Goal: Task Accomplishment & Management: Manage account settings

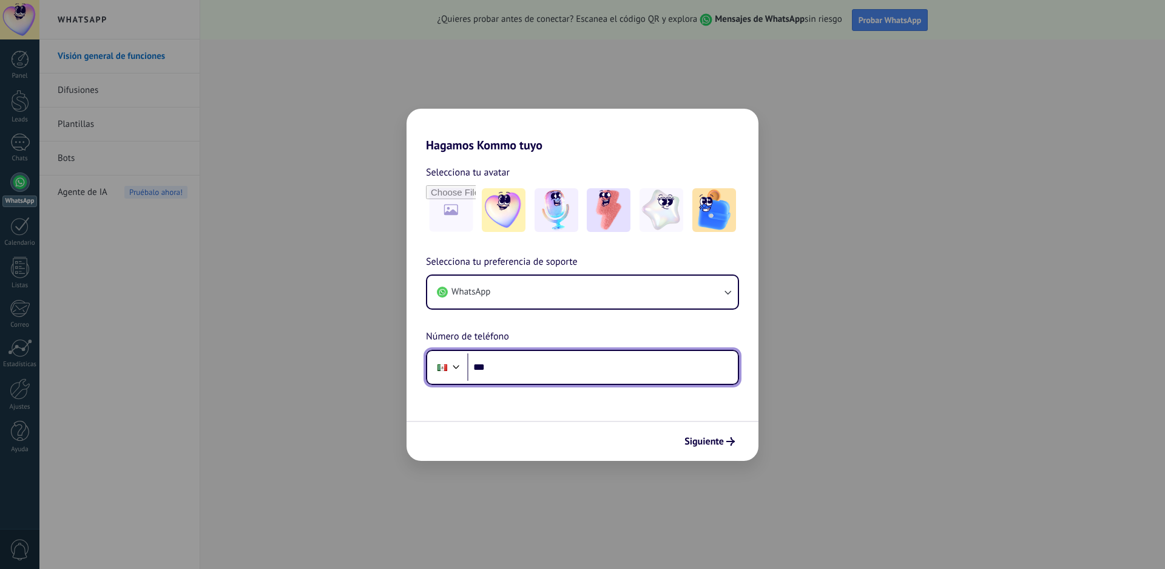
click at [524, 370] on input "***" at bounding box center [602, 367] width 271 height 28
type input "**********"
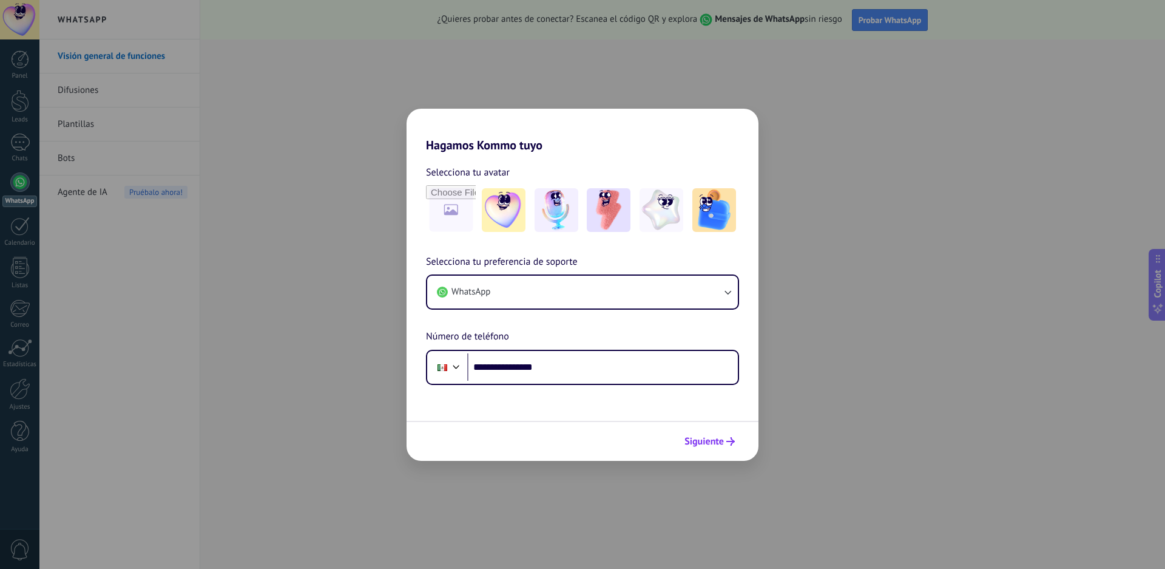
click at [696, 437] on span "Siguiente" at bounding box center [704, 441] width 39 height 8
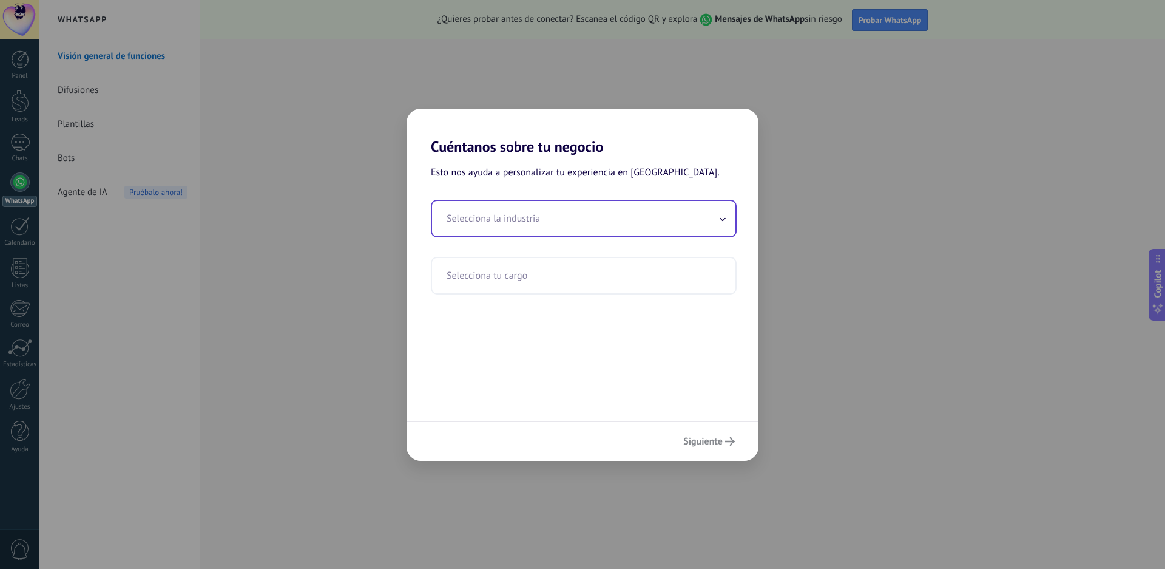
click at [598, 218] on input "text" at bounding box center [584, 218] width 304 height 35
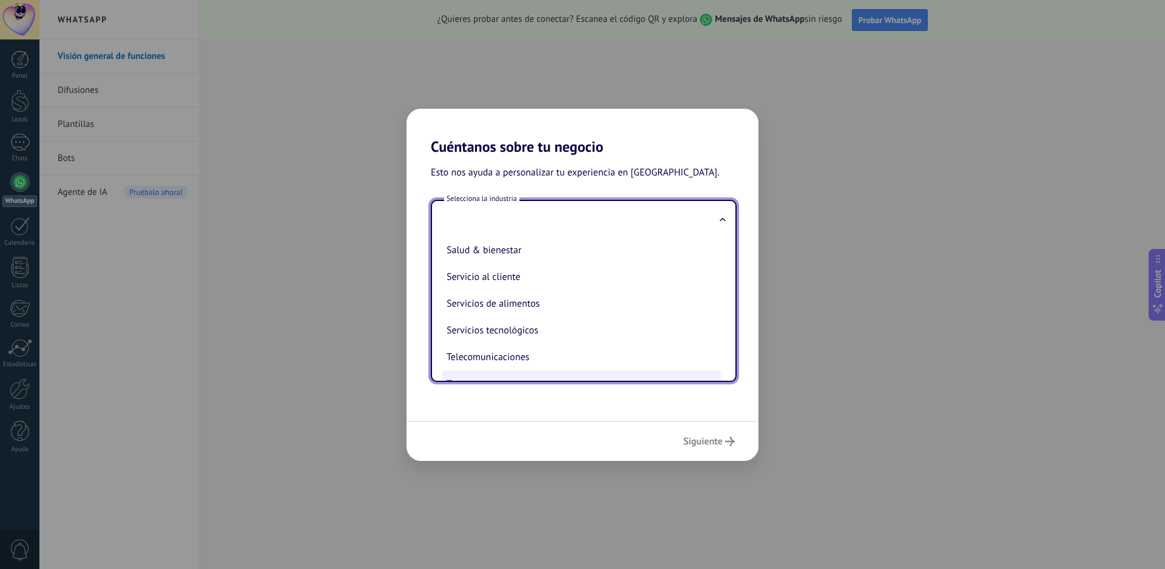
scroll to position [200, 0]
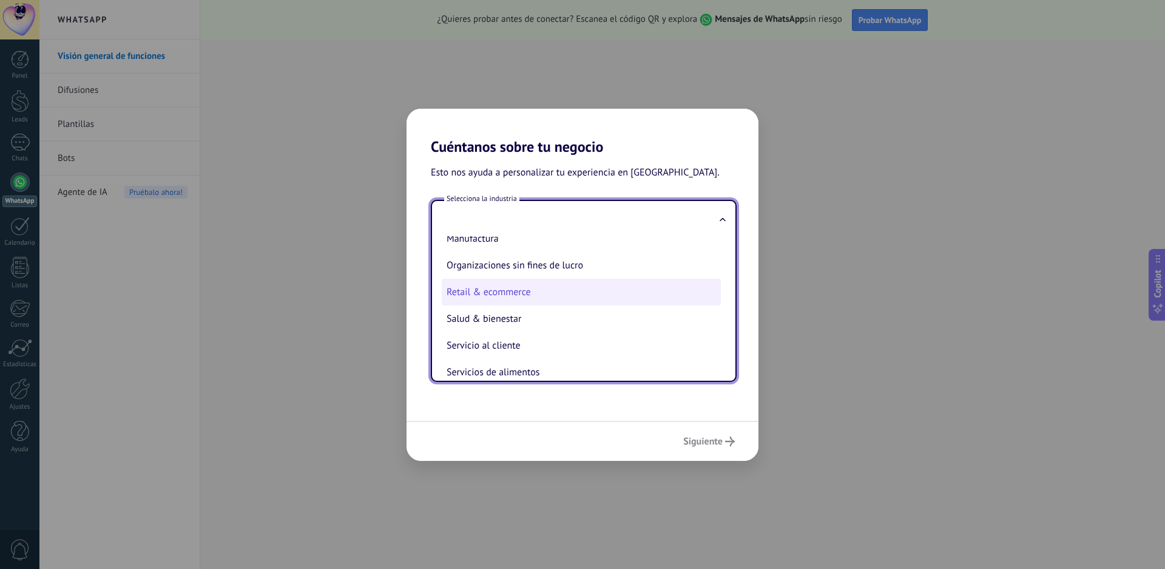
click at [528, 299] on li "Retail & ecommerce" at bounding box center [581, 292] width 279 height 27
type input "**********"
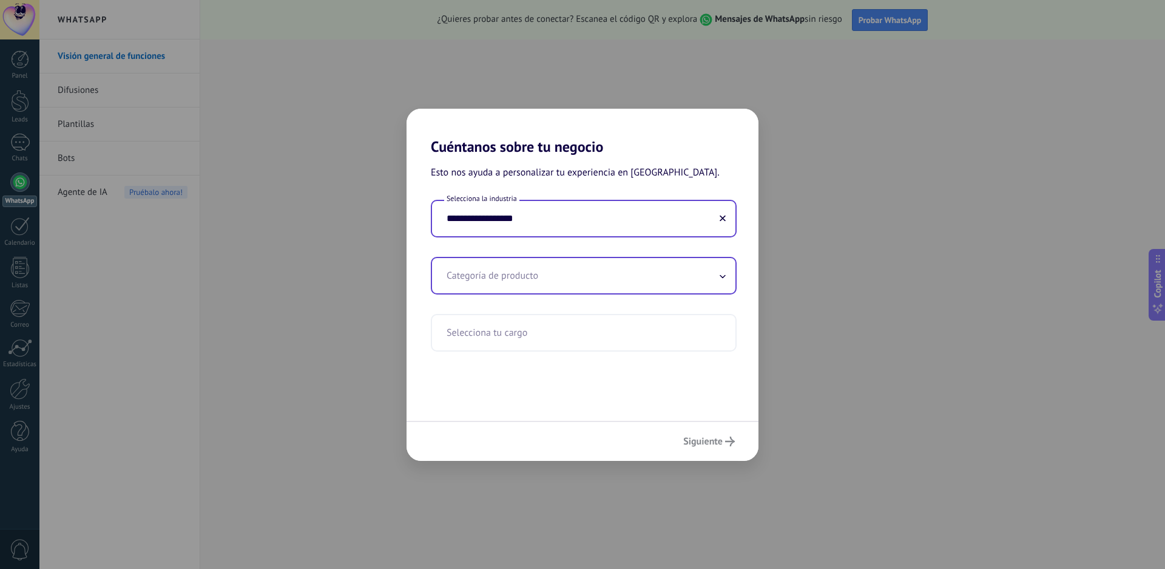
click at [707, 280] on input "text" at bounding box center [584, 275] width 304 height 35
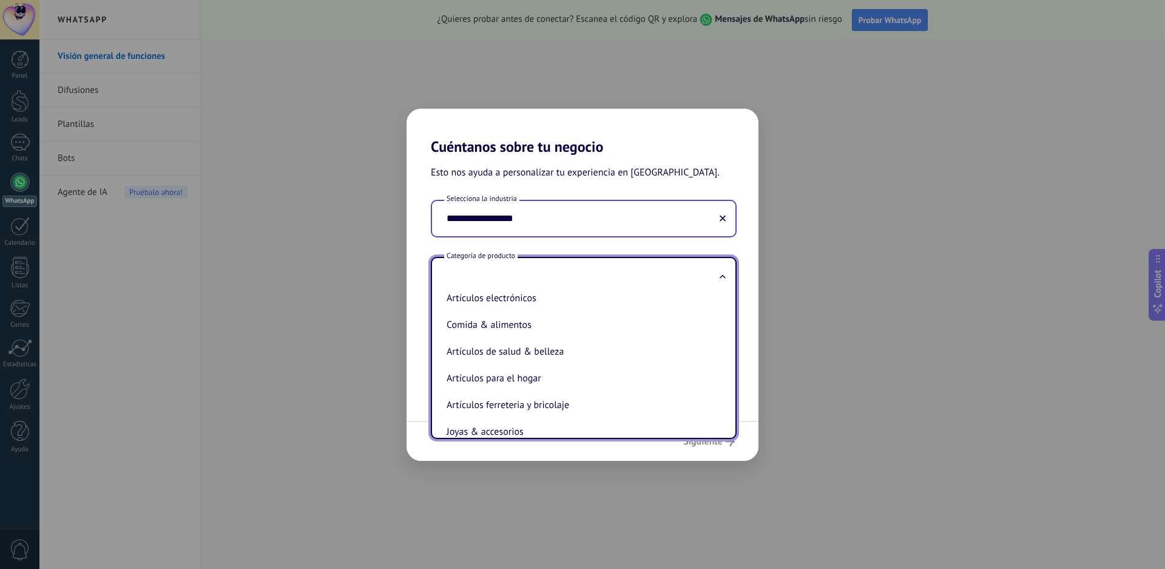
scroll to position [121, 0]
click at [528, 301] on li "Artículos electrónicos" at bounding box center [581, 294] width 279 height 27
type input "**********"
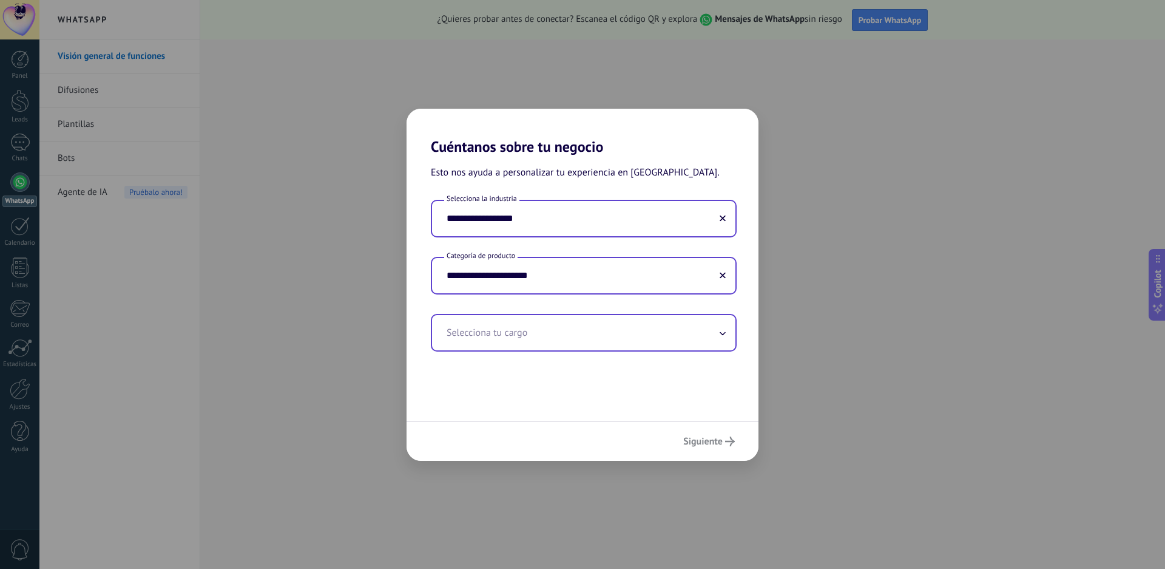
click at [538, 347] on input "text" at bounding box center [584, 332] width 304 height 35
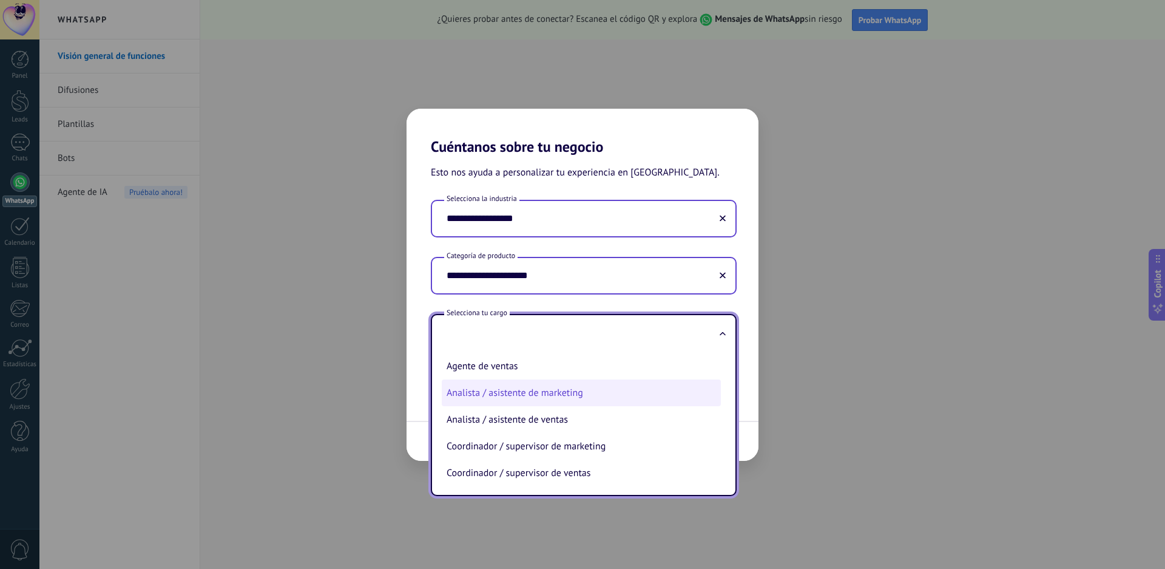
click at [544, 392] on li "Analista / asistente de marketing" at bounding box center [581, 392] width 279 height 27
type input "**********"
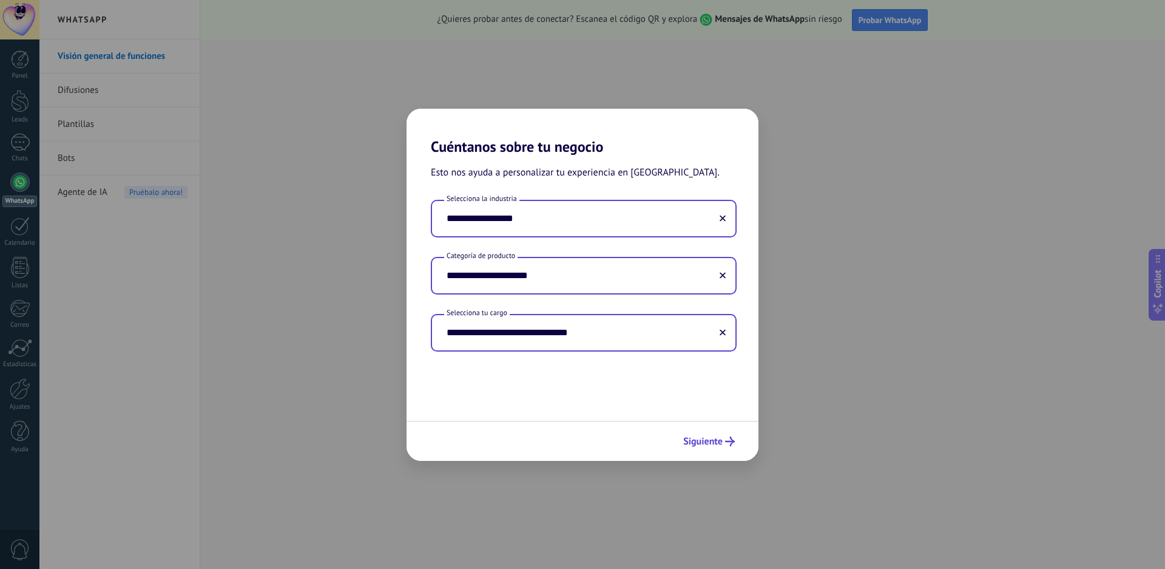
click at [714, 440] on span "Siguiente" at bounding box center [702, 441] width 39 height 8
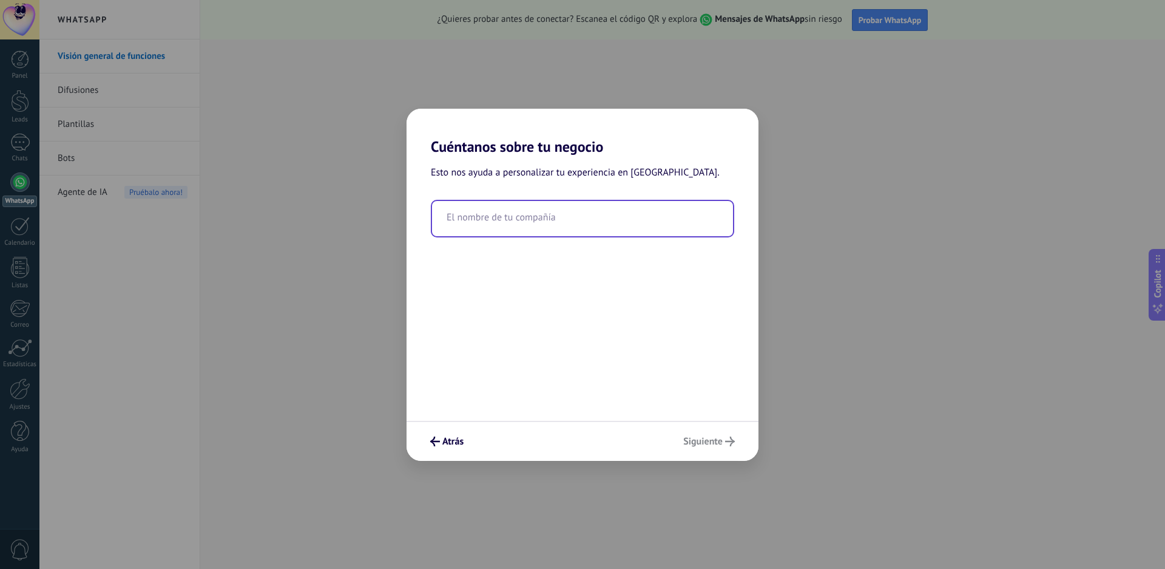
click at [626, 217] on input "text" at bounding box center [582, 218] width 301 height 35
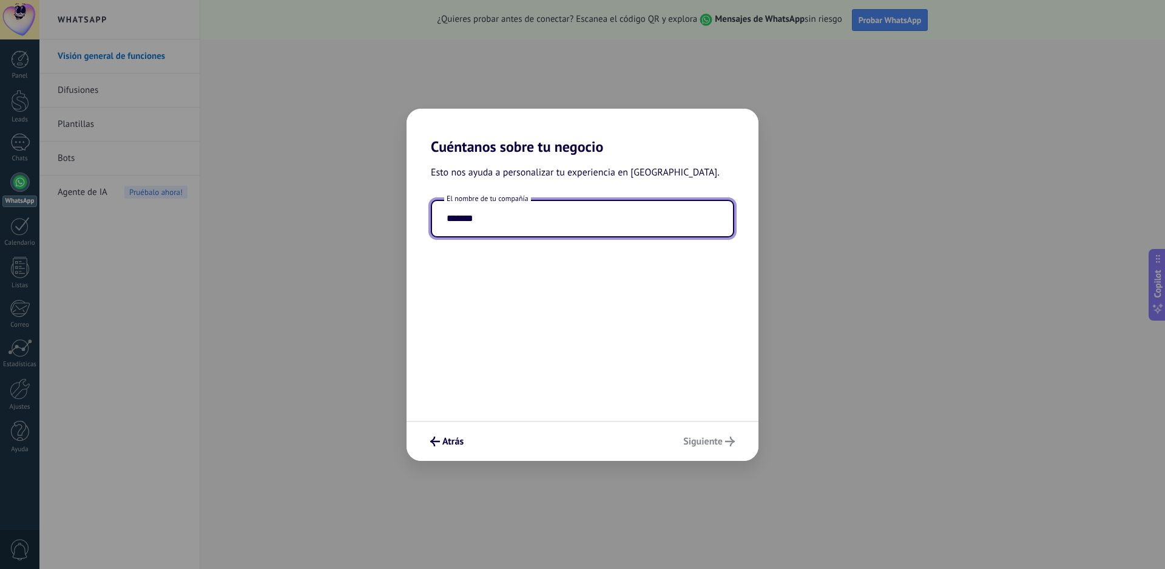
click at [543, 218] on input "*******" at bounding box center [582, 218] width 301 height 35
type input "*******"
click at [566, 308] on div "Esto nos ayuda a personalizar tu experiencia en [GEOGRAPHIC_DATA]. El nombre de…" at bounding box center [583, 287] width 352 height 265
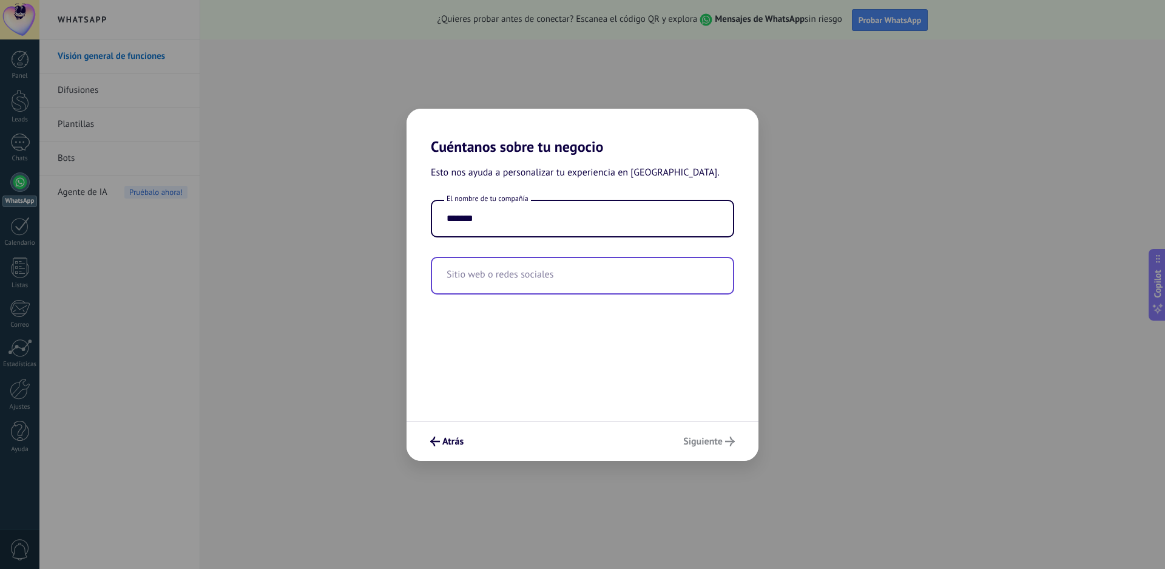
click at [613, 273] on input "text" at bounding box center [582, 275] width 301 height 35
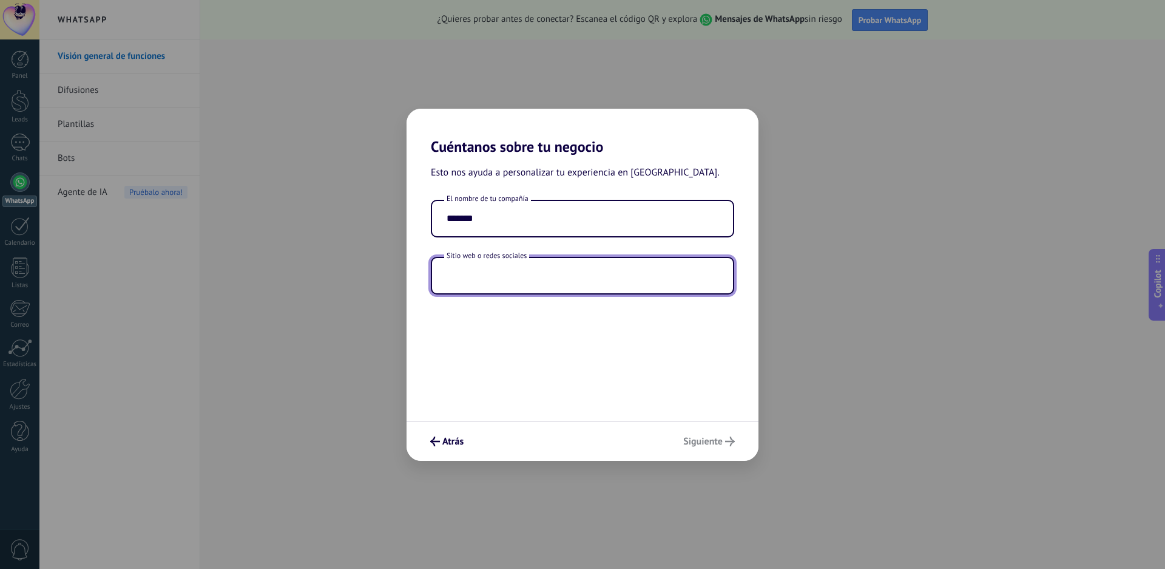
drag, startPoint x: 616, startPoint y: 273, endPoint x: 603, endPoint y: 274, distance: 12.8
click at [603, 274] on input "text" at bounding box center [582, 275] width 301 height 35
click at [600, 318] on div "Esto nos ayuda a personalizar tu experiencia en [GEOGRAPHIC_DATA]. El nombre de…" at bounding box center [583, 287] width 352 height 265
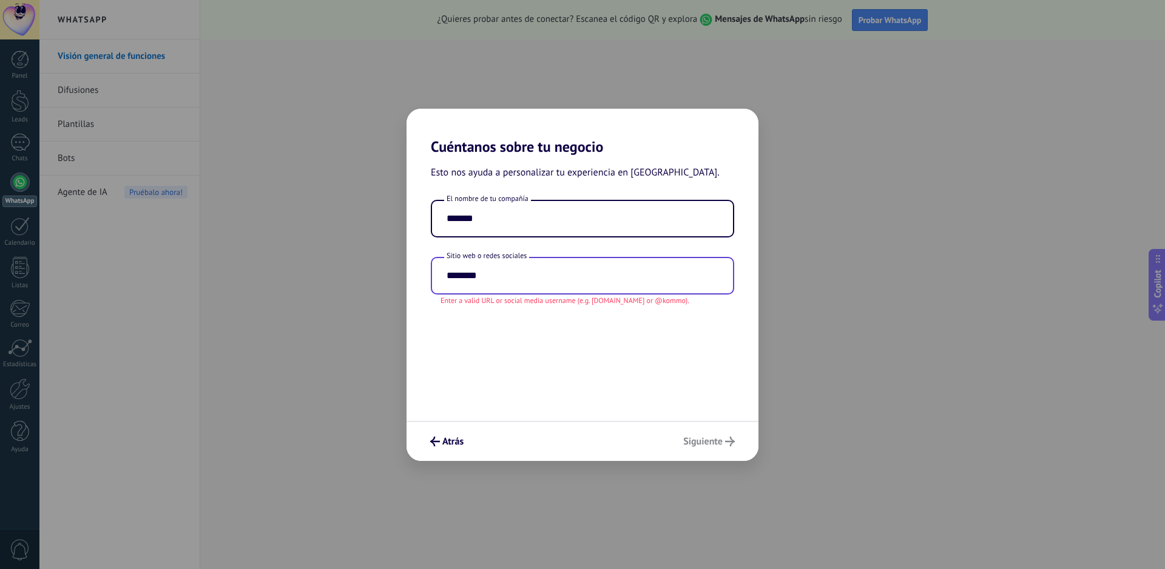
click at [562, 279] on input "********" at bounding box center [582, 275] width 301 height 35
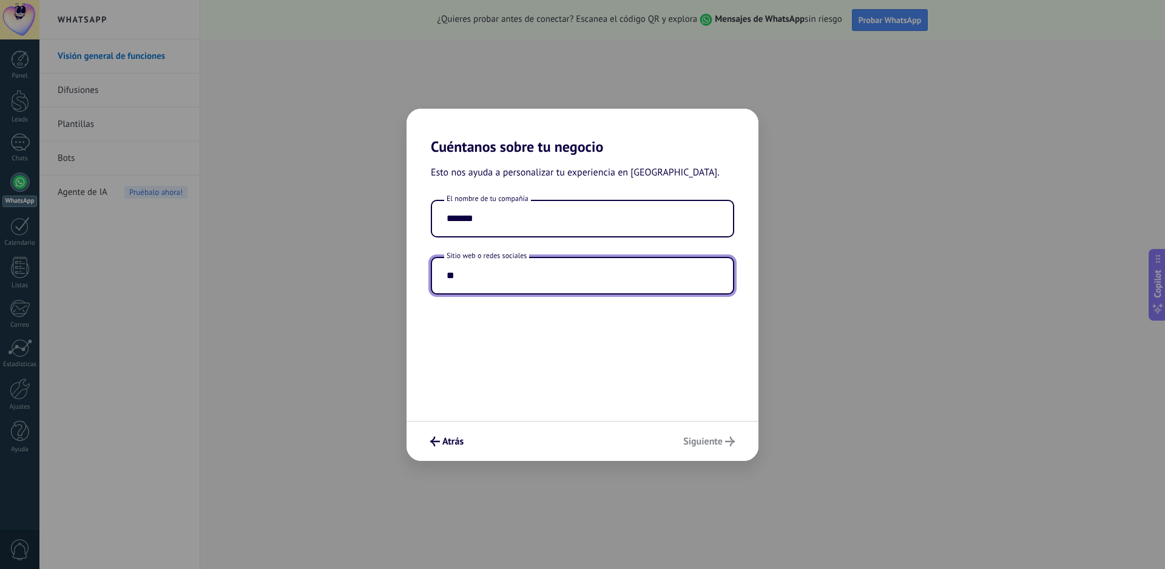
type input "*"
type input "**********"
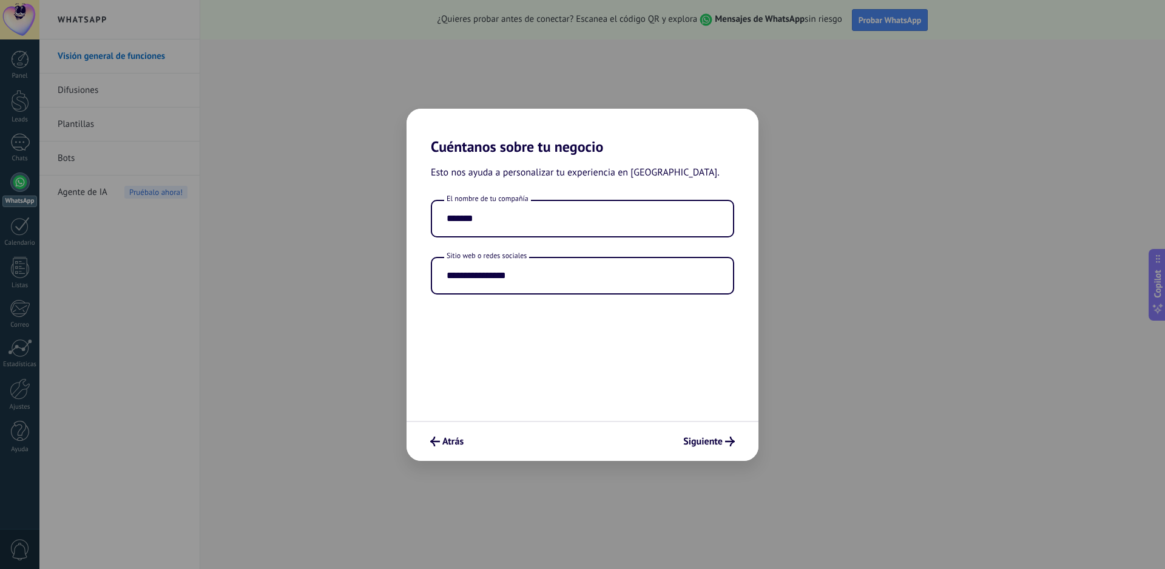
click at [575, 330] on div "**********" at bounding box center [583, 287] width 352 height 265
click at [693, 446] on span "Siguiente" at bounding box center [702, 441] width 39 height 8
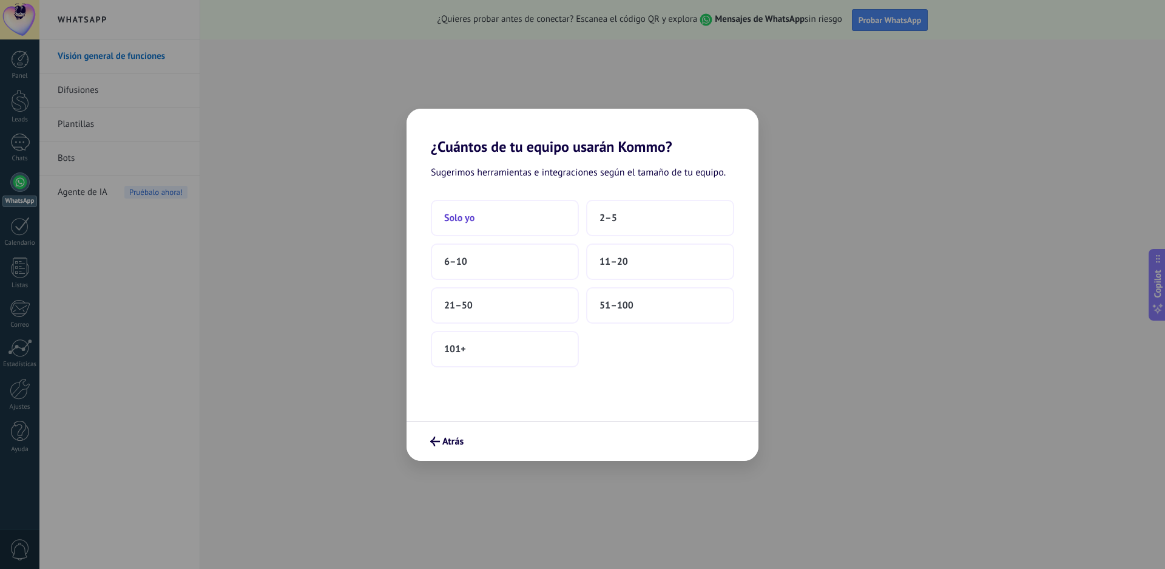
click at [514, 217] on button "Solo yo" at bounding box center [505, 218] width 148 height 36
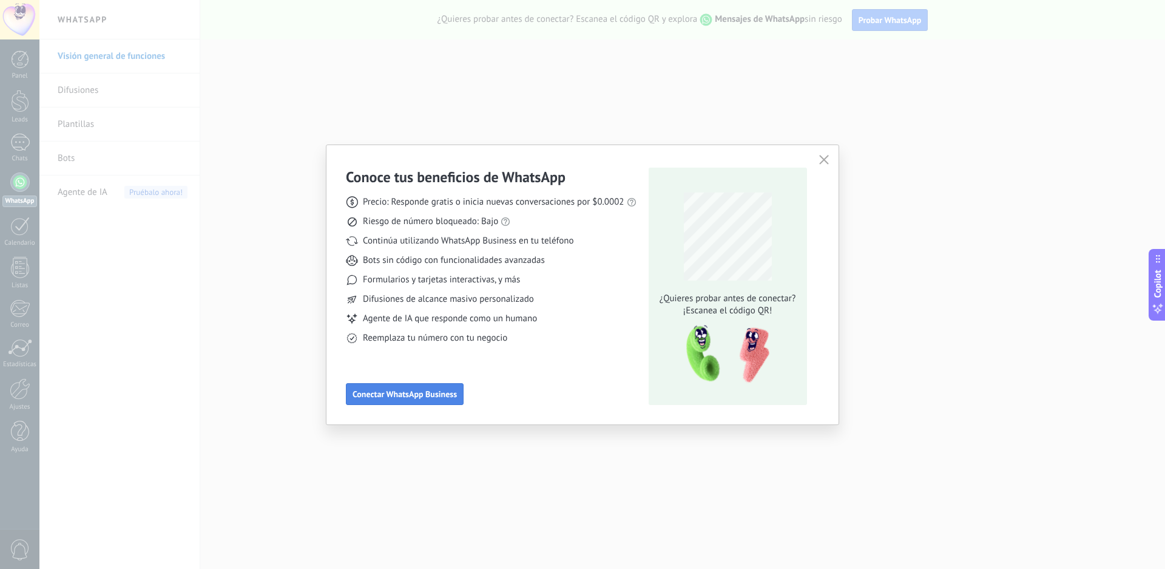
click at [426, 391] on span "Conectar WhatsApp Business" at bounding box center [405, 394] width 104 height 8
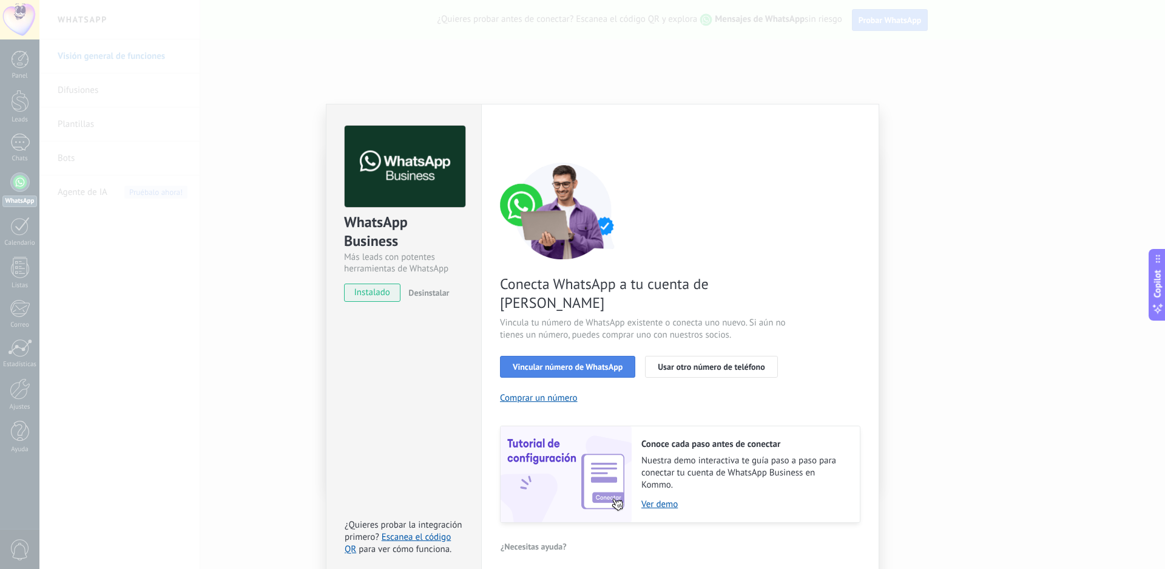
click at [600, 362] on span "Vincular número de WhatsApp" at bounding box center [568, 366] width 110 height 8
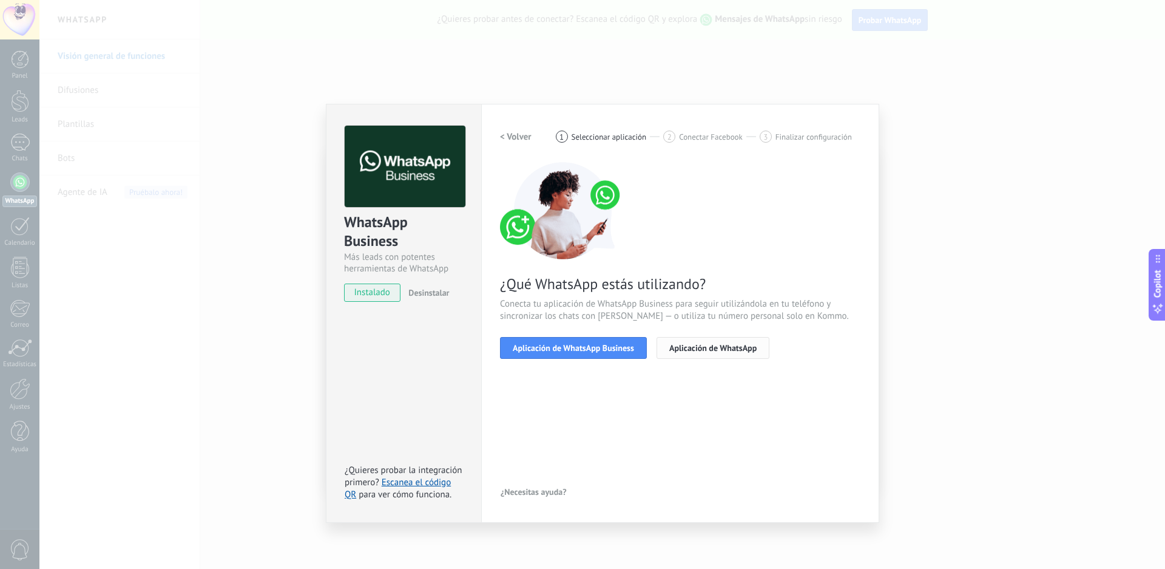
click at [713, 347] on span "Aplicación de WhatsApp" at bounding box center [713, 348] width 87 height 8
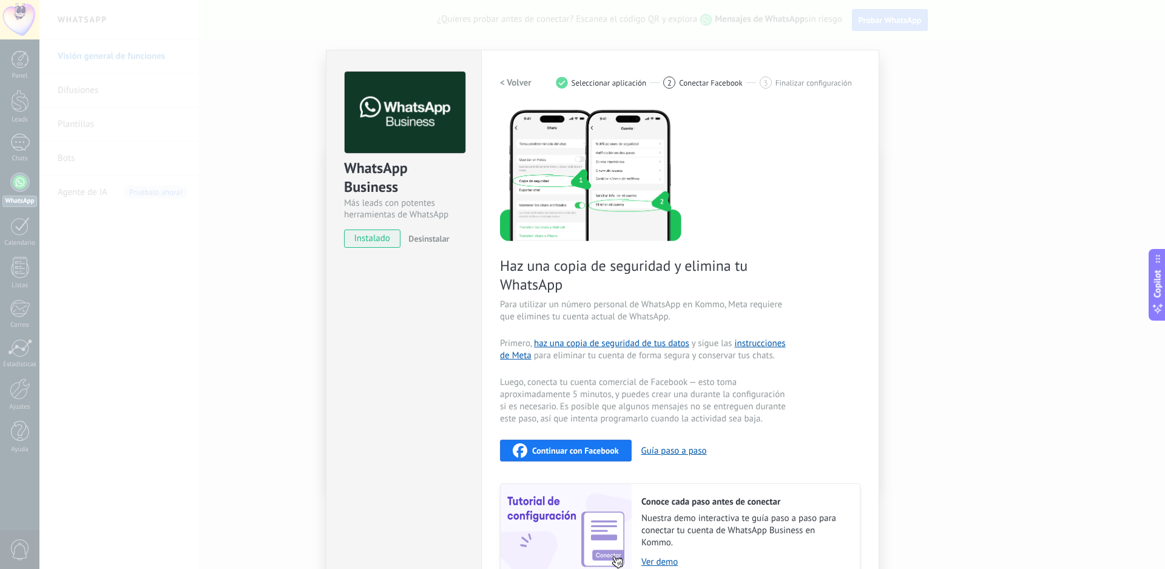
scroll to position [120, 0]
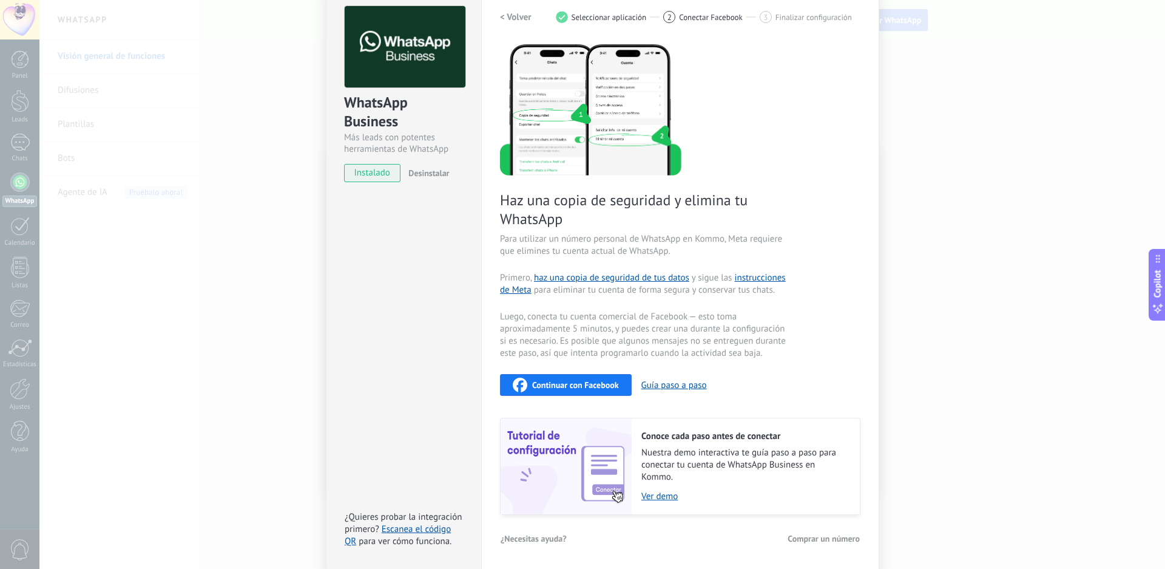
click at [586, 383] on span "Continuar con Facebook" at bounding box center [575, 385] width 87 height 8
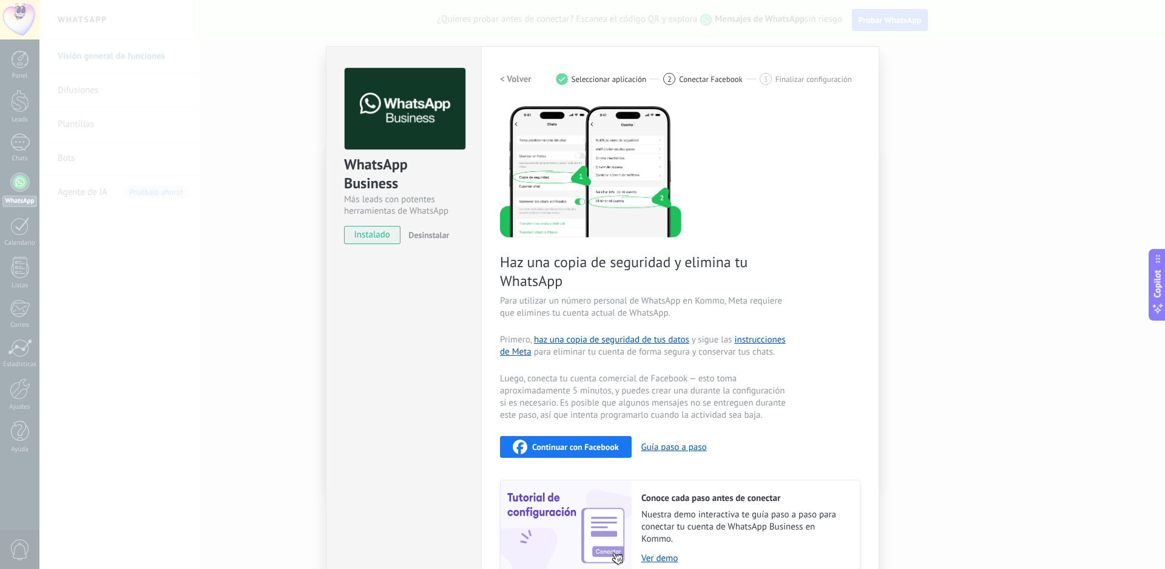
scroll to position [0, 0]
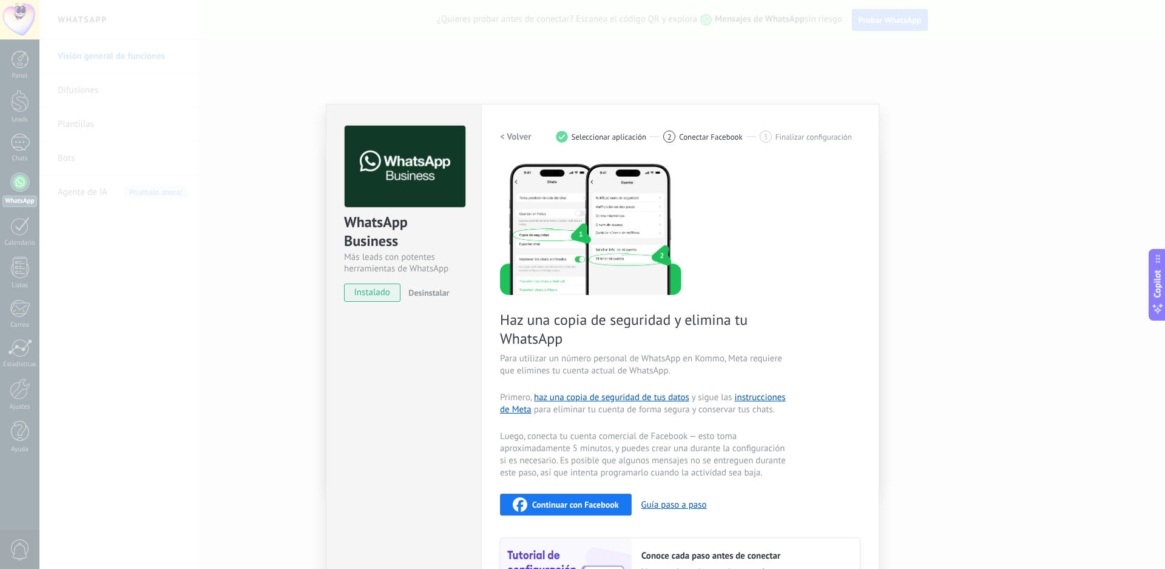
click at [511, 134] on h2 "< Volver" at bounding box center [516, 137] width 32 height 12
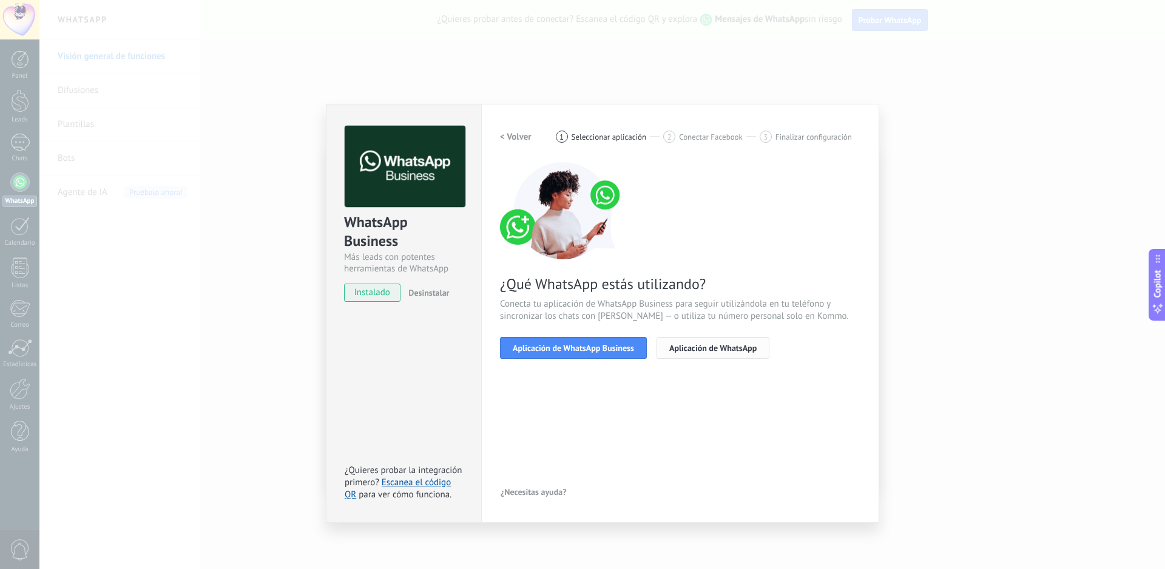
click at [737, 344] on span "Aplicación de WhatsApp" at bounding box center [713, 348] width 87 height 8
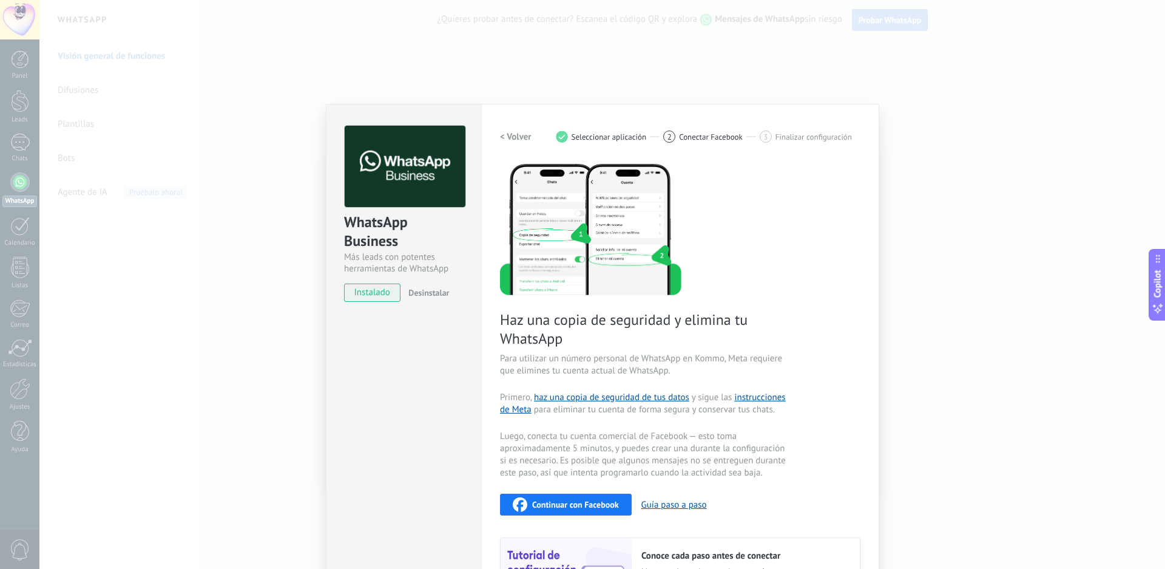
click at [422, 291] on span "Desinstalar" at bounding box center [429, 292] width 41 height 11
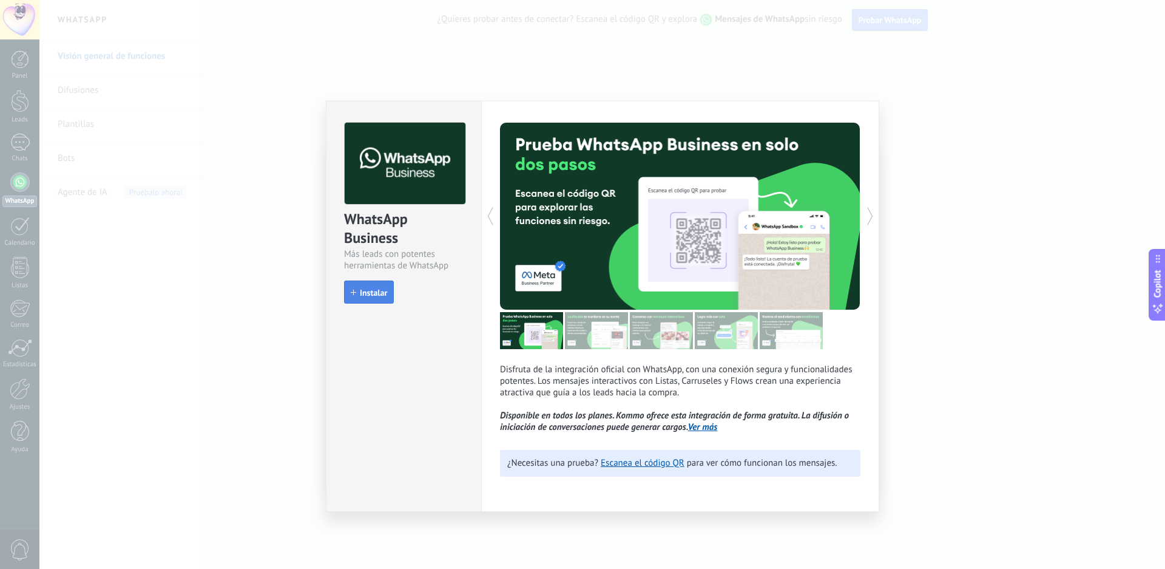
click at [384, 297] on span "Instalar" at bounding box center [373, 292] width 27 height 8
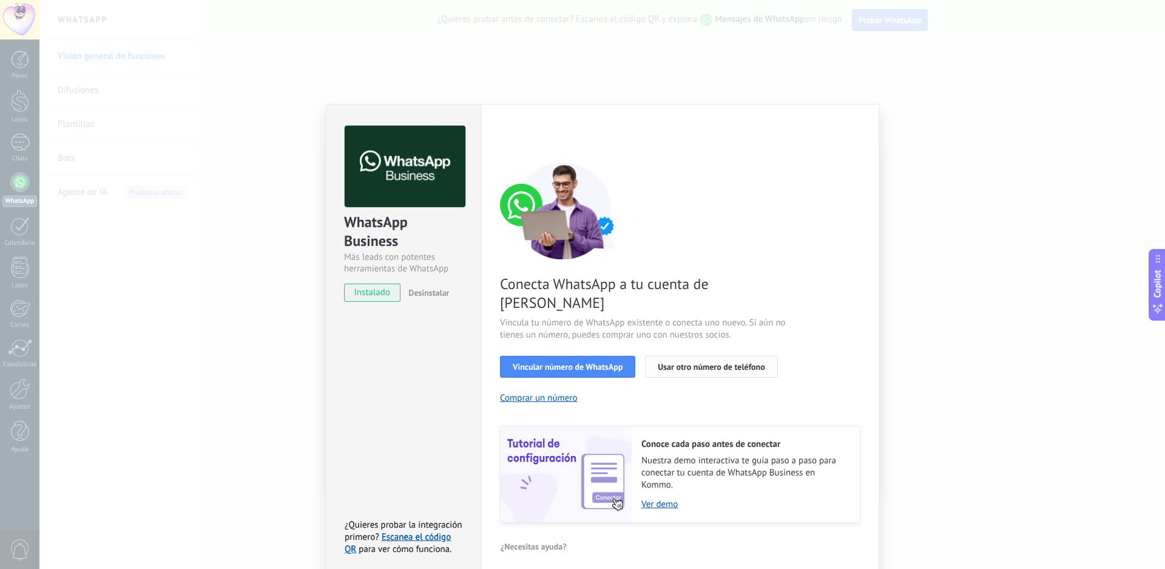
click at [704, 362] on span "Usar otro número de teléfono" at bounding box center [711, 366] width 107 height 8
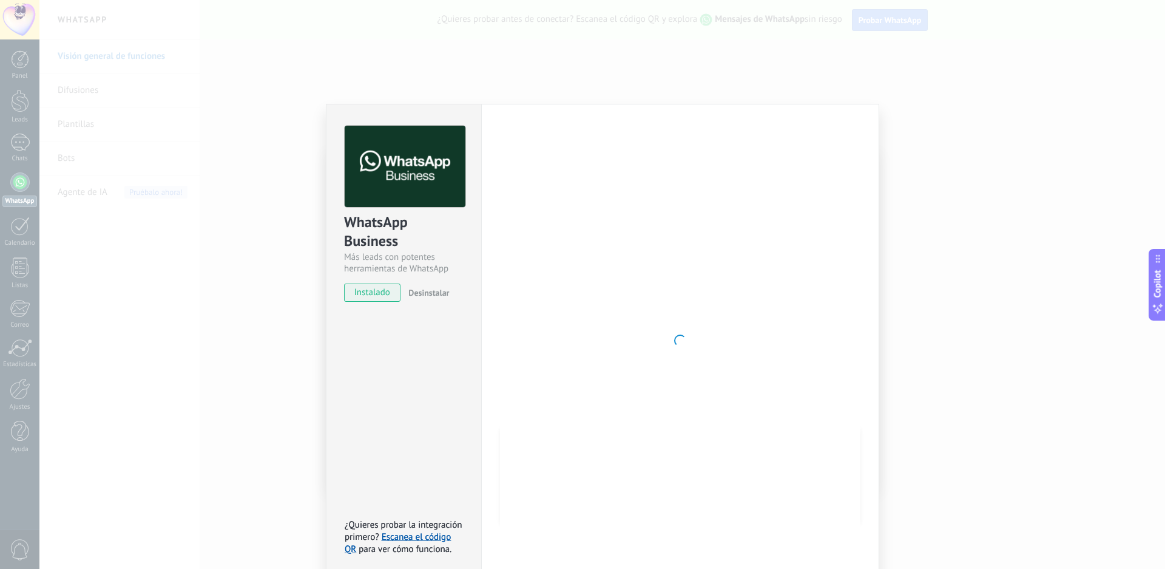
click at [677, 316] on div at bounding box center [680, 341] width 361 height 430
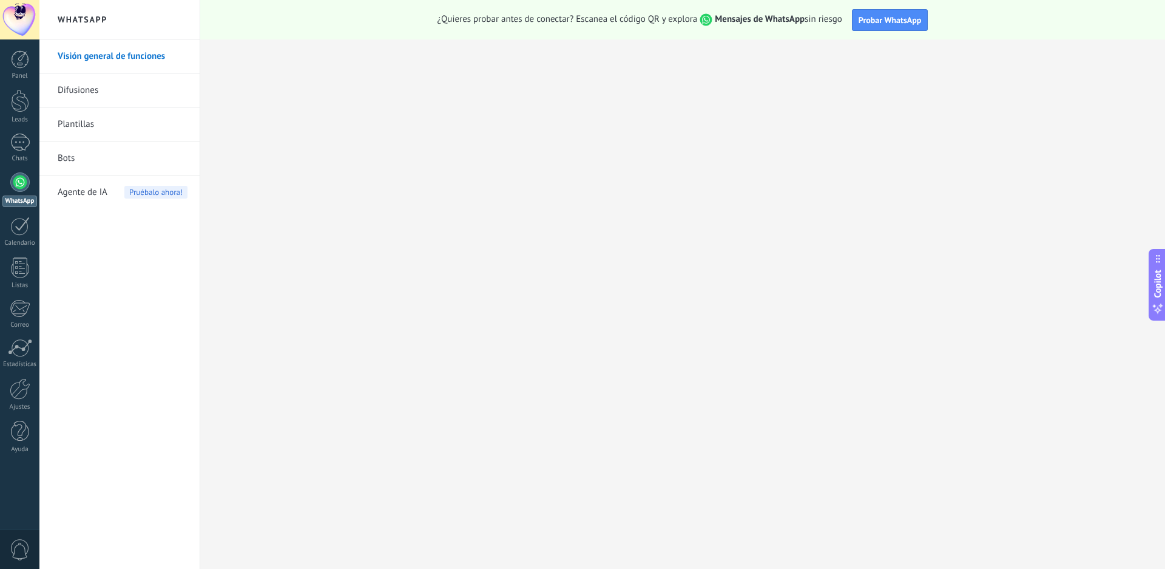
click at [19, 183] on div at bounding box center [19, 181] width 19 height 19
click at [903, 7] on div "¿Quieres probar antes de conectar? Escanea el código QR y explora Mensajes de W…" at bounding box center [682, 19] width 965 height 39
click at [902, 13] on button "Probar WhatsApp" at bounding box center [890, 20] width 76 height 22
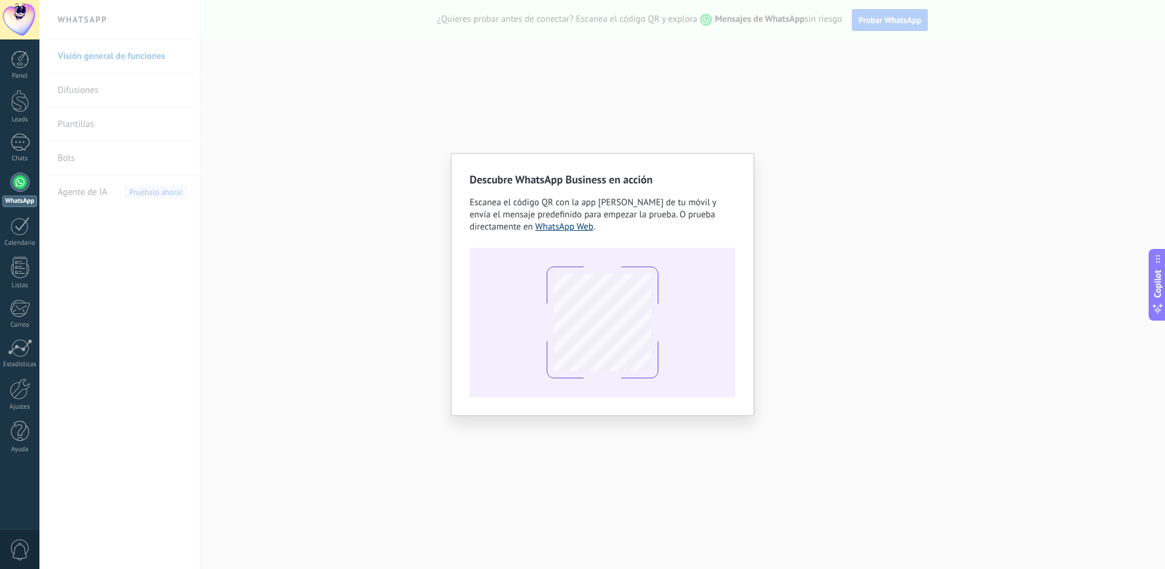
click at [575, 228] on link "WhatsApp Web" at bounding box center [564, 227] width 58 height 12
click at [727, 181] on h2 "Descubre WhatsApp Business en acción" at bounding box center [603, 179] width 266 height 15
click at [402, 314] on div "Descubre WhatsApp Business en acción Escanea el código QR con la app de cámara …" at bounding box center [602, 284] width 1126 height 569
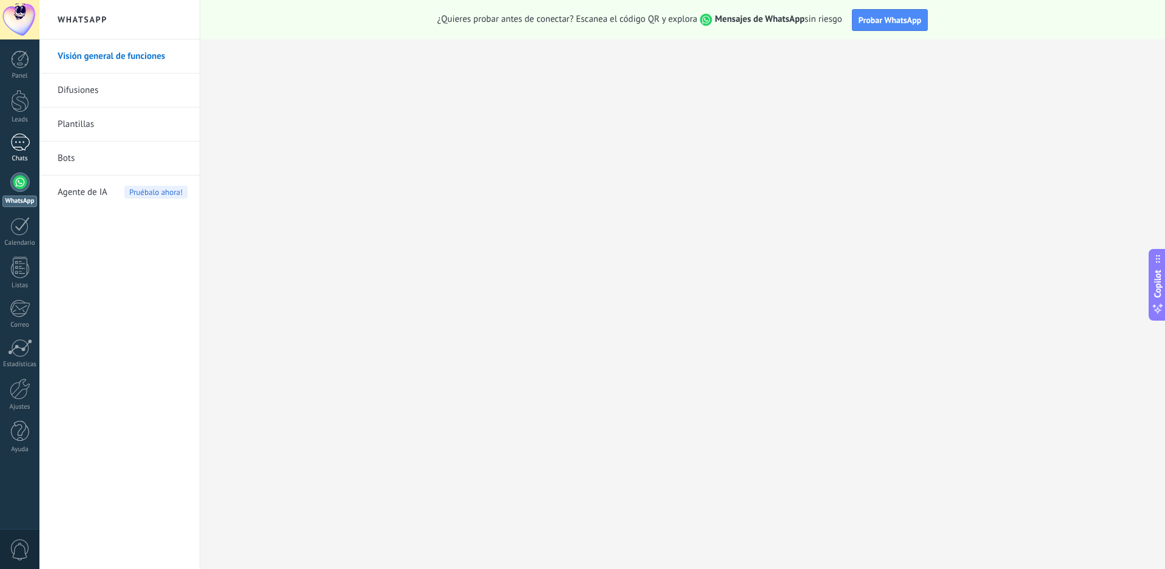
click at [24, 147] on div at bounding box center [19, 143] width 19 height 18
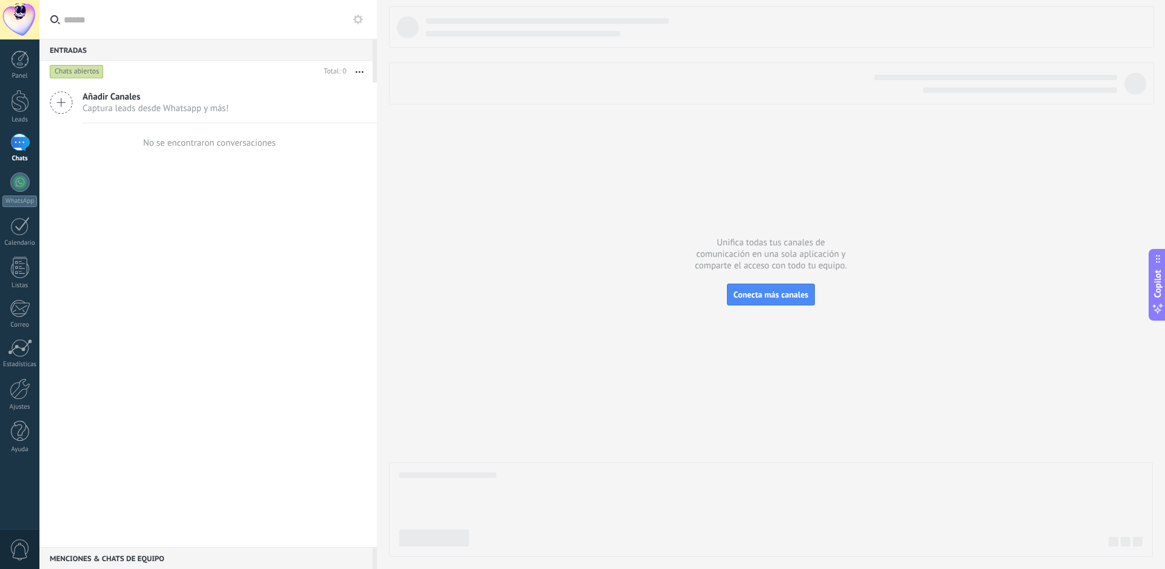
click at [123, 102] on span "Añadir Canales" at bounding box center [156, 97] width 146 height 12
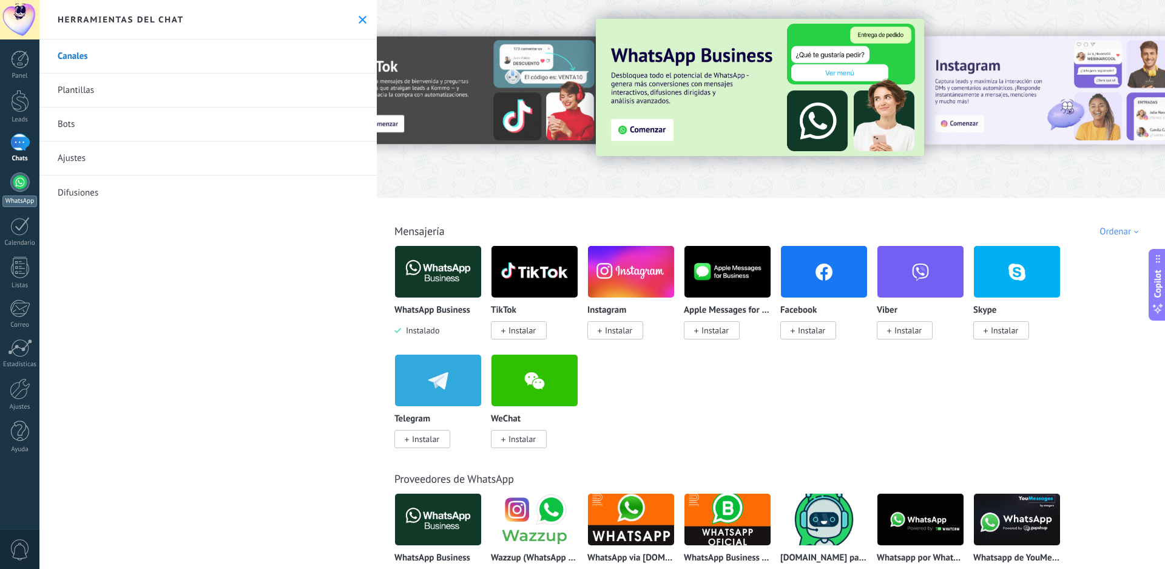
click at [21, 185] on div at bounding box center [19, 181] width 19 height 19
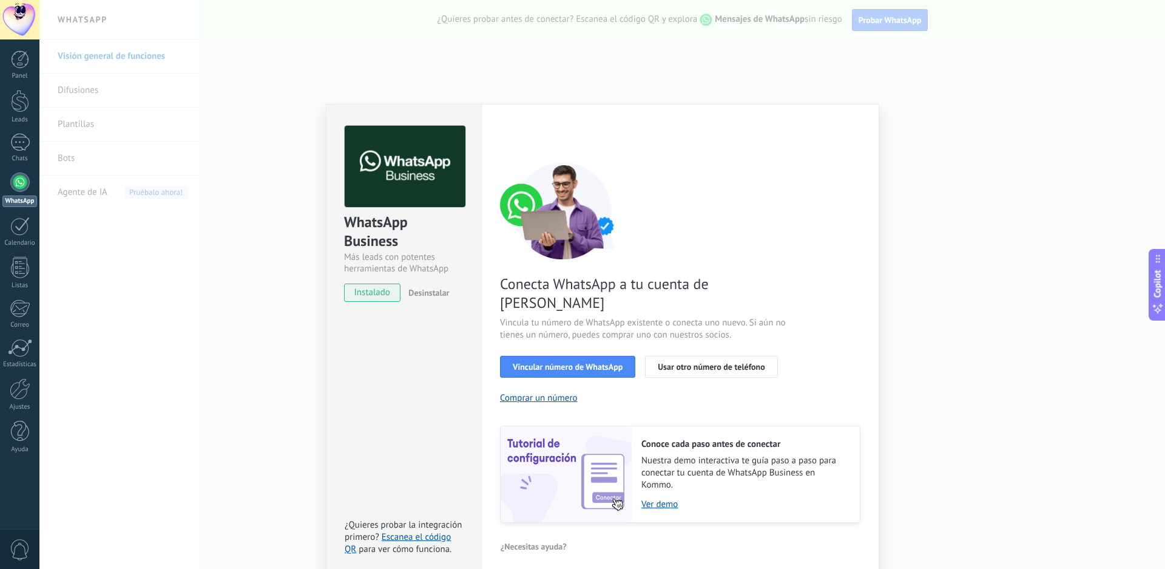
click at [694, 385] on div "Conecta WhatsApp a tu cuenta de Kommo Vincula tu número de WhatsApp existente o…" at bounding box center [680, 342] width 361 height 361
click at [101, 79] on div "WhatsApp Business Más leads con potentes herramientas de WhatsApp instalado Des…" at bounding box center [602, 284] width 1126 height 569
click at [616, 362] on span "Vincular número de WhatsApp" at bounding box center [568, 366] width 110 height 8
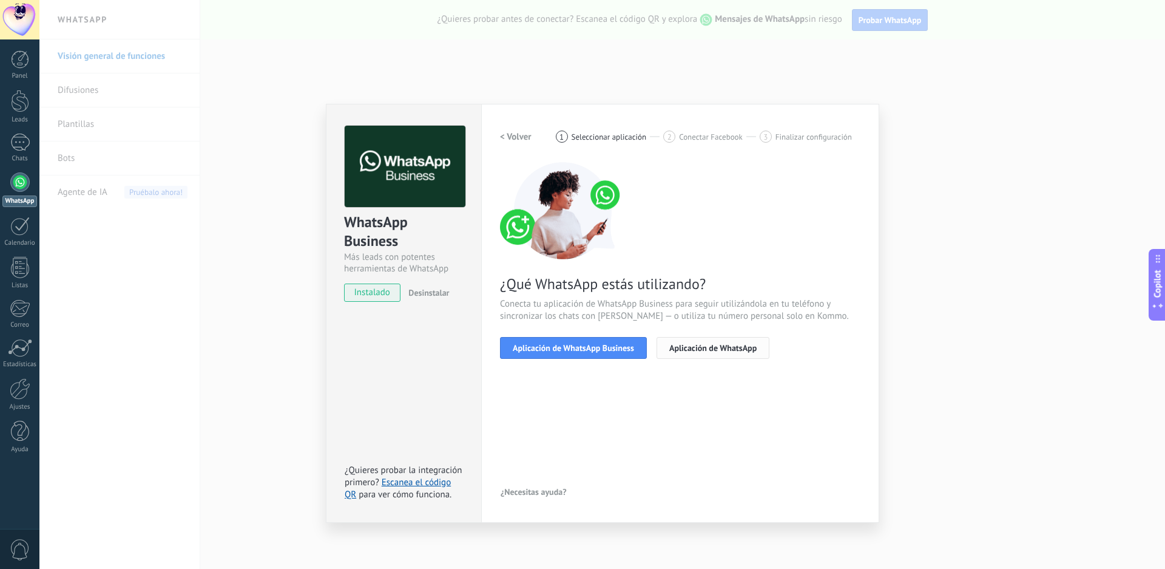
click at [690, 345] on span "Aplicación de WhatsApp" at bounding box center [713, 348] width 87 height 8
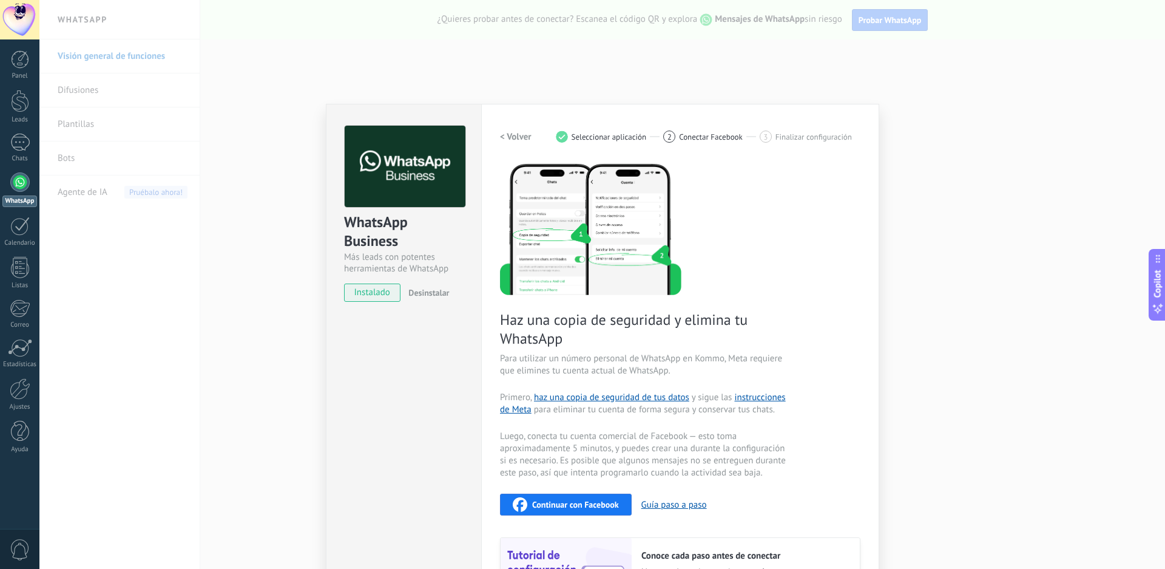
scroll to position [120, 0]
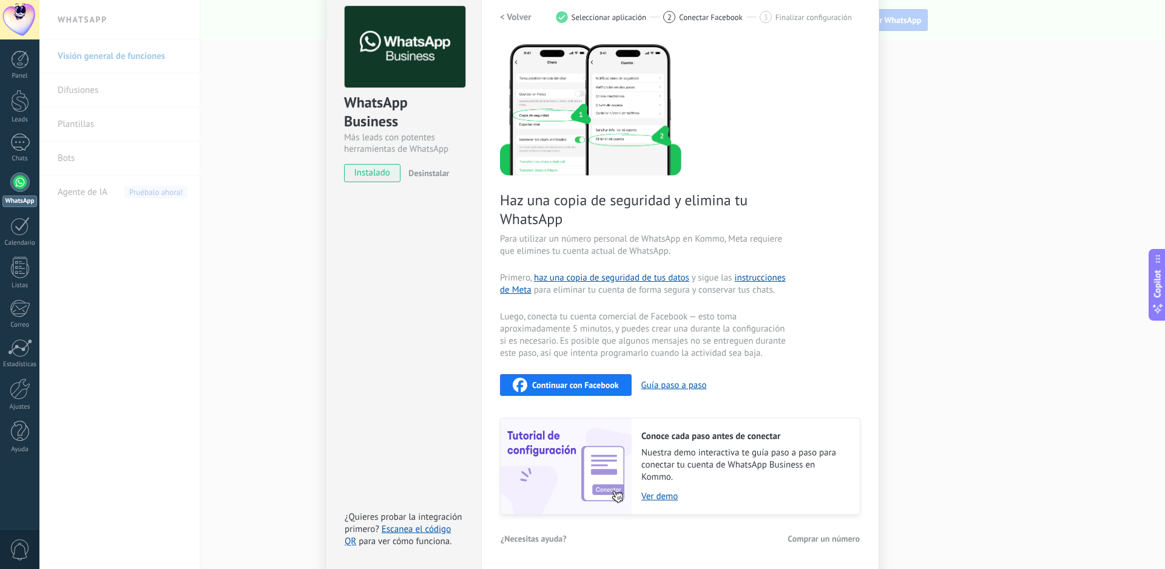
click at [599, 385] on span "Continuar con Facebook" at bounding box center [575, 385] width 87 height 8
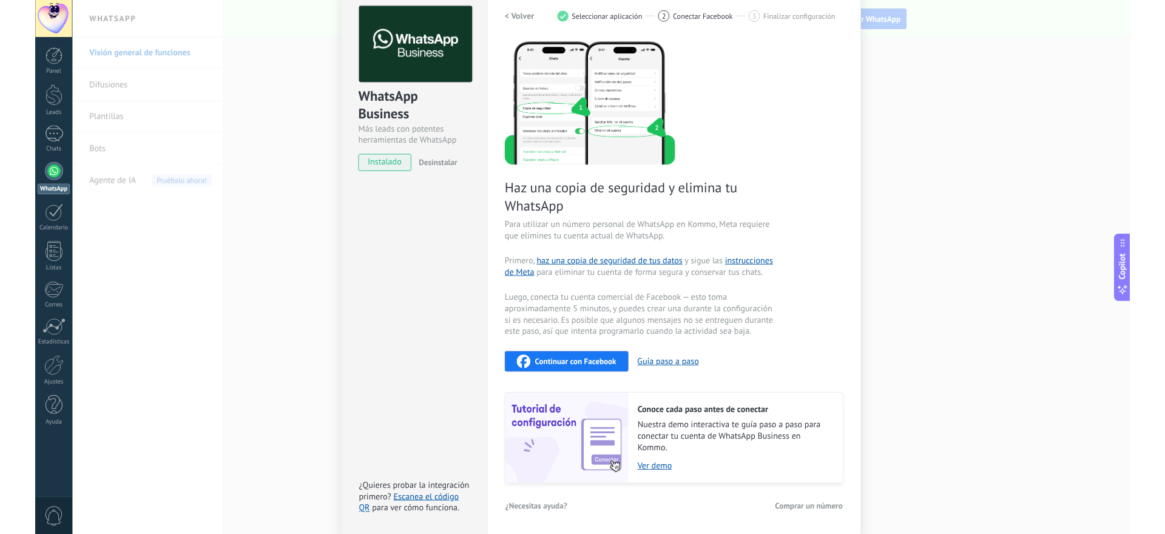
scroll to position [0, 0]
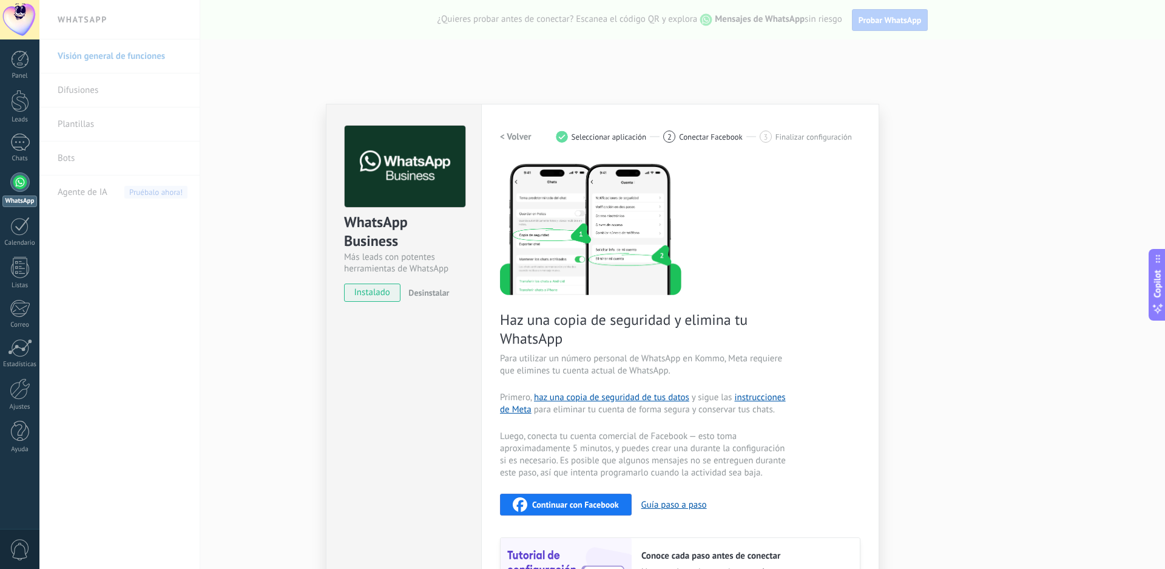
click at [19, 185] on div at bounding box center [19, 181] width 19 height 19
click at [25, 131] on div "Panel Leads Chats WhatsApp Clientes" at bounding box center [19, 257] width 39 height 415
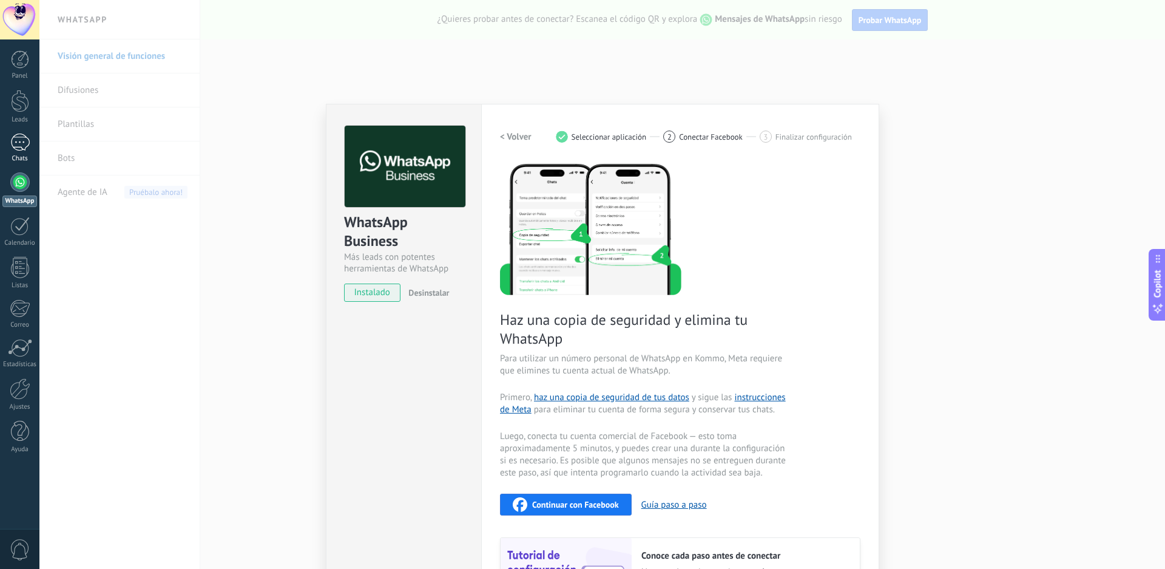
click at [24, 134] on div at bounding box center [19, 143] width 19 height 18
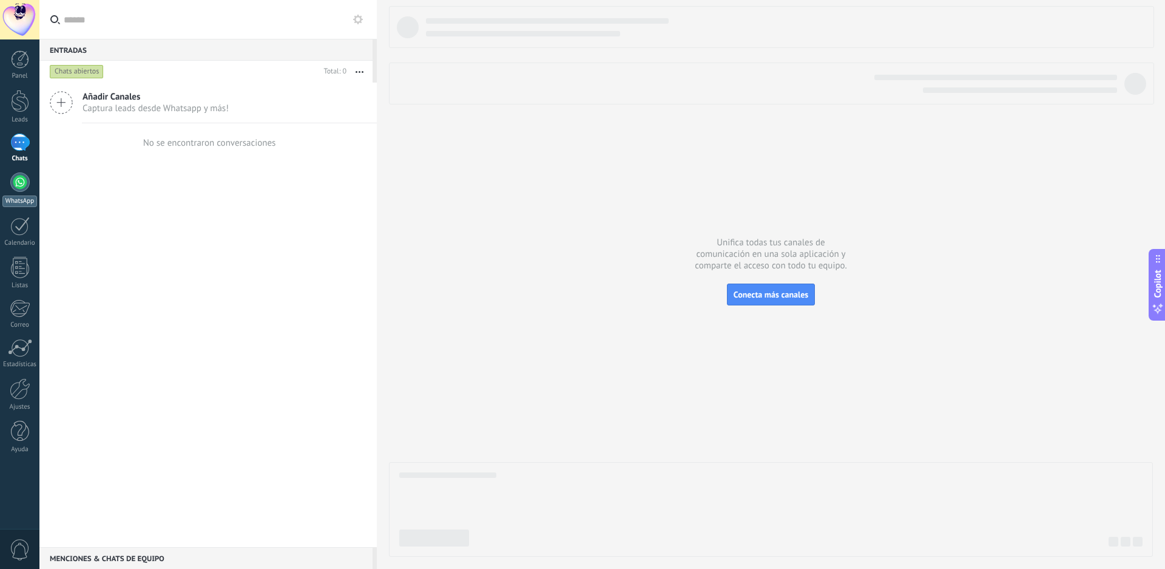
click at [19, 192] on link "WhatsApp" at bounding box center [19, 189] width 39 height 35
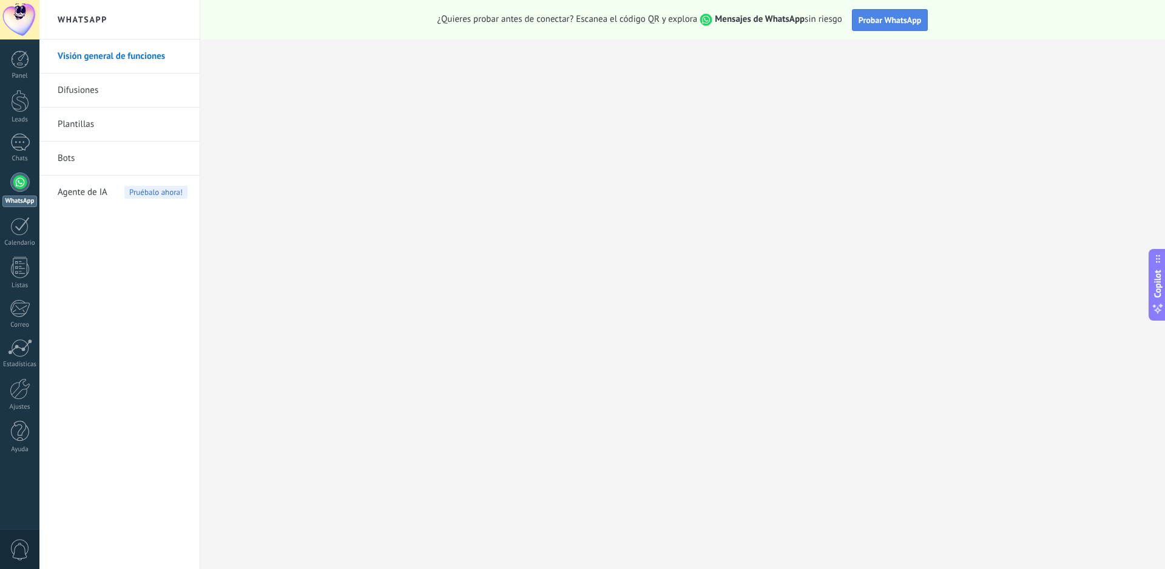
click at [889, 15] on span "Probar WhatsApp" at bounding box center [890, 20] width 63 height 11
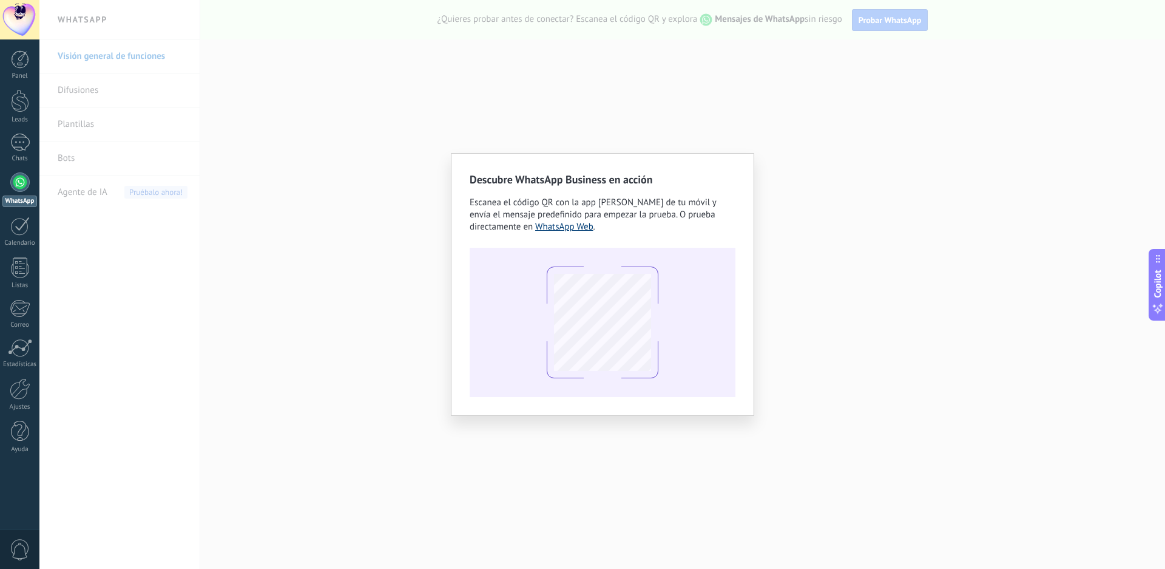
click at [557, 227] on link "WhatsApp Web" at bounding box center [564, 227] width 58 height 12
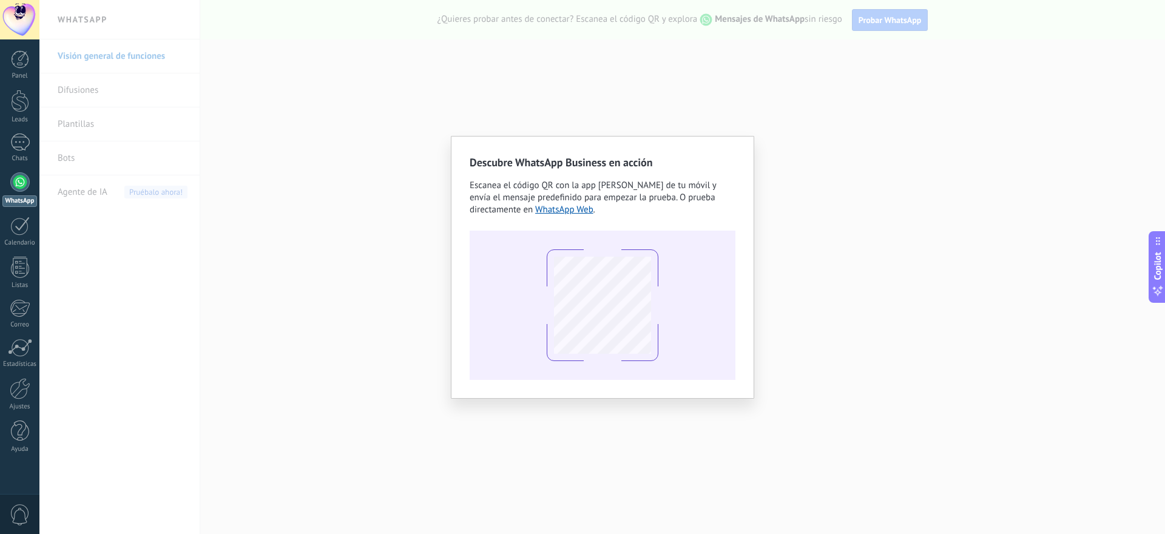
click at [693, 116] on div "Descubre WhatsApp Business en acción Escanea el código QR con la app de cámara …" at bounding box center [602, 267] width 1126 height 534
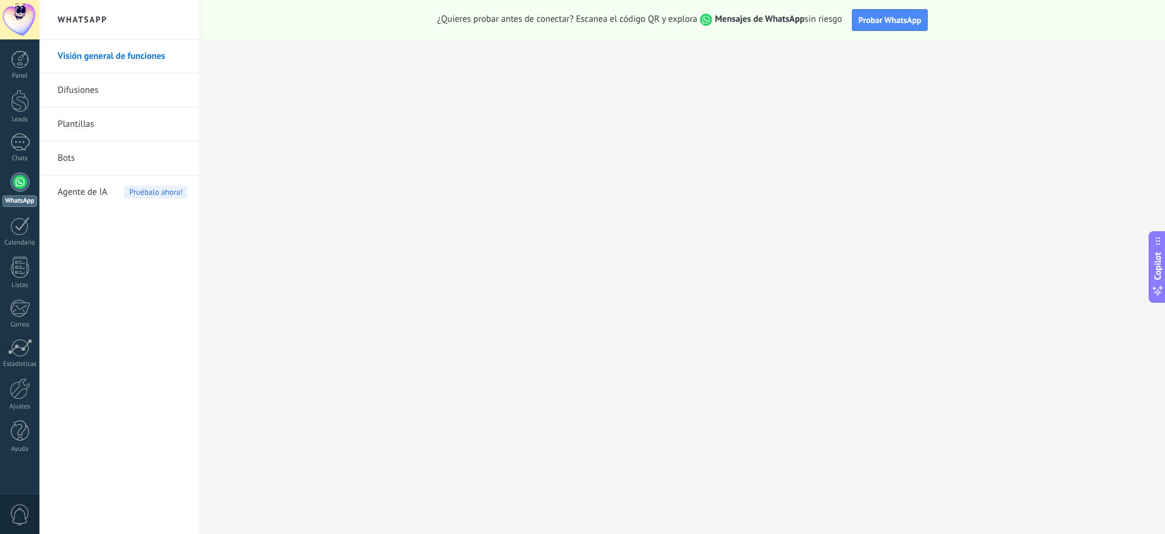
click at [112, 134] on link "Plantillas" at bounding box center [123, 124] width 130 height 34
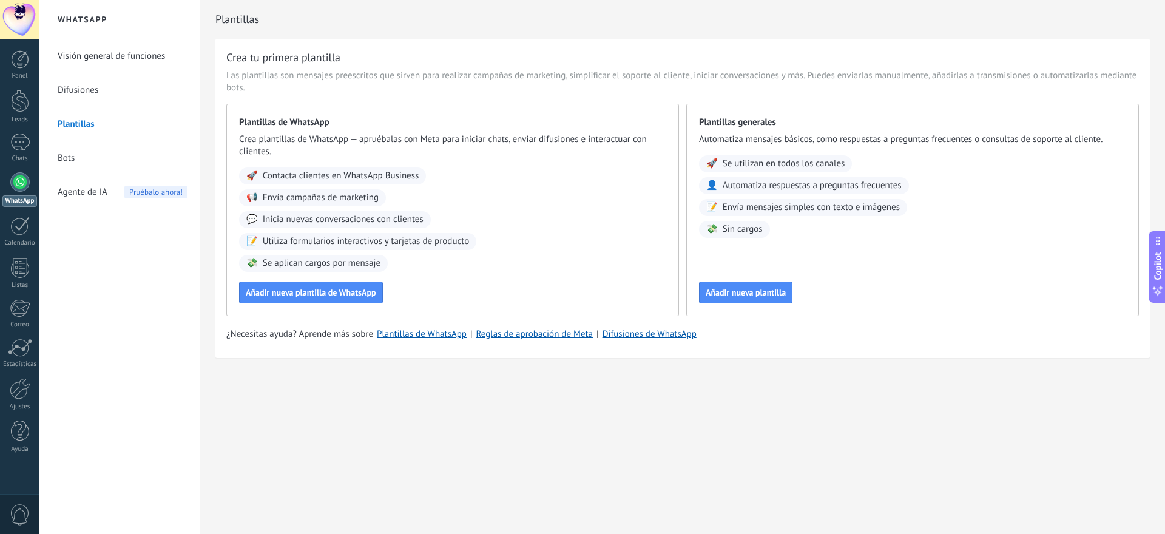
click at [87, 160] on link "Bots" at bounding box center [123, 158] width 130 height 34
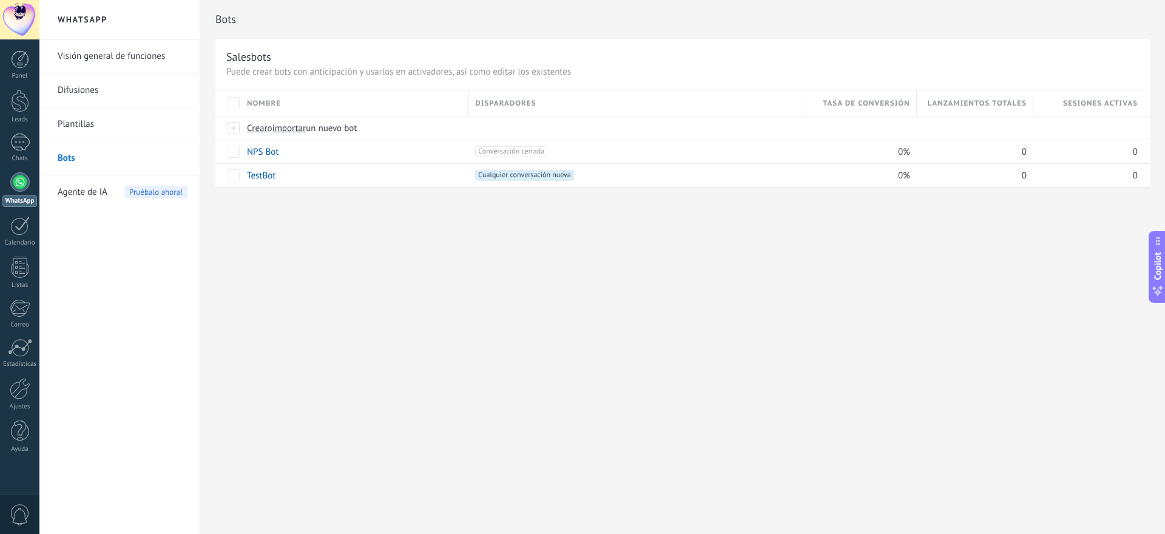
click at [97, 192] on span "Agente de IA" at bounding box center [83, 192] width 50 height 34
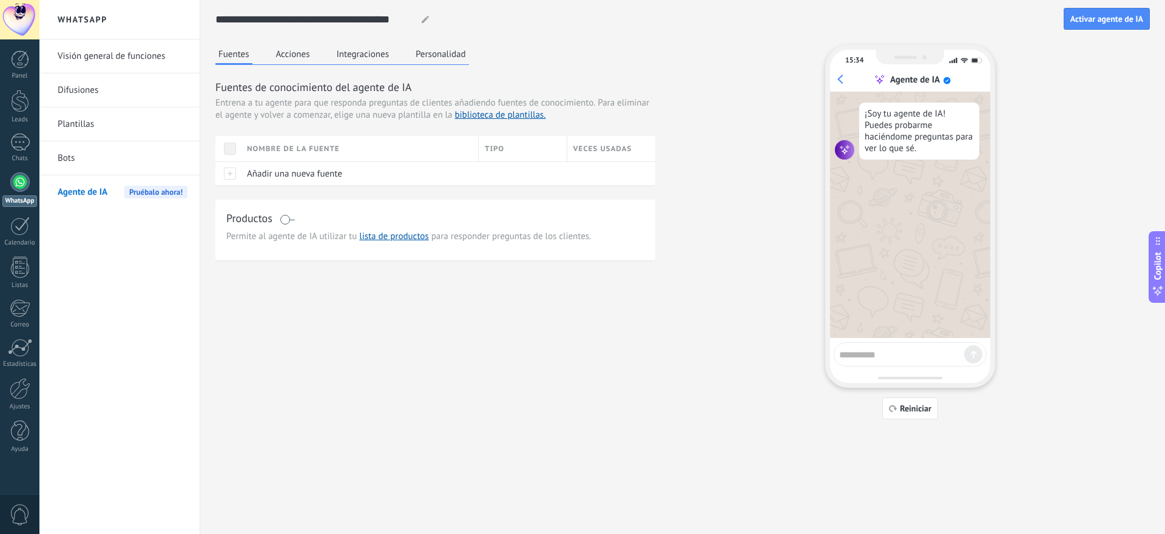
click at [92, 92] on link "Difusiones" at bounding box center [123, 90] width 130 height 34
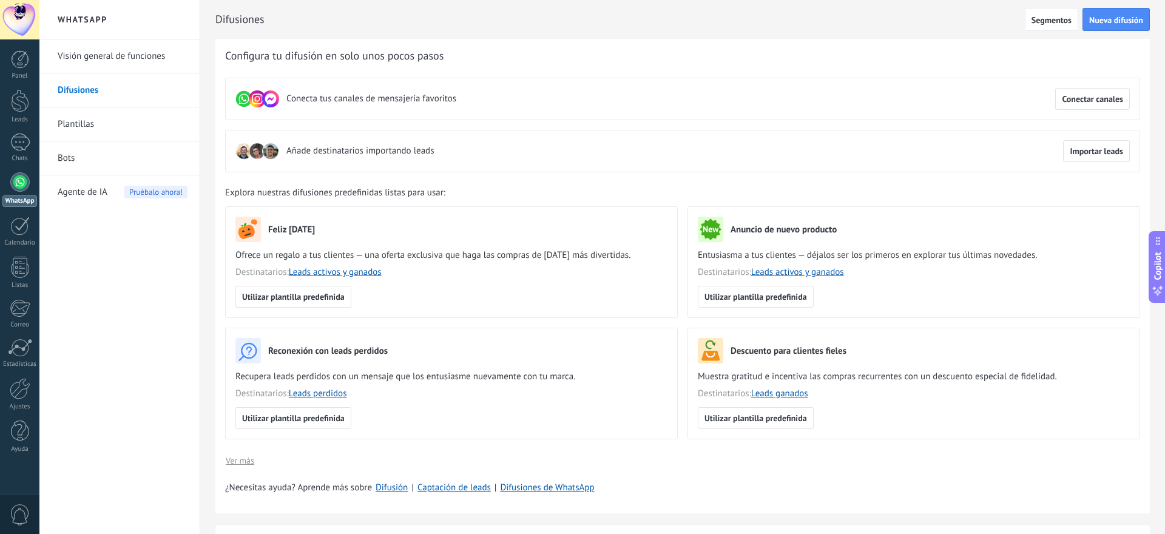
click at [15, 178] on div at bounding box center [19, 181] width 19 height 19
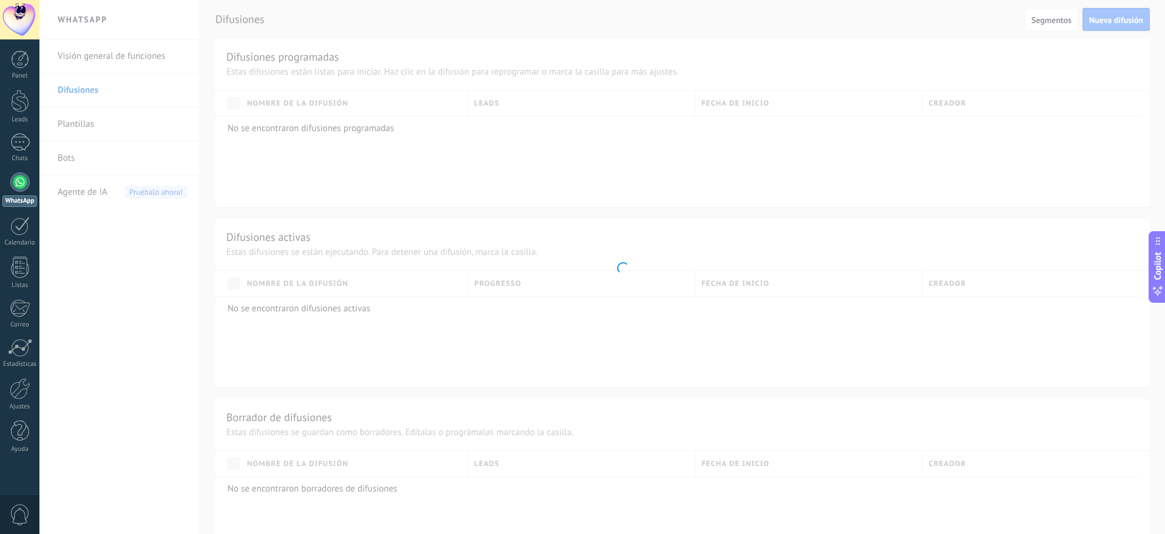
click at [15, 178] on div at bounding box center [19, 181] width 19 height 19
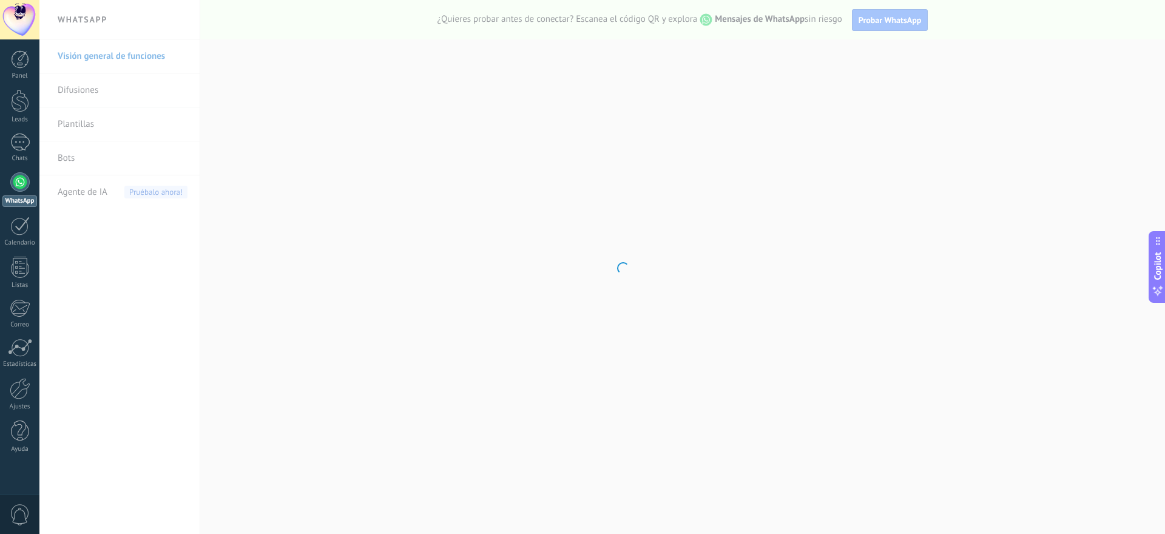
click at [887, 22] on body ".abecls-1,.abecls-2{fill-rule:evenodd}.abecls-2{fill:#fff} .abhcls-1{fill:none}…" at bounding box center [582, 267] width 1165 height 534
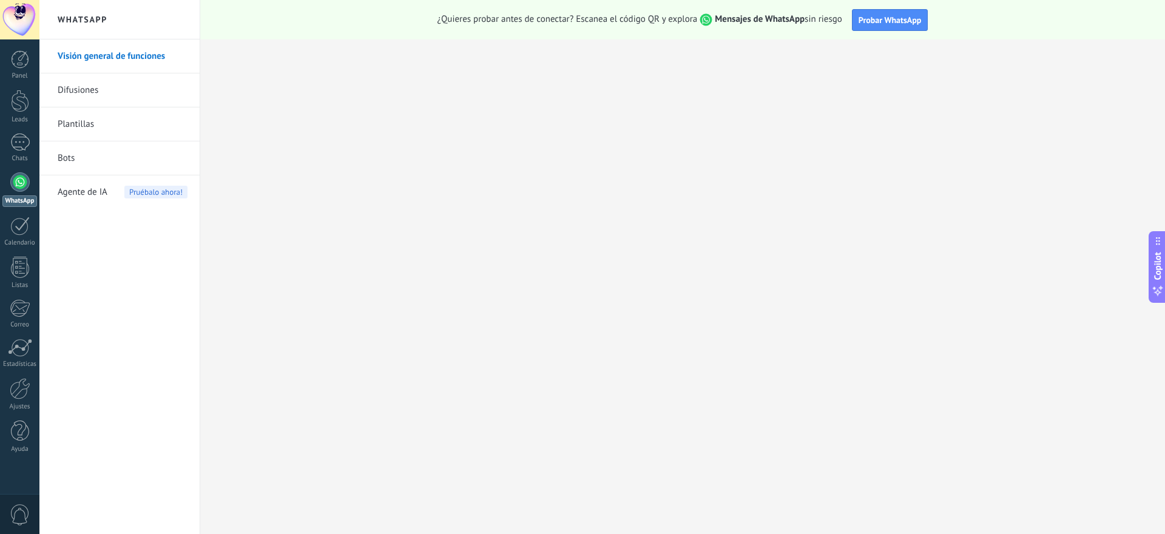
click at [887, 22] on span "Probar WhatsApp" at bounding box center [890, 20] width 63 height 11
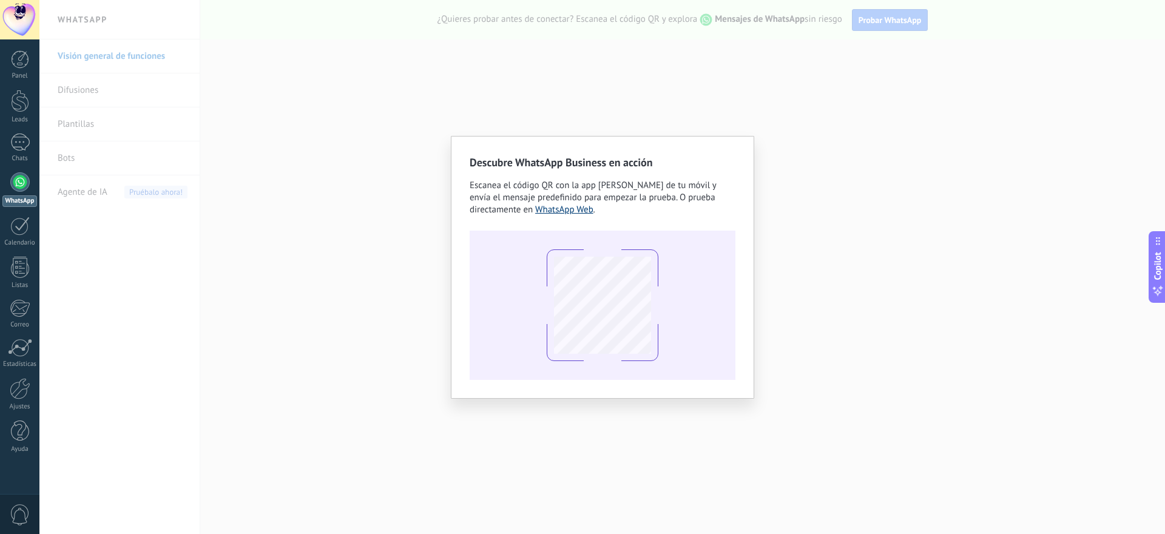
click at [586, 208] on link "WhatsApp Web" at bounding box center [564, 210] width 58 height 12
click at [769, 75] on div "Descubre WhatsApp Business en acción Escanea el código QR con la app de cámara …" at bounding box center [602, 267] width 1126 height 534
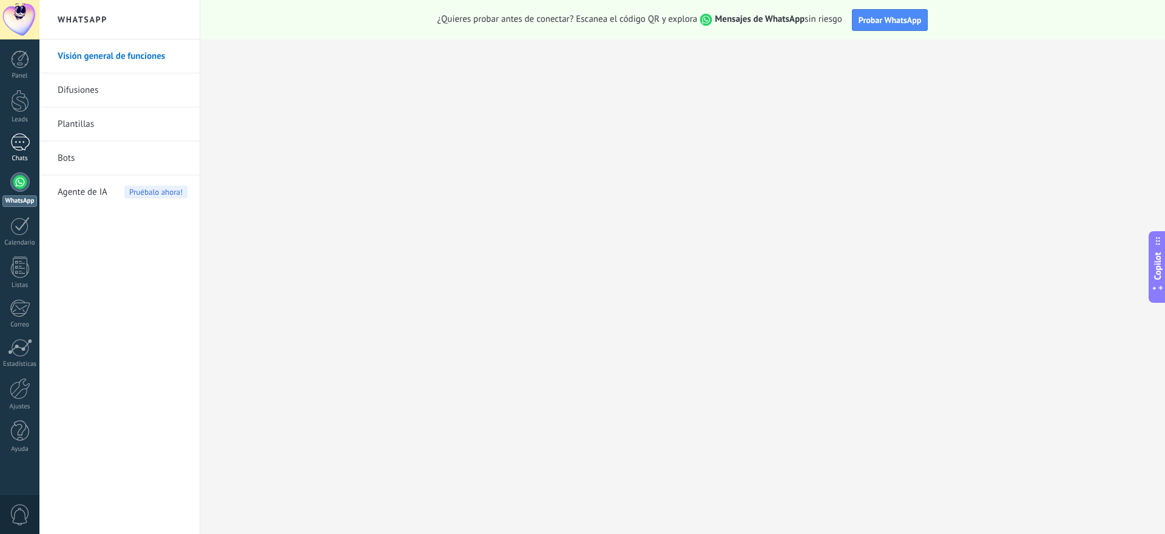
click at [26, 150] on div at bounding box center [19, 143] width 19 height 18
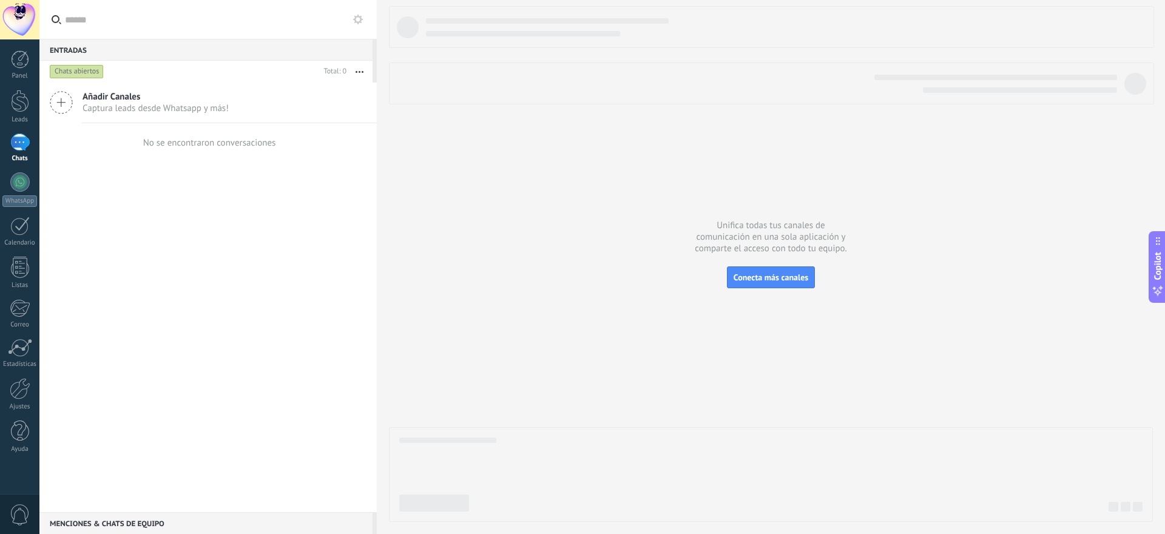
click at [568, 238] on div at bounding box center [771, 264] width 764 height 516
click at [24, 181] on div at bounding box center [19, 181] width 19 height 19
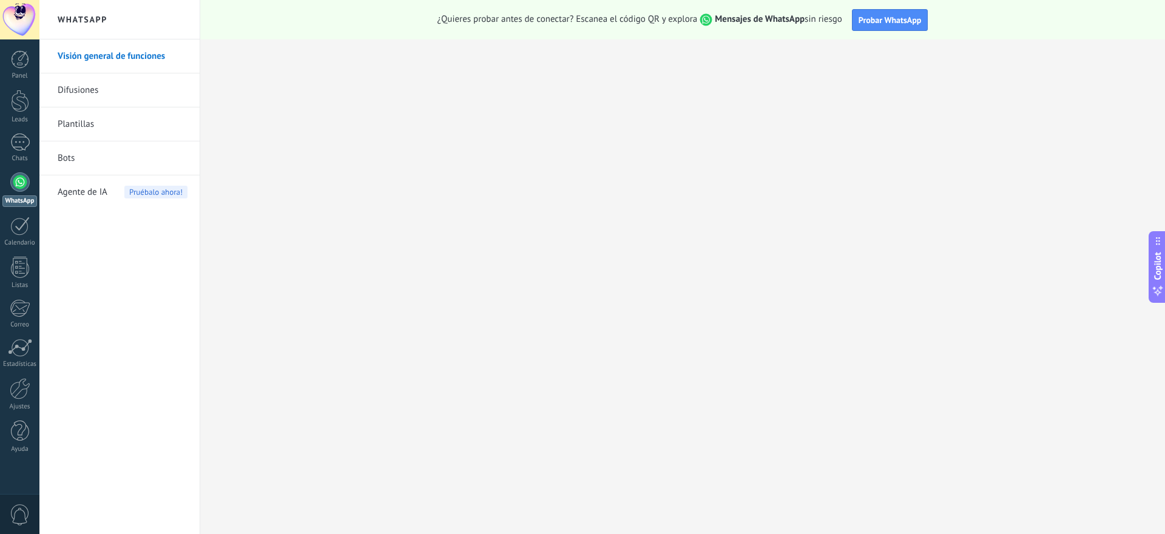
click at [104, 194] on span "Agente de IA" at bounding box center [83, 192] width 50 height 34
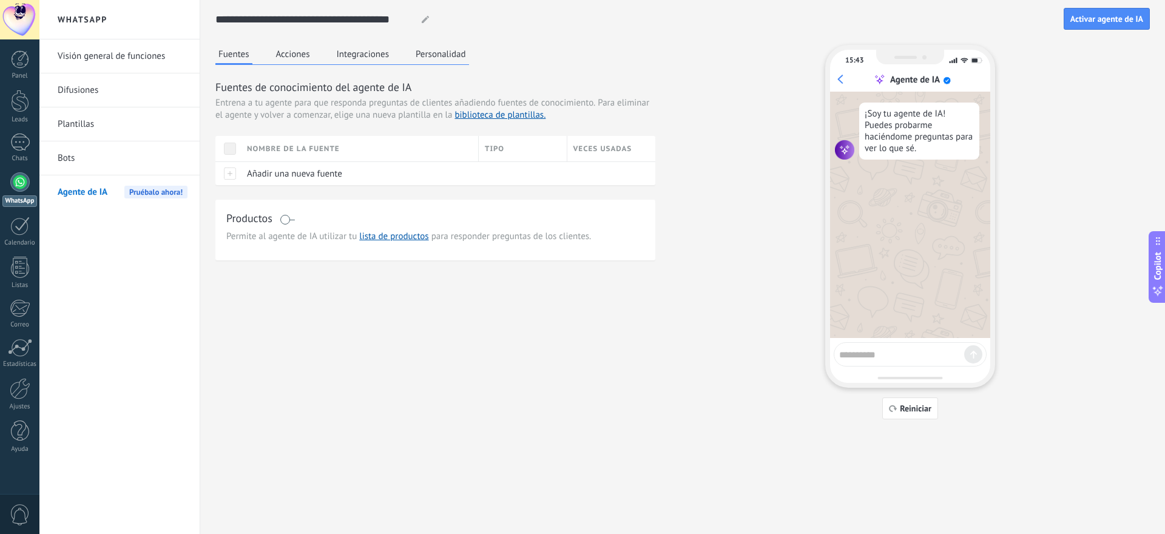
click at [77, 12] on h2 "WhatsApp" at bounding box center [120, 19] width 130 height 39
click at [84, 23] on h2 "WhatsApp" at bounding box center [120, 19] width 130 height 39
click at [93, 52] on link "Visión general de funciones" at bounding box center [123, 56] width 130 height 34
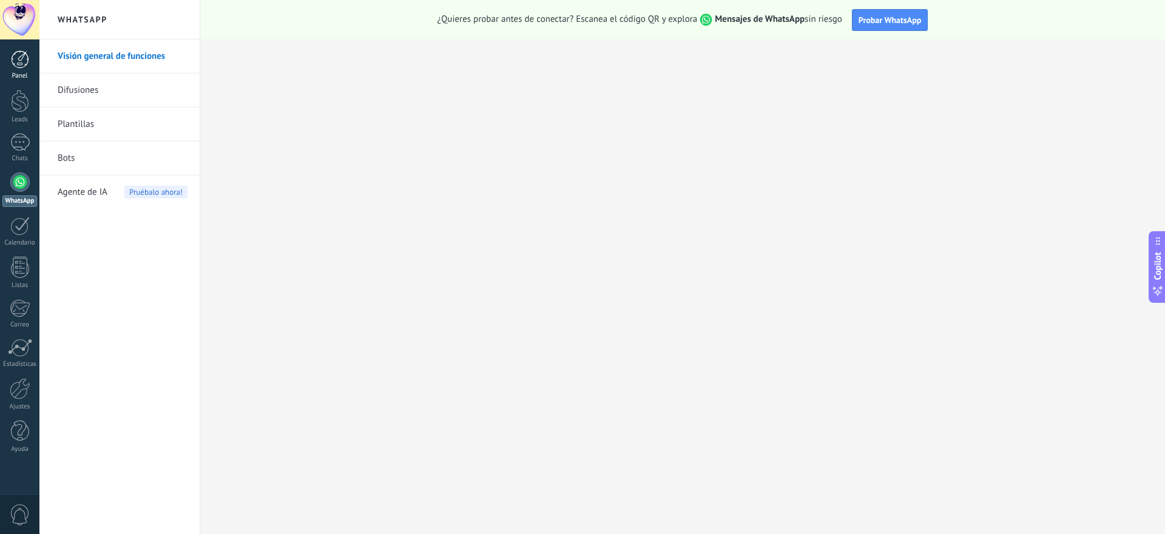
click at [25, 50] on div at bounding box center [20, 59] width 18 height 18
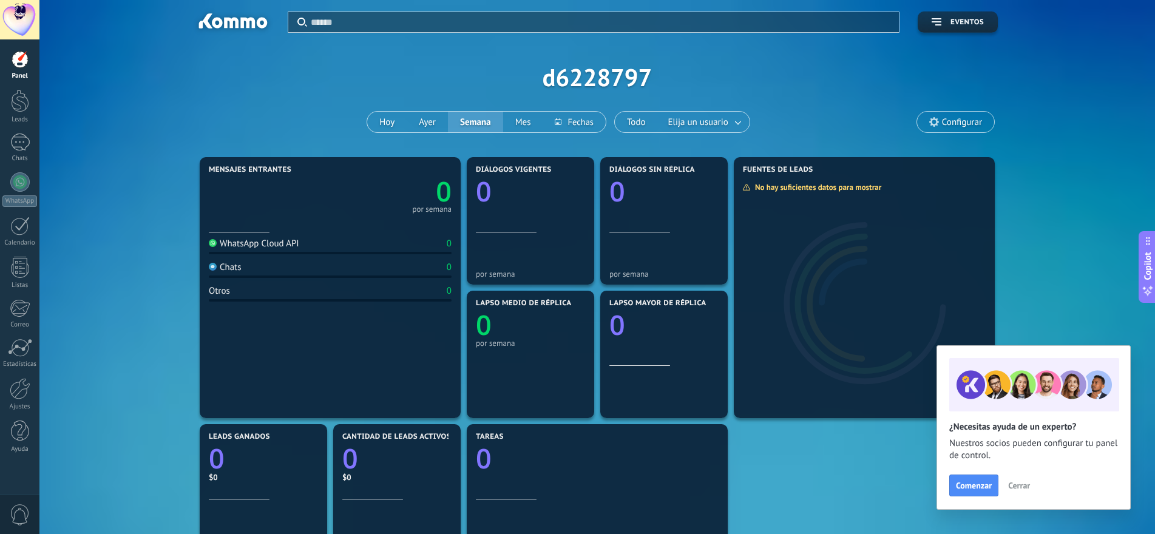
click at [294, 214] on div "Mensajes entrantes 0 por semana" at bounding box center [330, 199] width 243 height 67
click at [263, 248] on div "WhatsApp Cloud API" at bounding box center [254, 244] width 90 height 12
click at [226, 269] on div "Chats" at bounding box center [225, 268] width 33 height 12
click at [224, 292] on div "Otros" at bounding box center [219, 291] width 21 height 12
click at [1027, 486] on span "Cerrar" at bounding box center [1019, 485] width 22 height 8
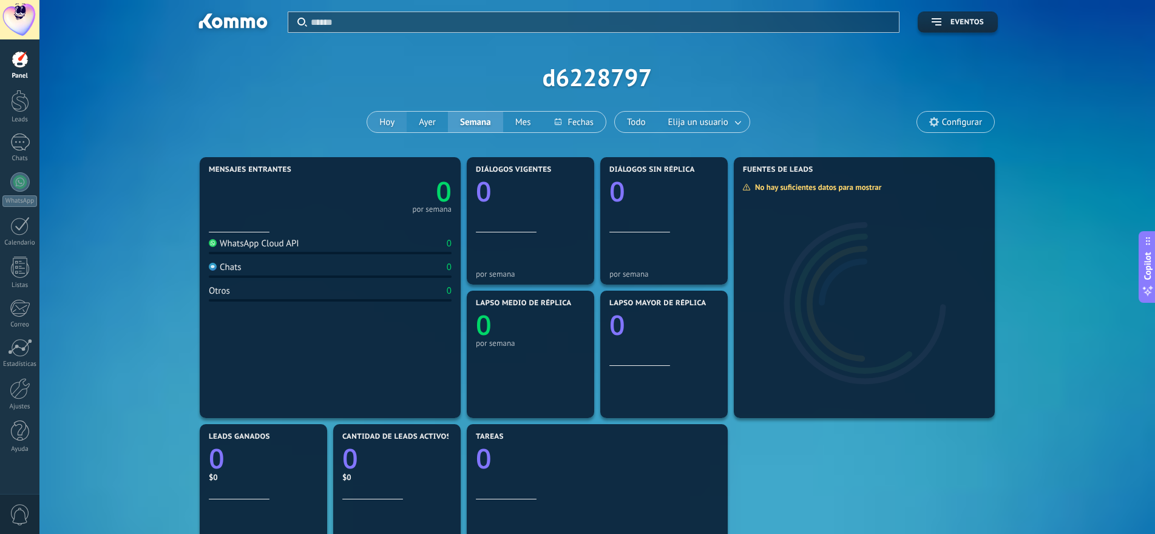
click at [388, 119] on button "Hoy" at bounding box center [386, 122] width 39 height 21
click at [410, 206] on link "0" at bounding box center [390, 191] width 121 height 37
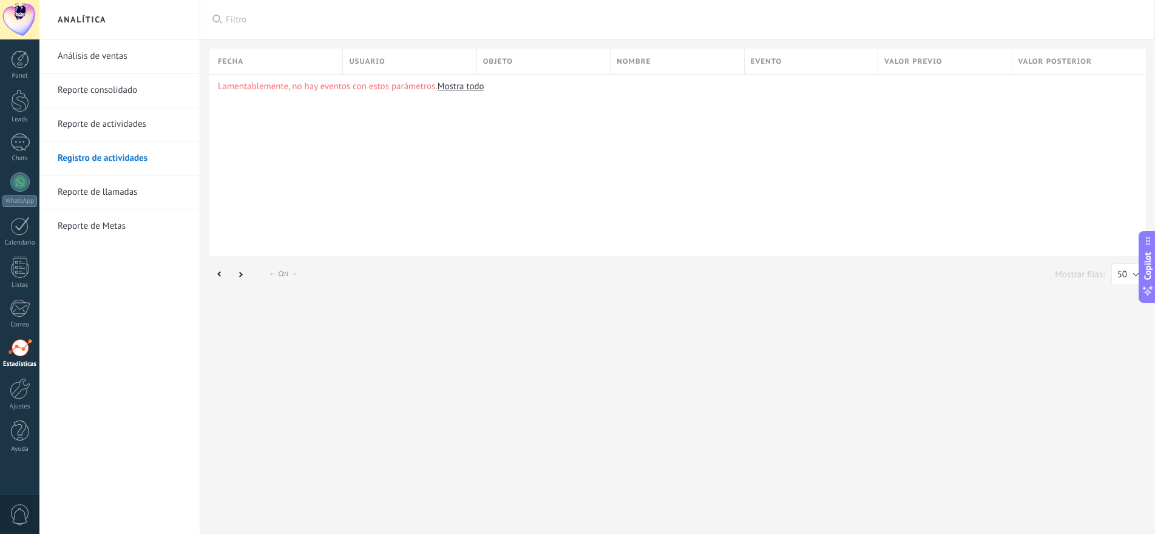
click at [388, 203] on div "Lamentablemente, no hay eventos con estos parámetros. Mostra todo" at bounding box center [677, 165] width 937 height 182
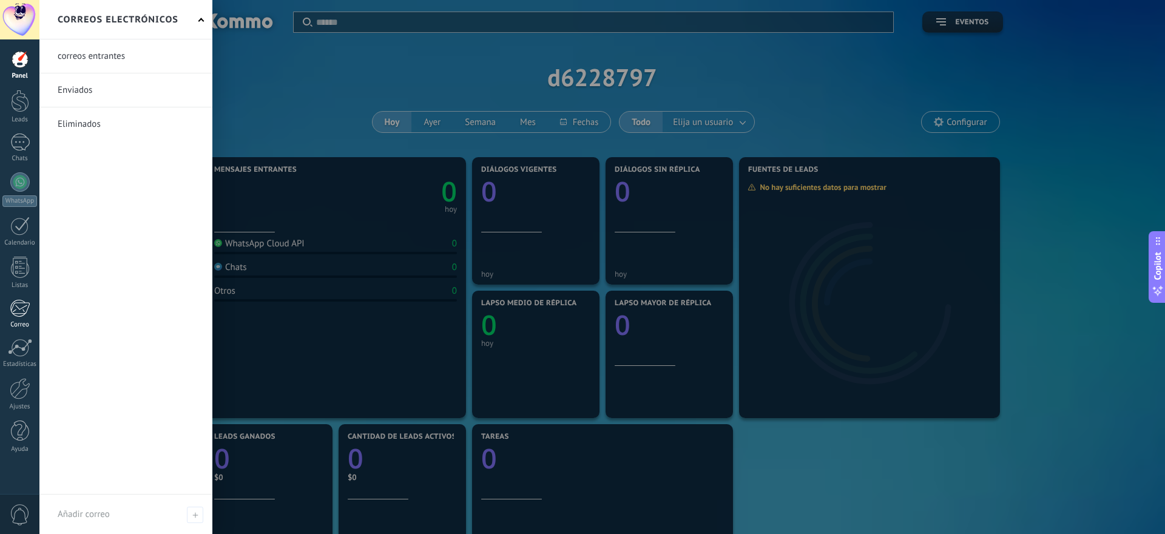
click at [19, 312] on div at bounding box center [20, 308] width 20 height 18
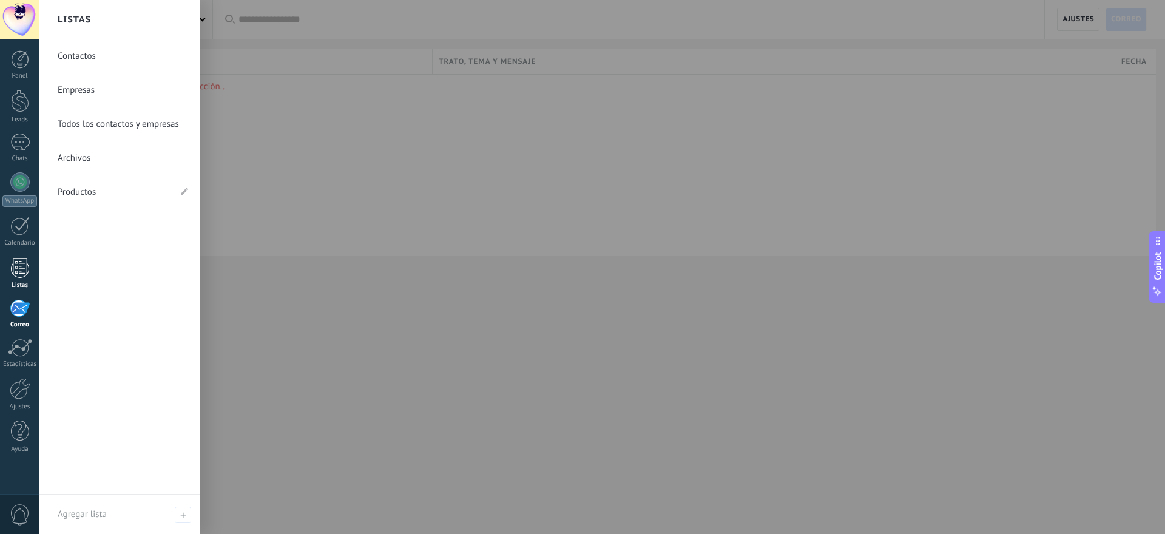
click at [21, 265] on div at bounding box center [20, 267] width 18 height 21
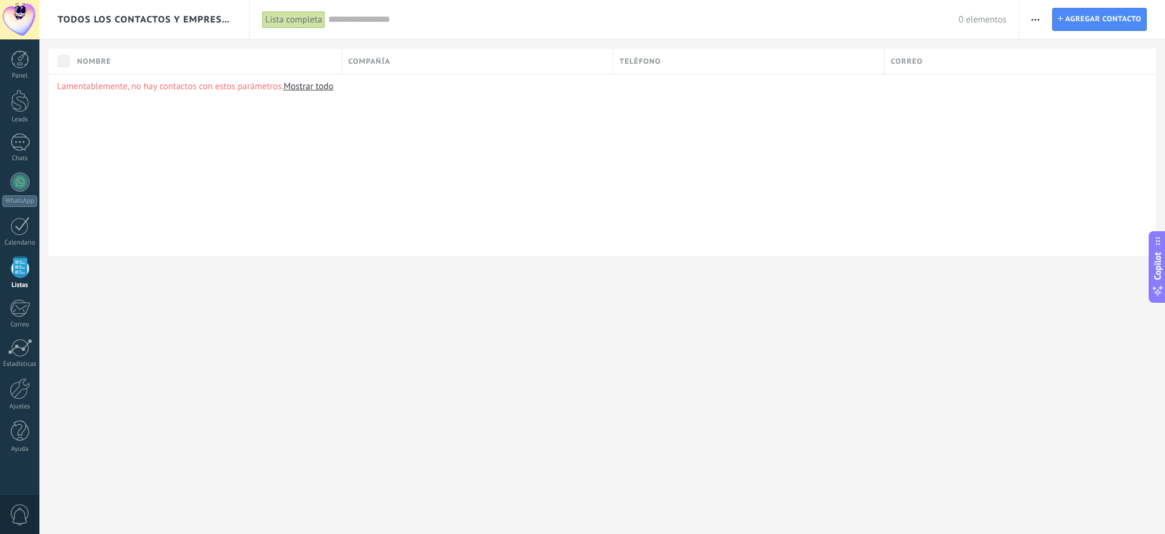
click at [132, 58] on div "Nombre" at bounding box center [206, 61] width 271 height 25
click at [412, 62] on div "Compañía" at bounding box center [477, 61] width 271 height 25
click at [750, 53] on div "Teléfono" at bounding box center [749, 61] width 271 height 25
click at [687, 56] on div "Teléfono" at bounding box center [749, 61] width 271 height 25
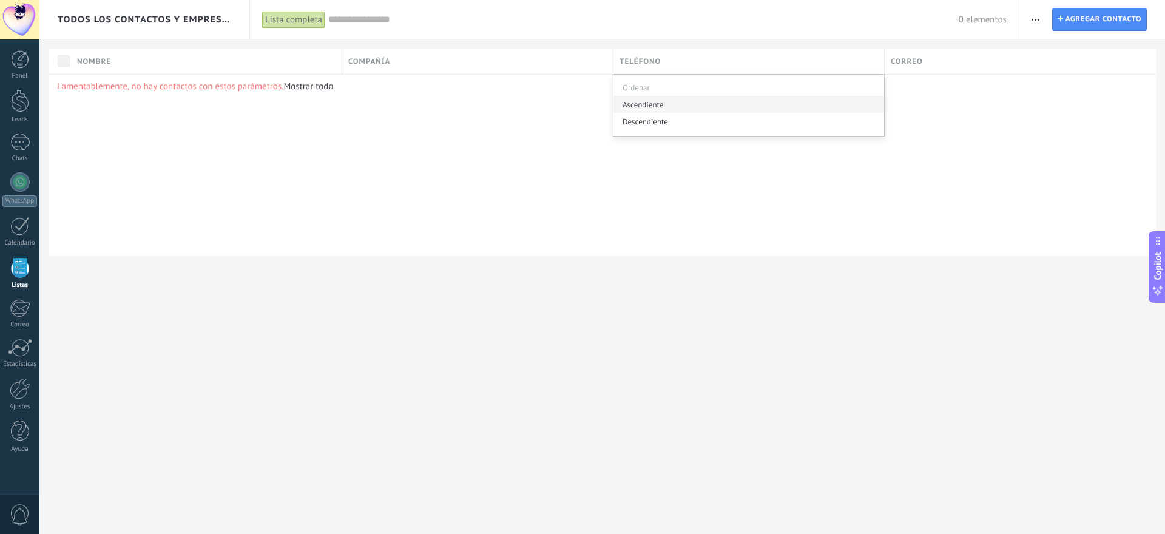
click at [644, 103] on div "Ascendiente" at bounding box center [749, 104] width 271 height 17
click at [863, 59] on div "Teléfono" at bounding box center [749, 61] width 271 height 25
click at [640, 121] on div "Descendiente" at bounding box center [749, 121] width 271 height 17
click at [16, 148] on div at bounding box center [19, 143] width 19 height 18
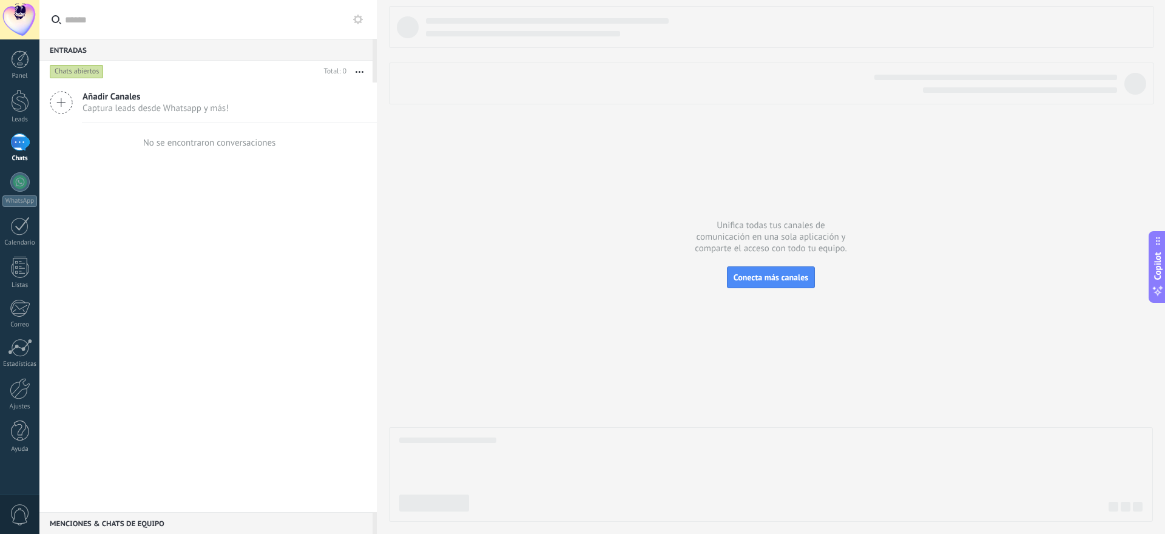
click at [64, 106] on icon at bounding box center [61, 102] width 23 height 23
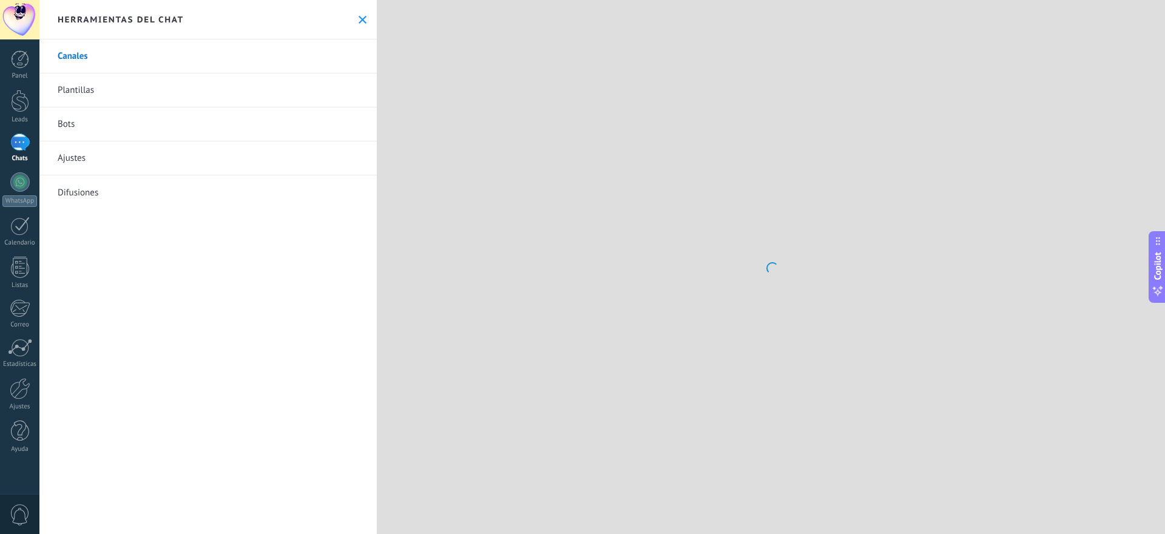
click at [64, 106] on link "Plantillas" at bounding box center [207, 90] width 337 height 34
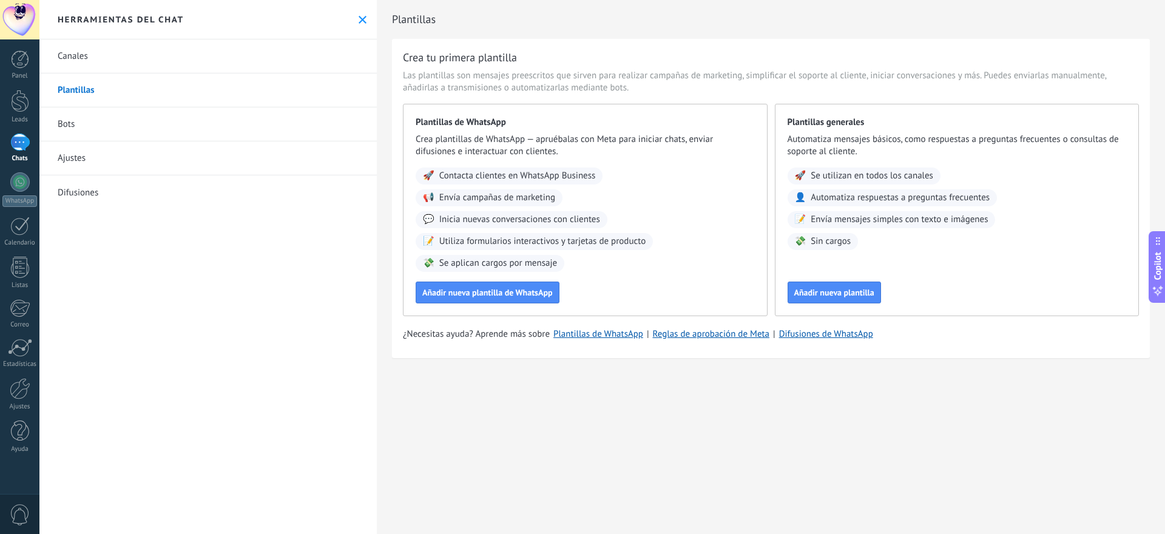
click at [88, 64] on link "Canales" at bounding box center [207, 56] width 337 height 34
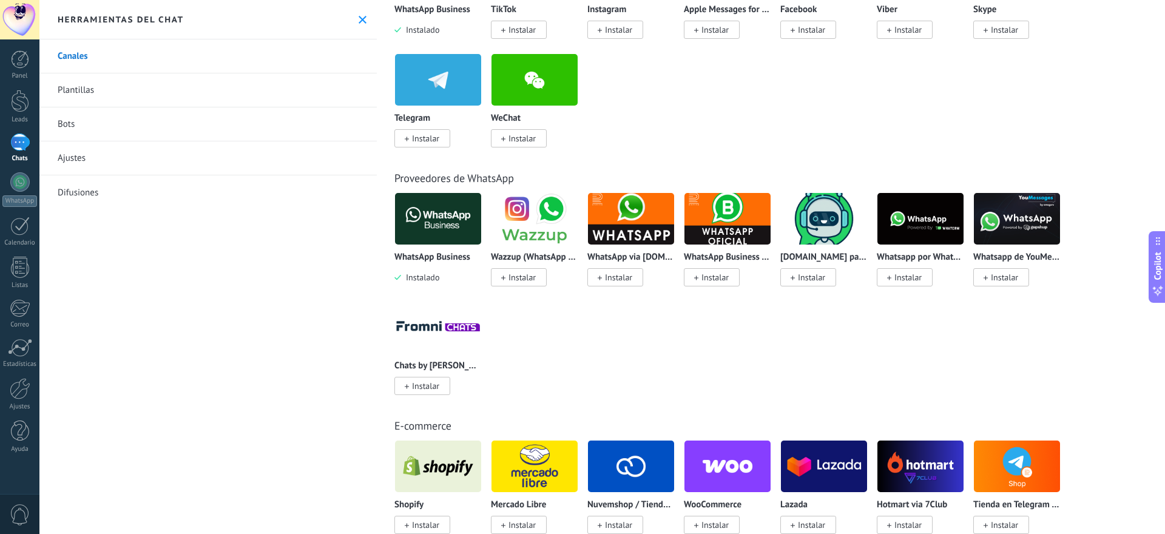
scroll to position [304, 0]
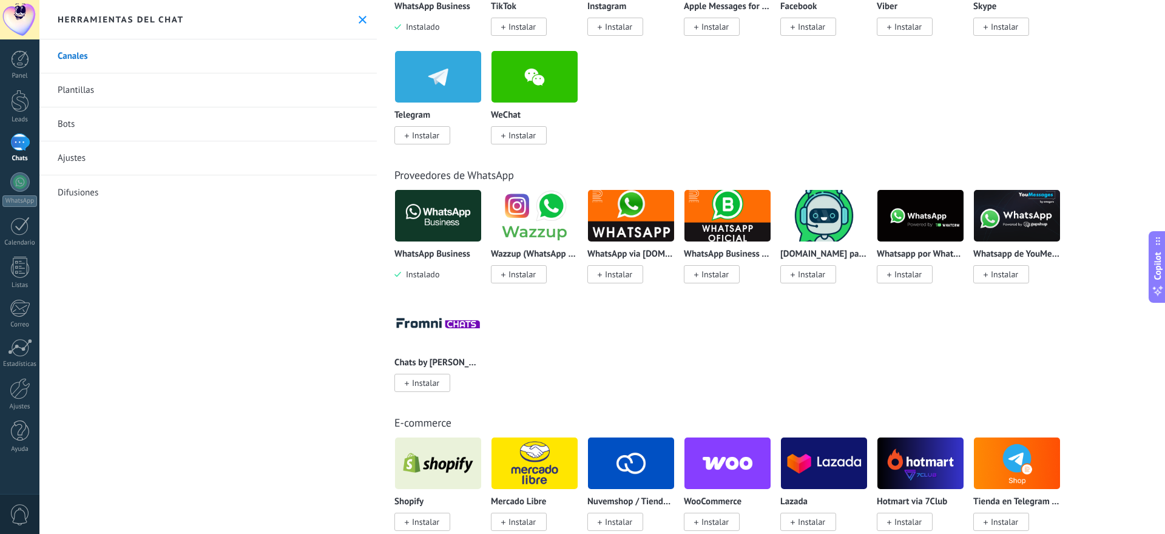
click at [918, 241] on img at bounding box center [921, 215] width 86 height 59
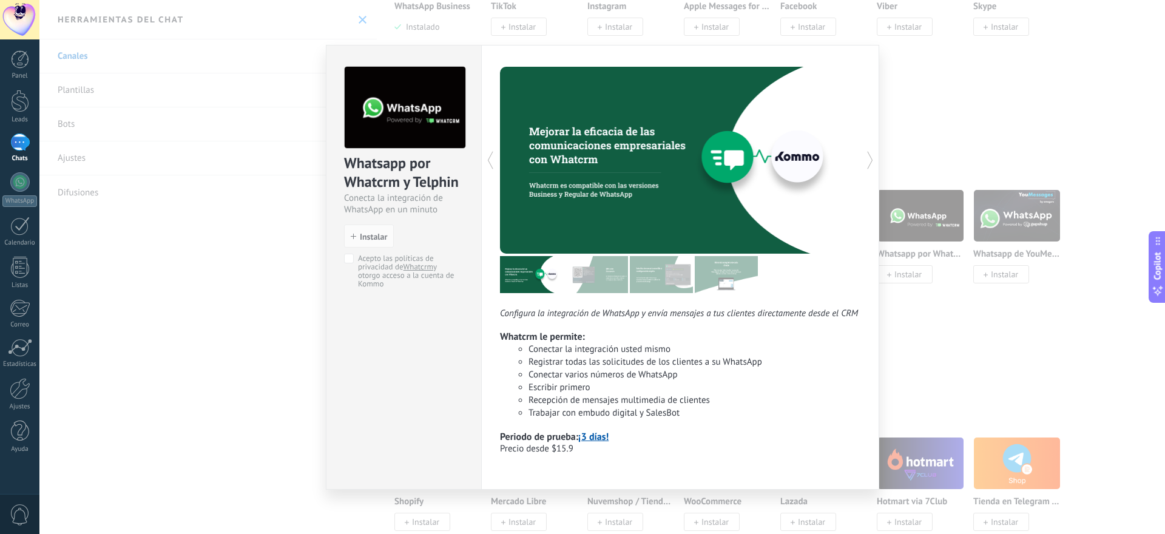
click at [1033, 72] on div "Whatsapp por Whatcrm y Telphin Conecta la integración de WhatsApp en un minuto …" at bounding box center [602, 267] width 1126 height 534
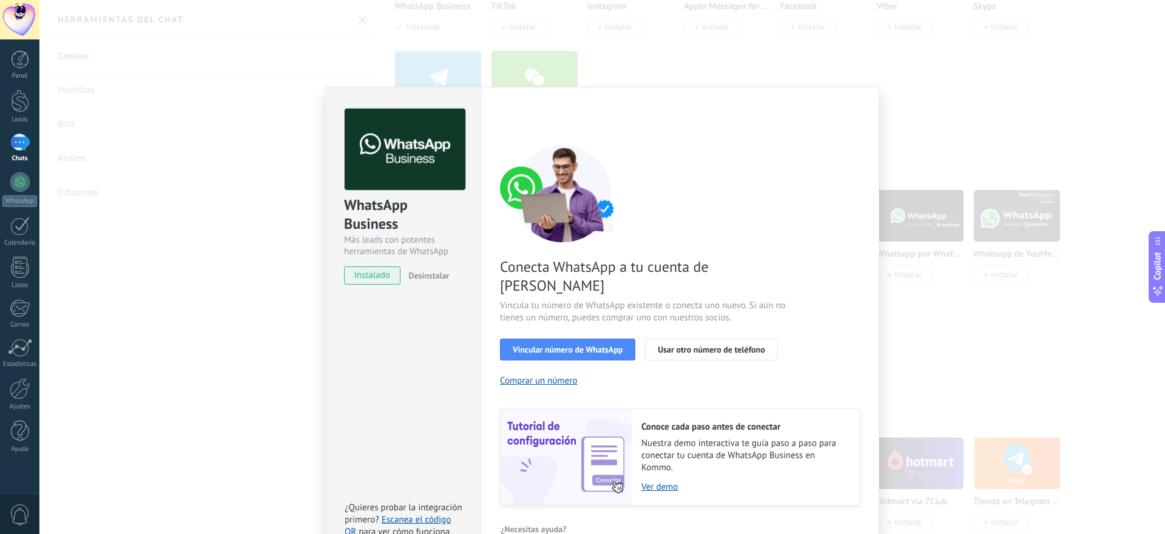
scroll to position [7, 0]
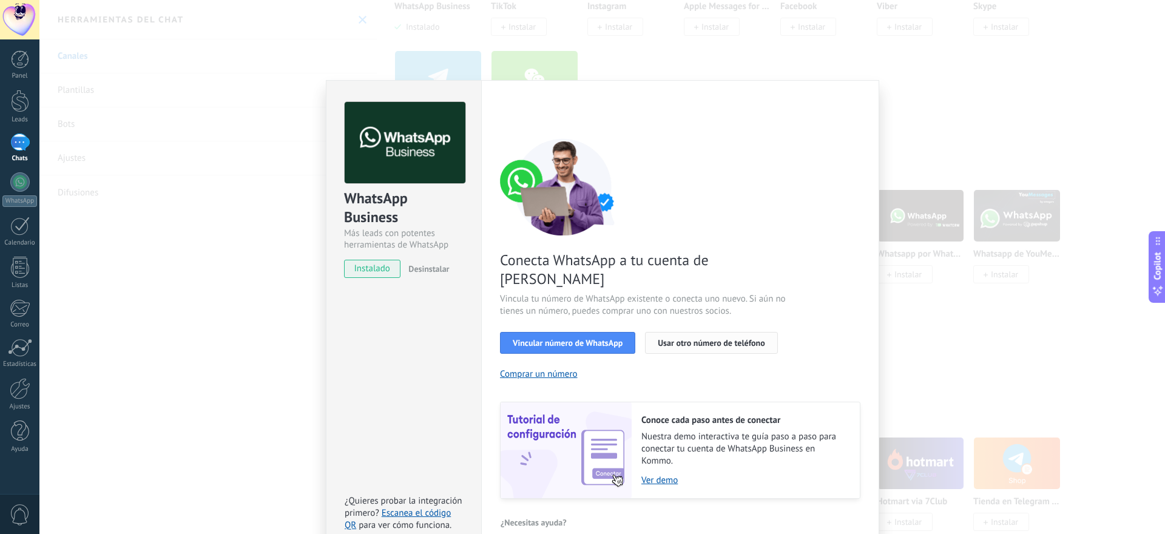
click at [694, 339] on span "Usar otro número de teléfono" at bounding box center [711, 343] width 107 height 8
click at [237, 110] on div "WhatsApp Business Más leads con potentes herramientas de WhatsApp instalado Des…" at bounding box center [602, 267] width 1126 height 534
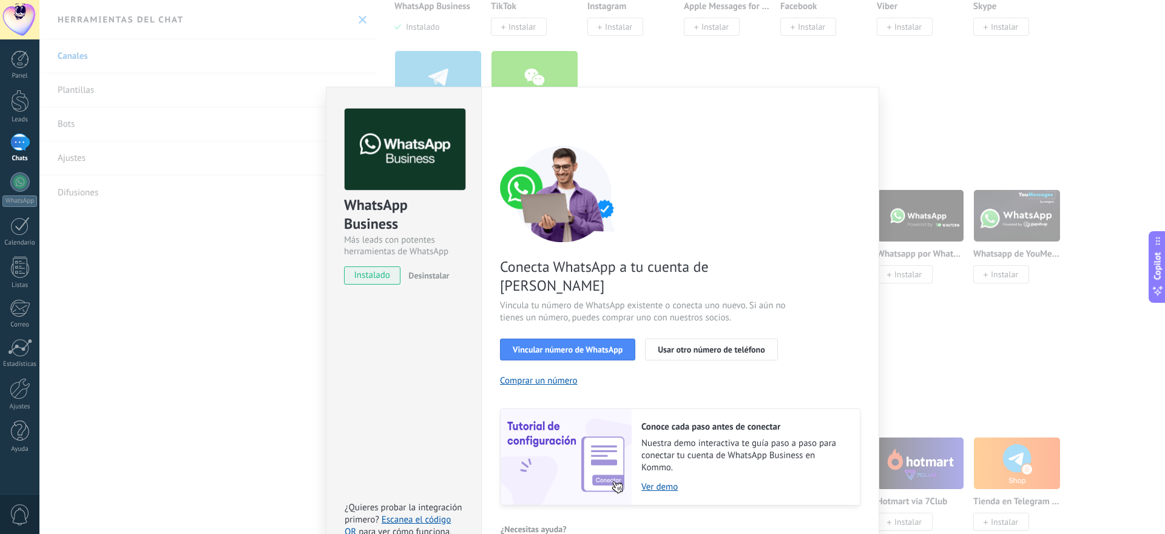
click at [241, 110] on div "WhatsApp Business Más leads con potentes herramientas de WhatsApp instalado Des…" at bounding box center [602, 267] width 1126 height 534
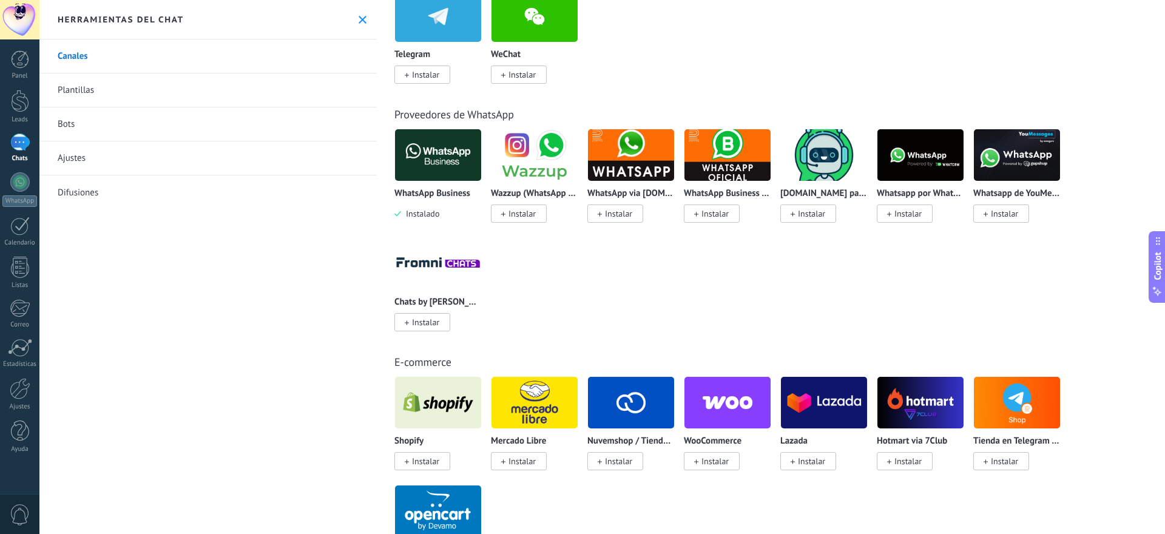
scroll to position [121, 0]
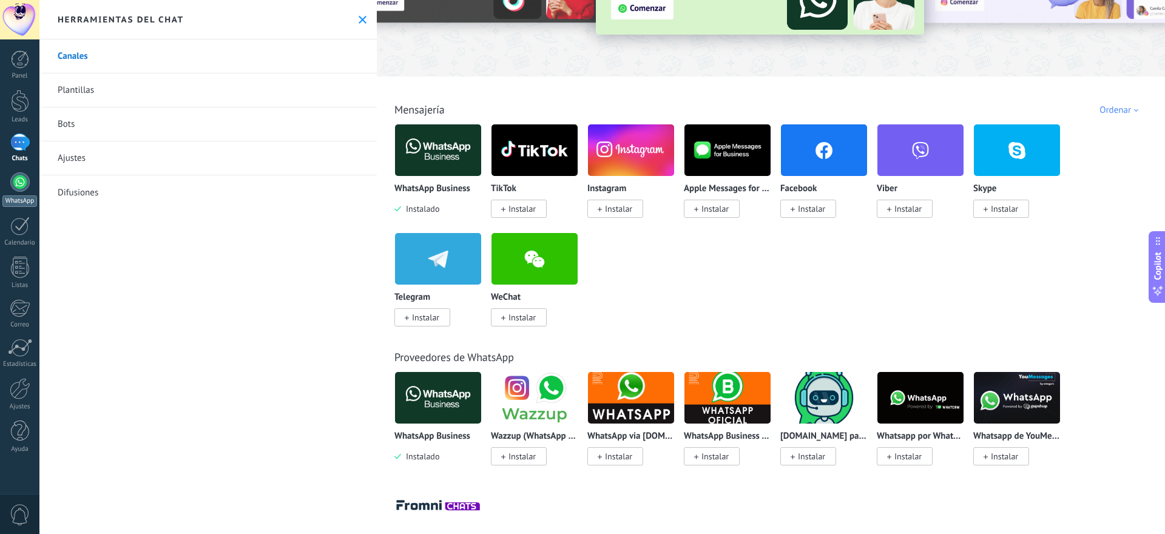
click at [28, 190] on link "WhatsApp" at bounding box center [19, 189] width 39 height 35
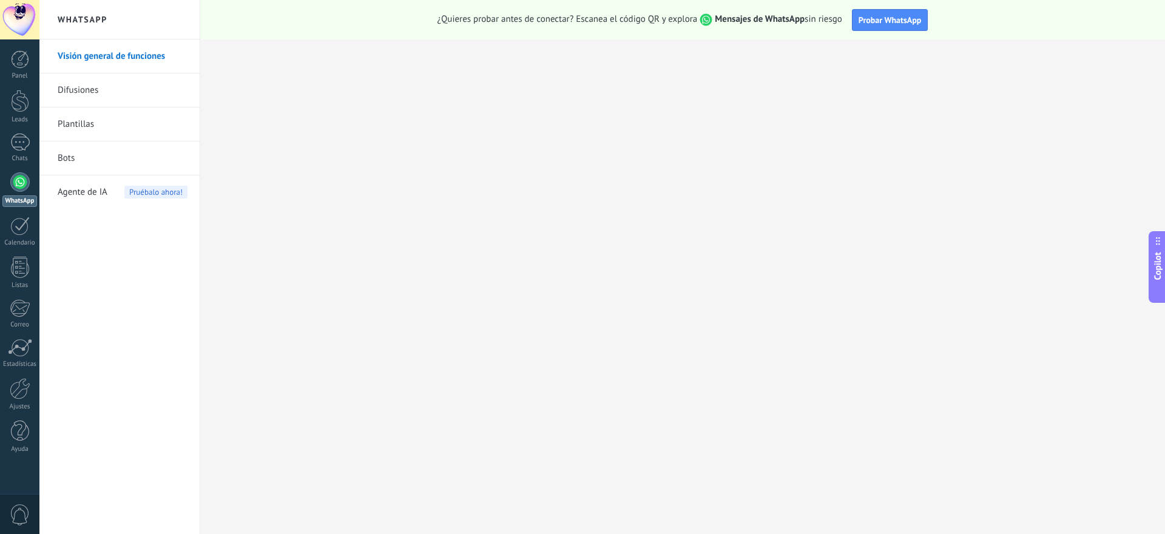
click at [1162, 275] on span "Copilot" at bounding box center [1158, 267] width 12 height 28
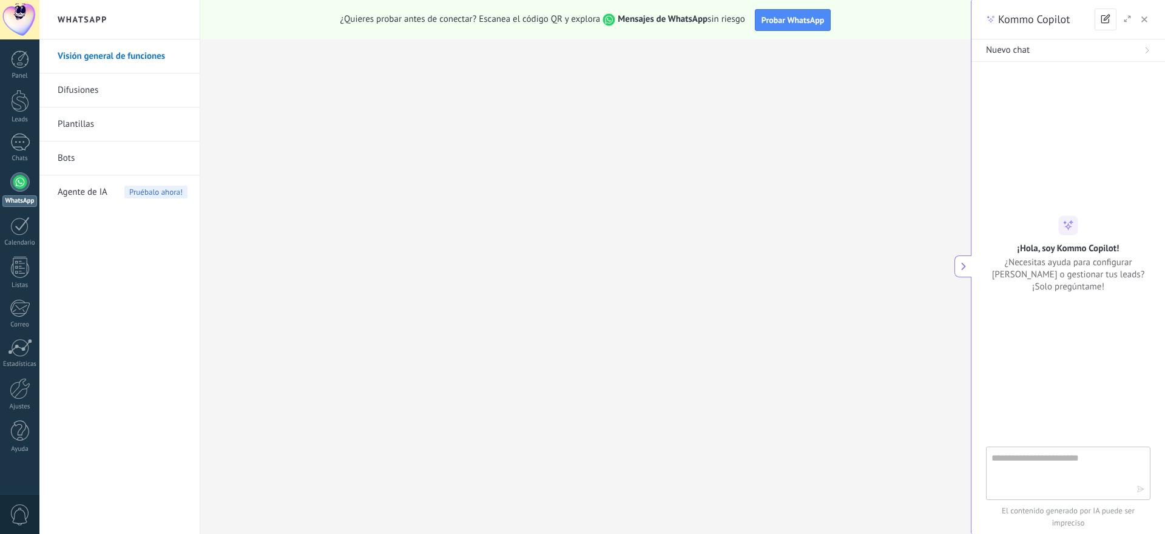
click at [963, 266] on icon at bounding box center [964, 266] width 8 height 8
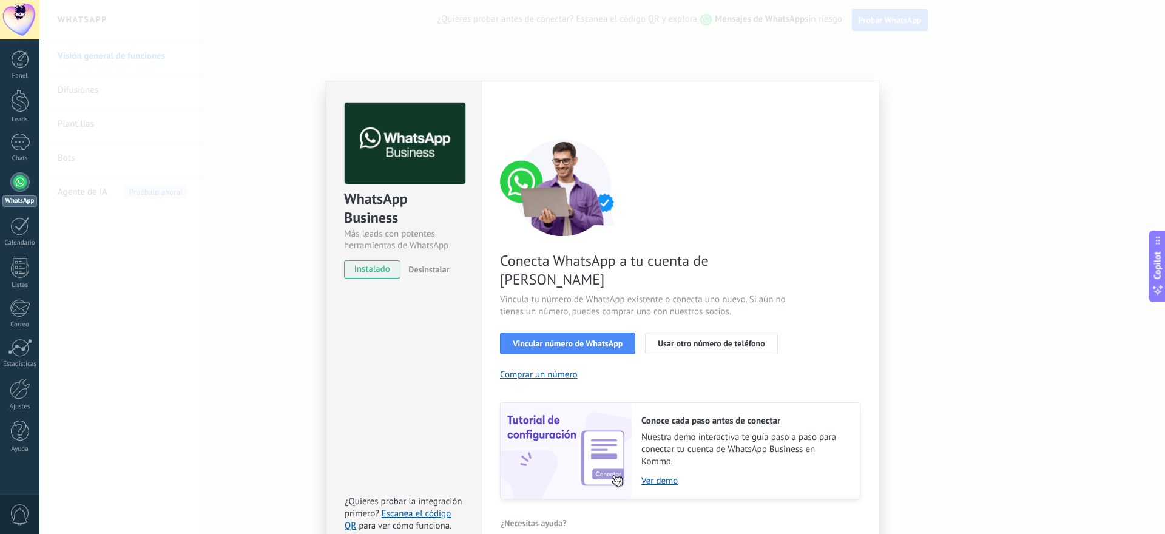
scroll to position [7, 0]
click at [277, 342] on div "WhatsApp Business Más leads con potentes herramientas de WhatsApp instalado Des…" at bounding box center [602, 267] width 1126 height 534
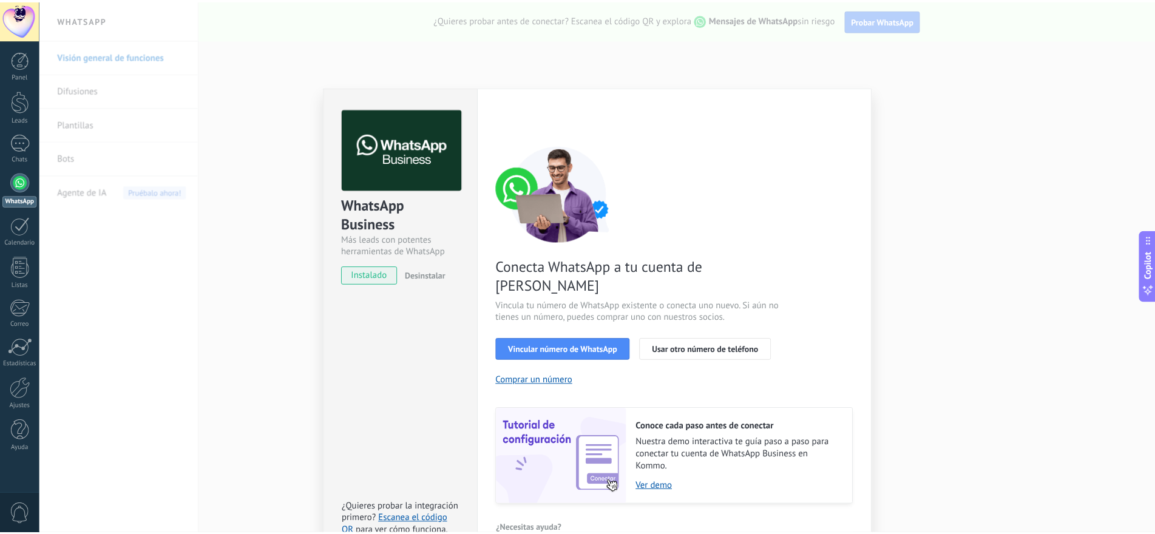
scroll to position [0, 0]
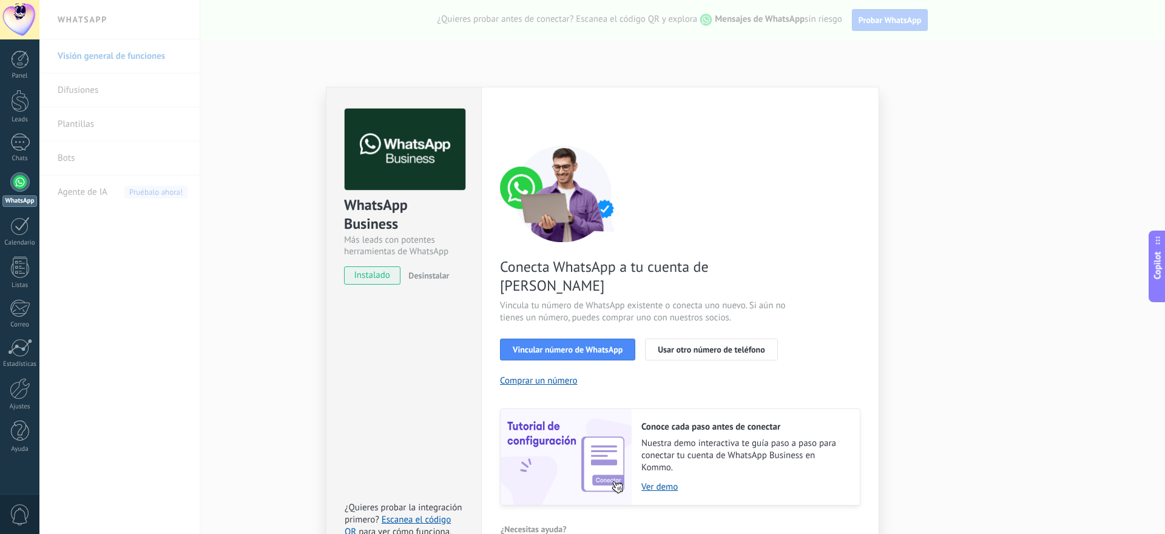
click at [293, 251] on div "WhatsApp Business Más leads con potentes herramientas de WhatsApp instalado Des…" at bounding box center [602, 267] width 1126 height 534
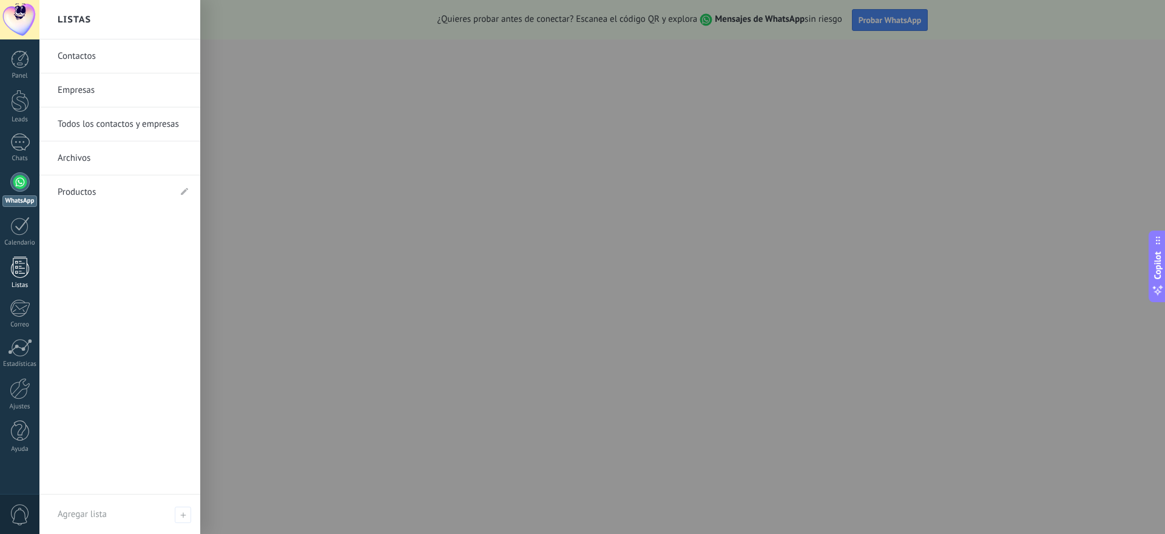
click at [20, 271] on div at bounding box center [20, 267] width 18 height 21
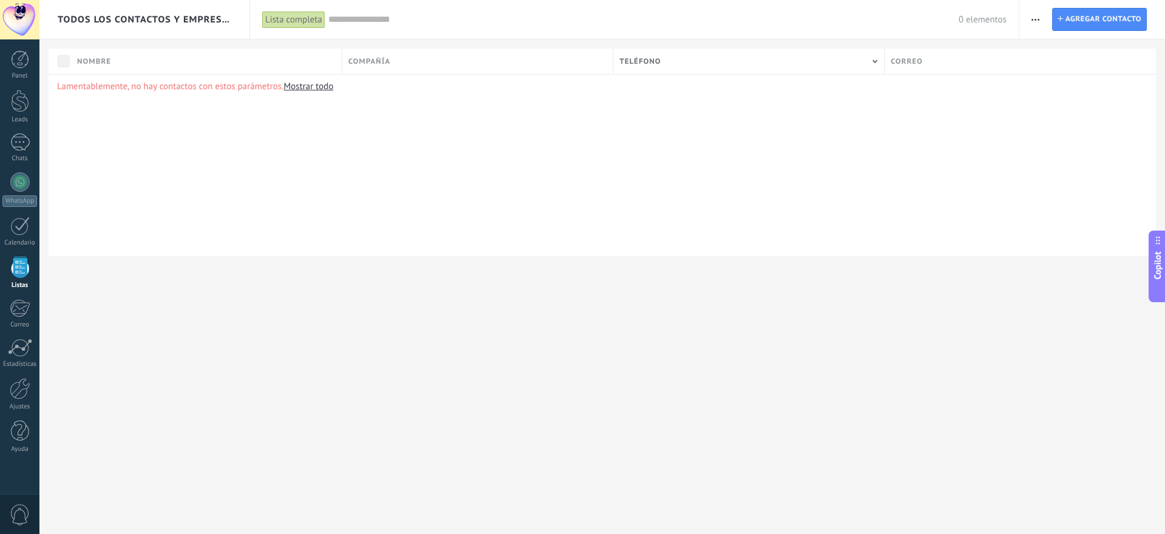
click at [19, 18] on div at bounding box center [19, 19] width 39 height 39
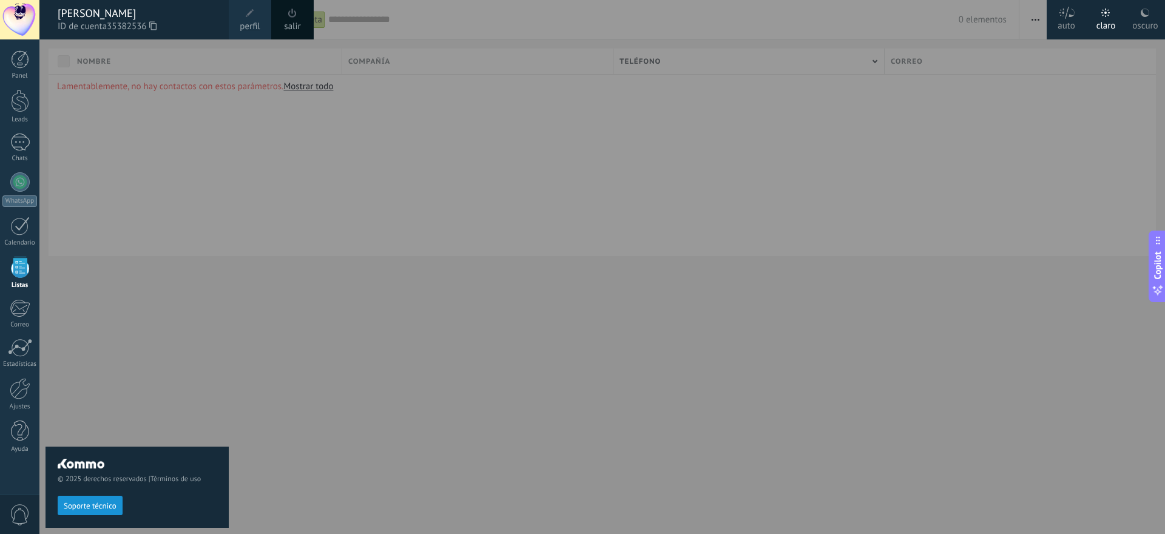
click at [243, 21] on span "perfil" at bounding box center [250, 26] width 20 height 13
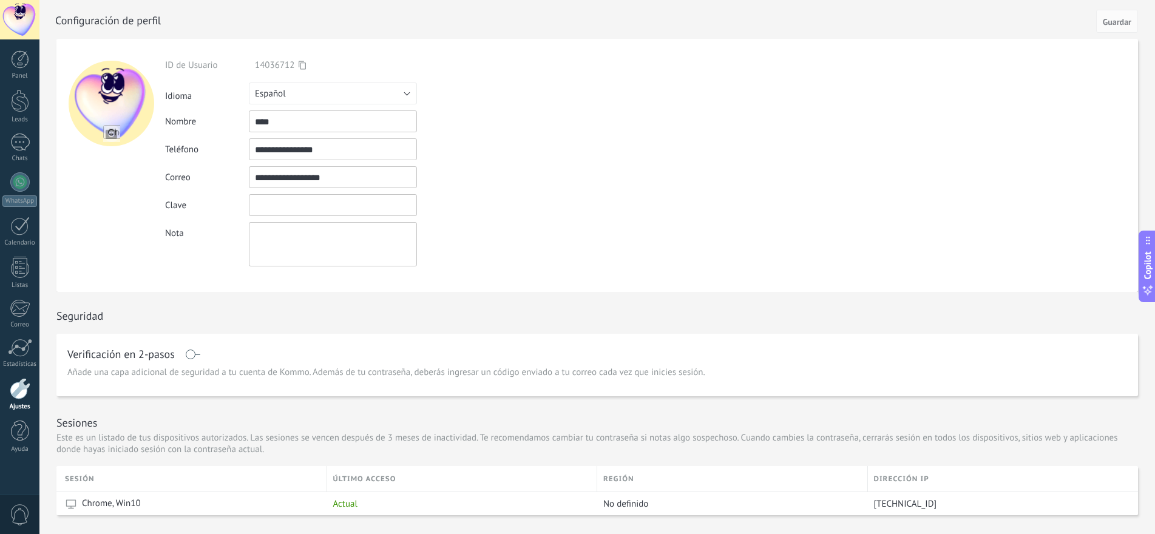
click at [280, 206] on input "textbox" at bounding box center [333, 205] width 168 height 22
click at [258, 349] on div "Verificación en 2-pasos" at bounding box center [597, 354] width 1060 height 19
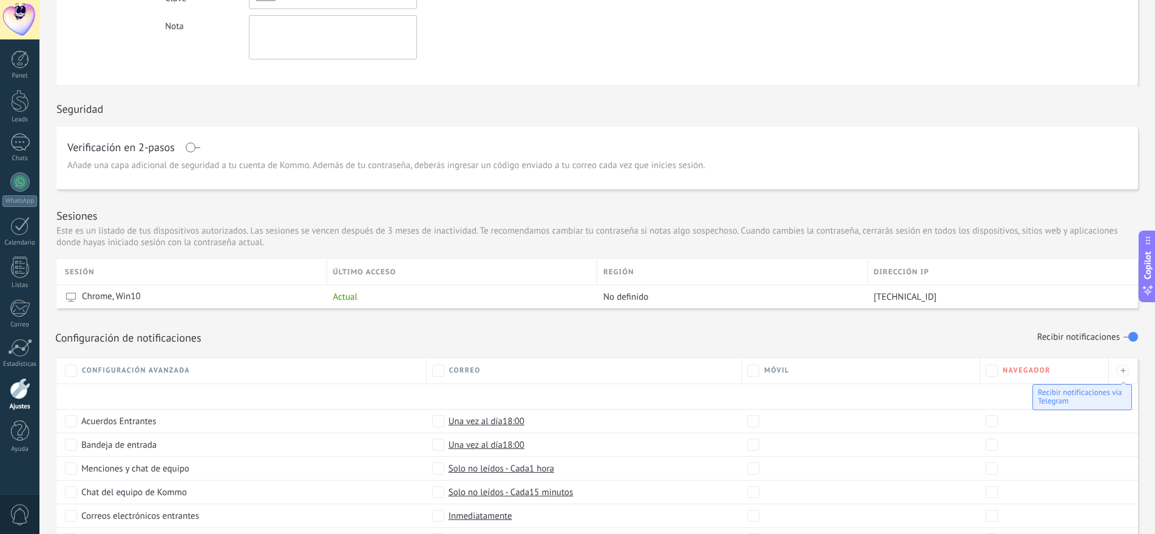
scroll to position [243, 0]
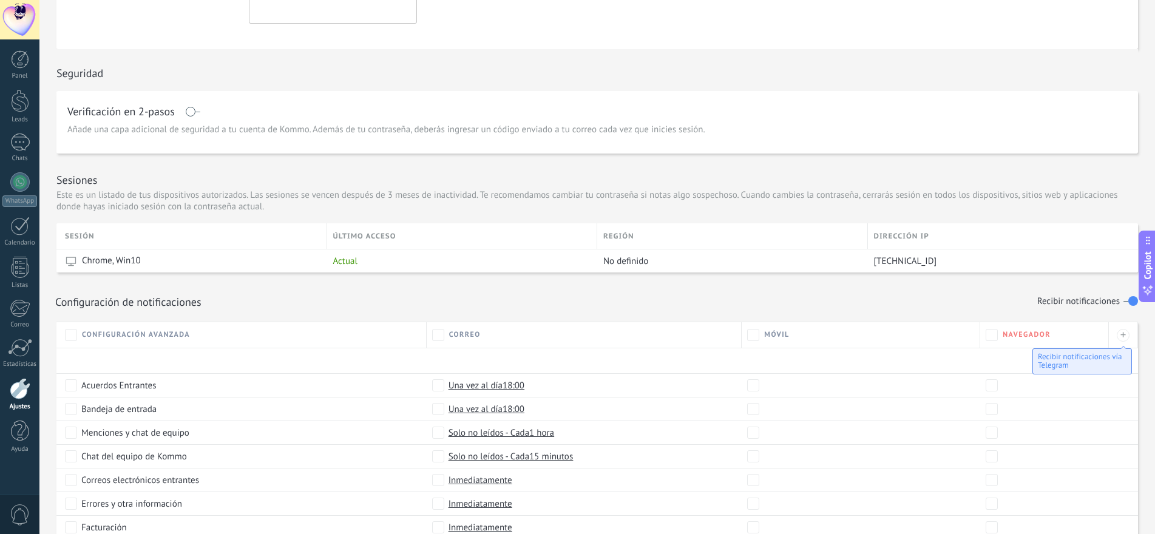
click at [194, 114] on span at bounding box center [192, 112] width 15 height 10
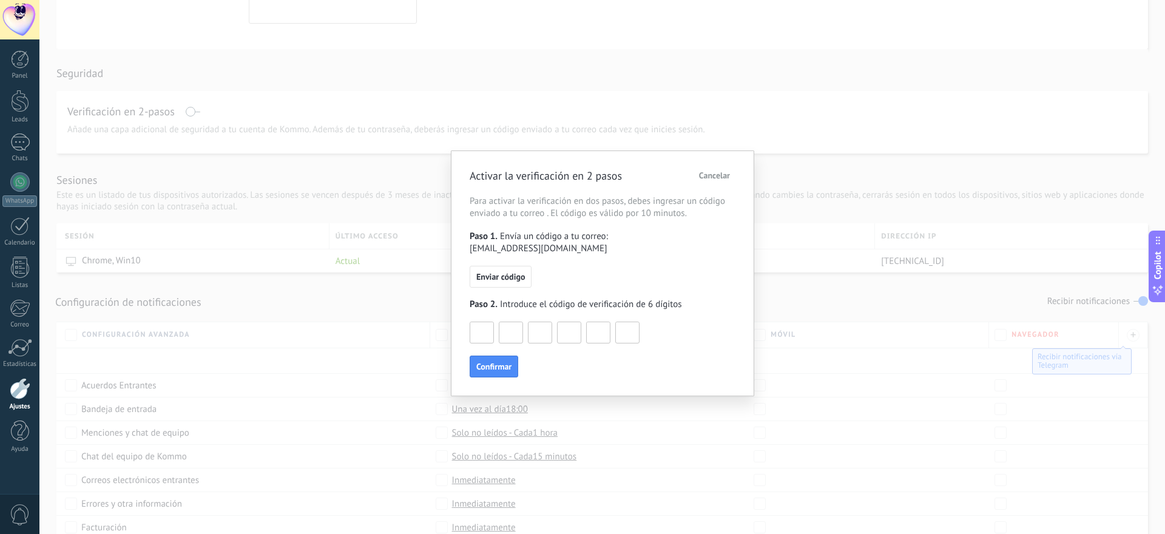
click at [484, 324] on input at bounding box center [481, 331] width 23 height 19
click at [503, 273] on span "Enviar código" at bounding box center [500, 277] width 49 height 8
click at [487, 322] on input at bounding box center [481, 331] width 23 height 19
type input "*"
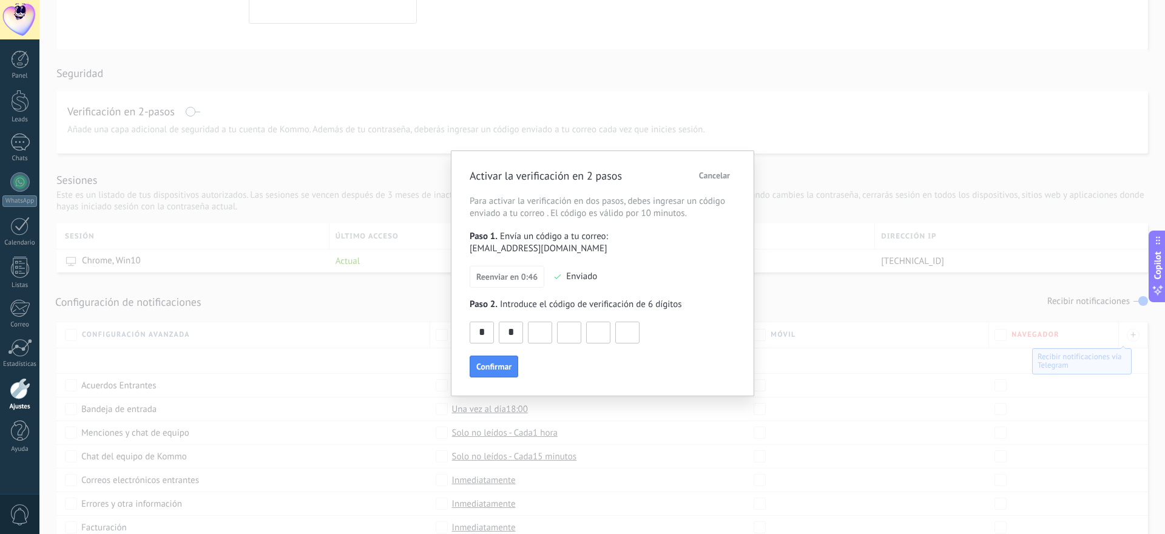
type input "*"
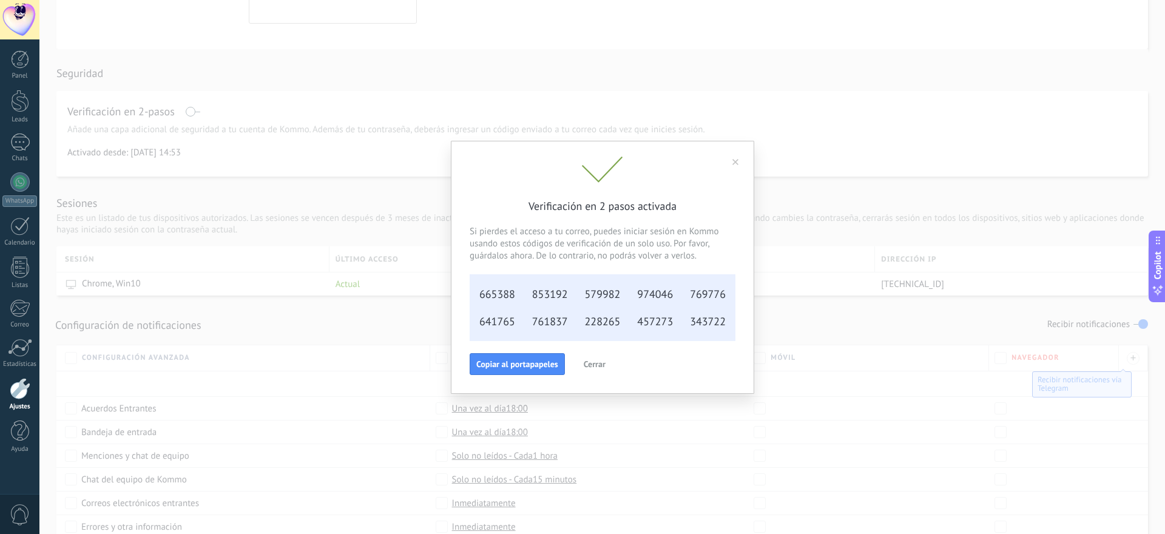
click at [595, 360] on span "Cerrar" at bounding box center [595, 364] width 22 height 8
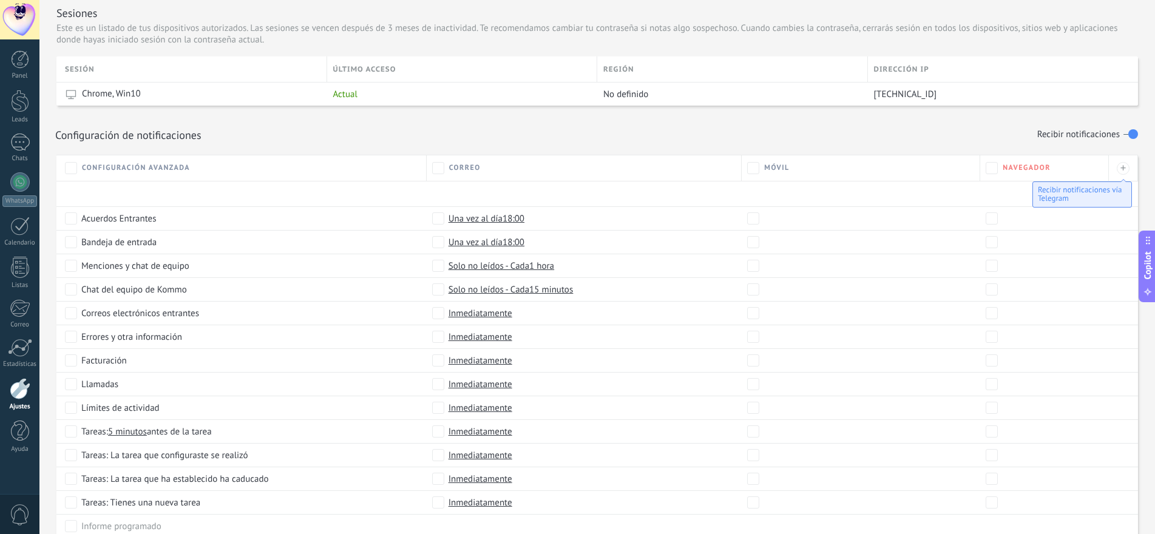
scroll to position [418, 0]
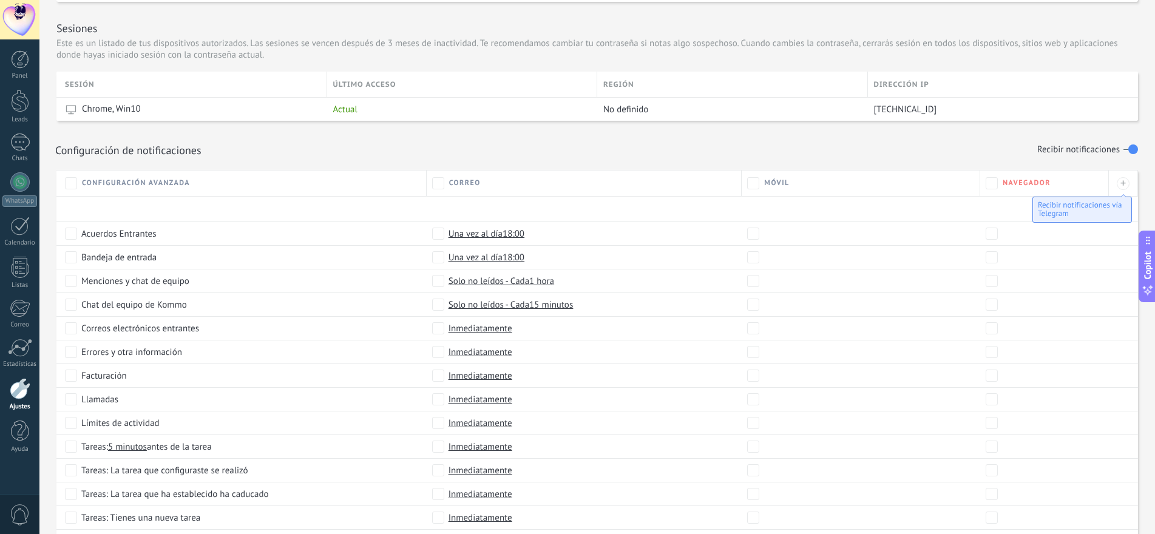
click at [785, 181] on span "Móvil" at bounding box center [776, 182] width 25 height 9
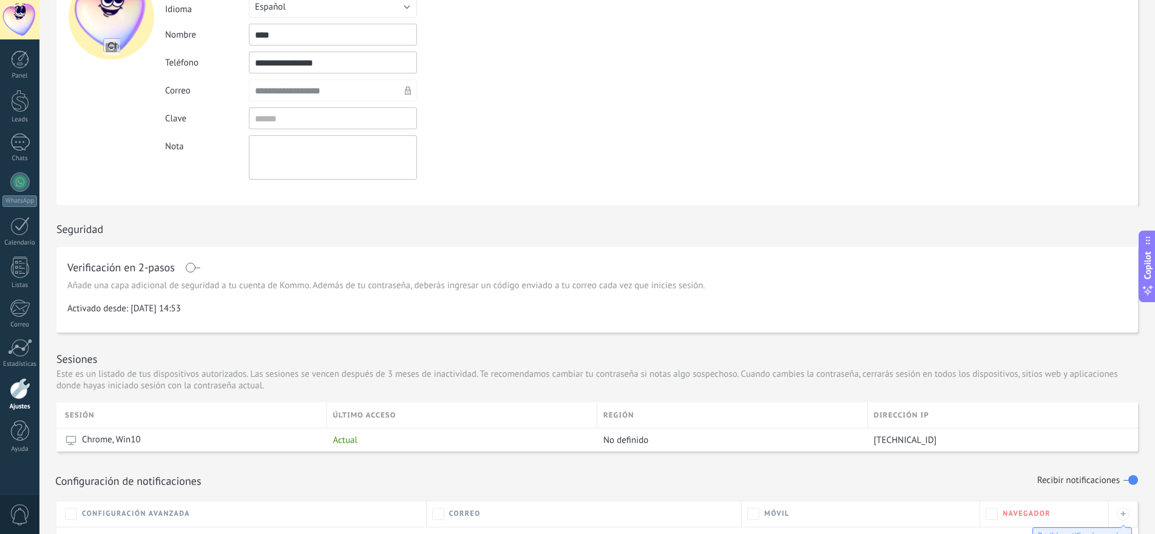
scroll to position [0, 0]
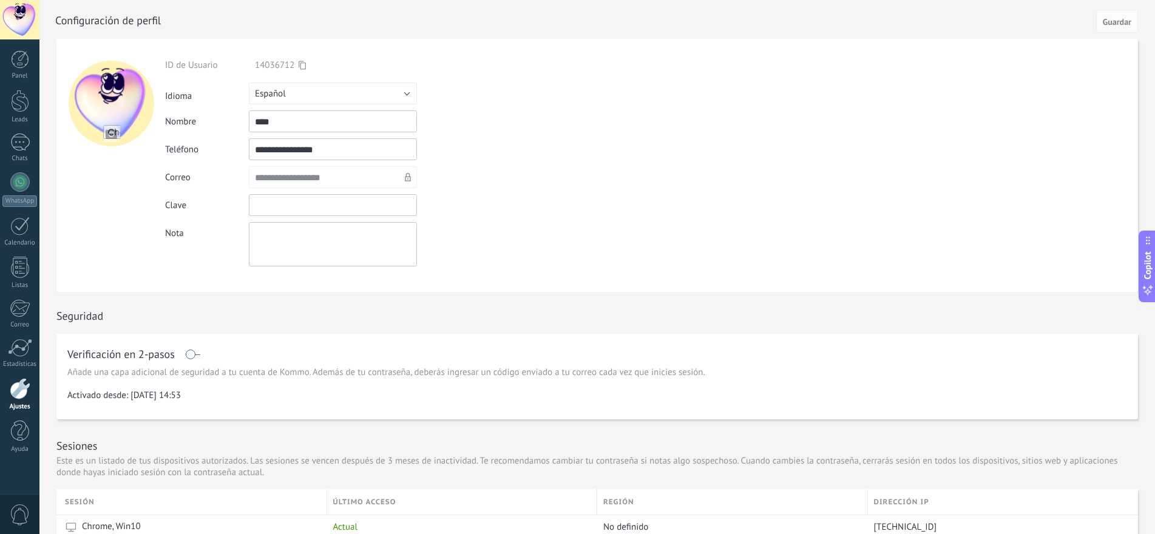
click at [331, 199] on input "textbox" at bounding box center [333, 205] width 168 height 22
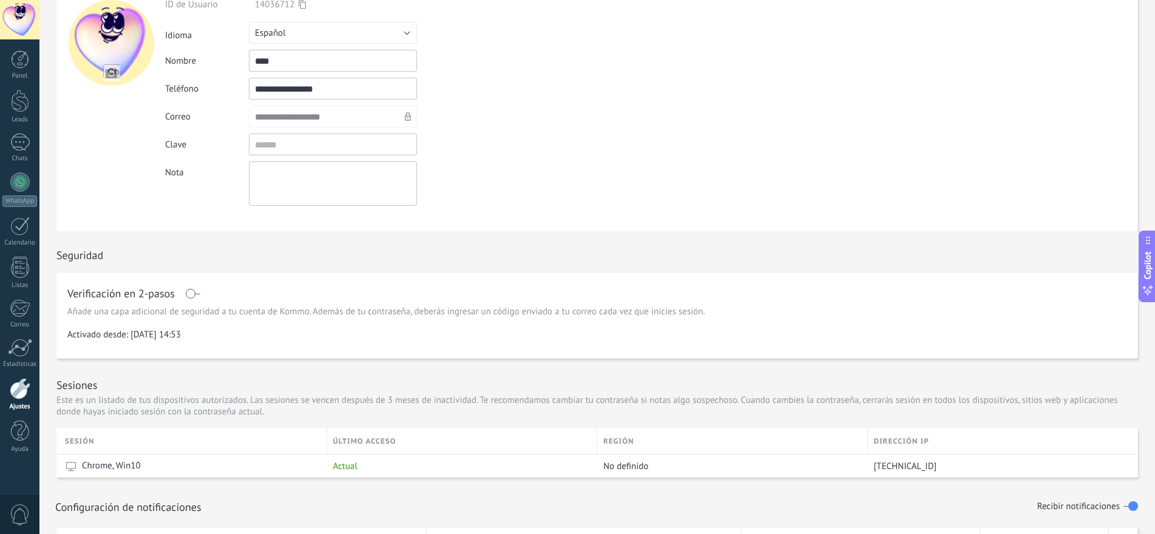
click at [490, 149] on div "Clave" at bounding box center [361, 145] width 392 height 22
click at [297, 142] on input "textbox" at bounding box center [333, 145] width 168 height 22
click at [441, 149] on div "Clave" at bounding box center [361, 145] width 392 height 22
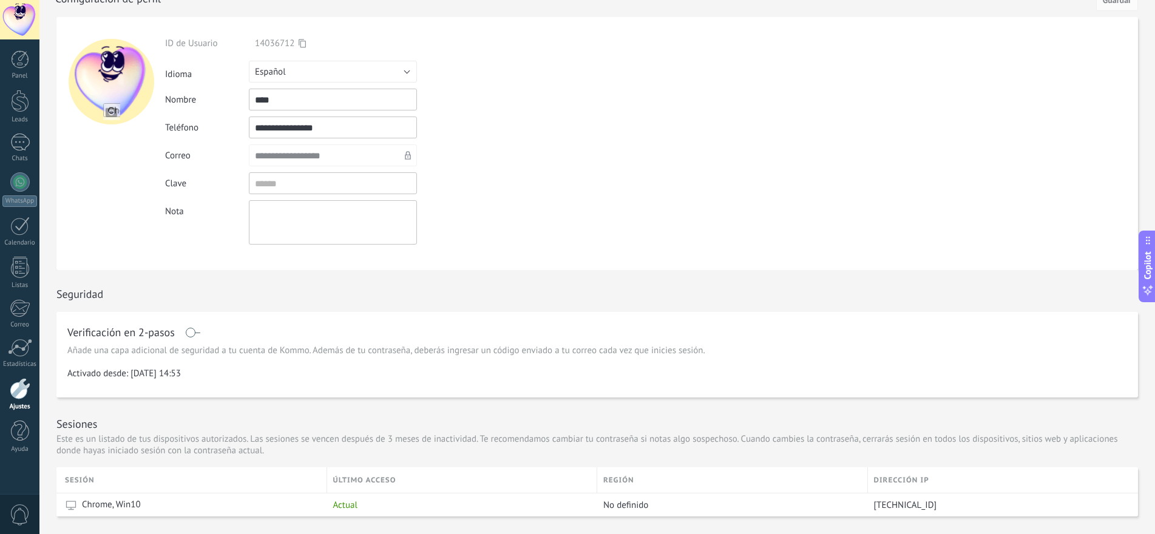
scroll to position [0, 0]
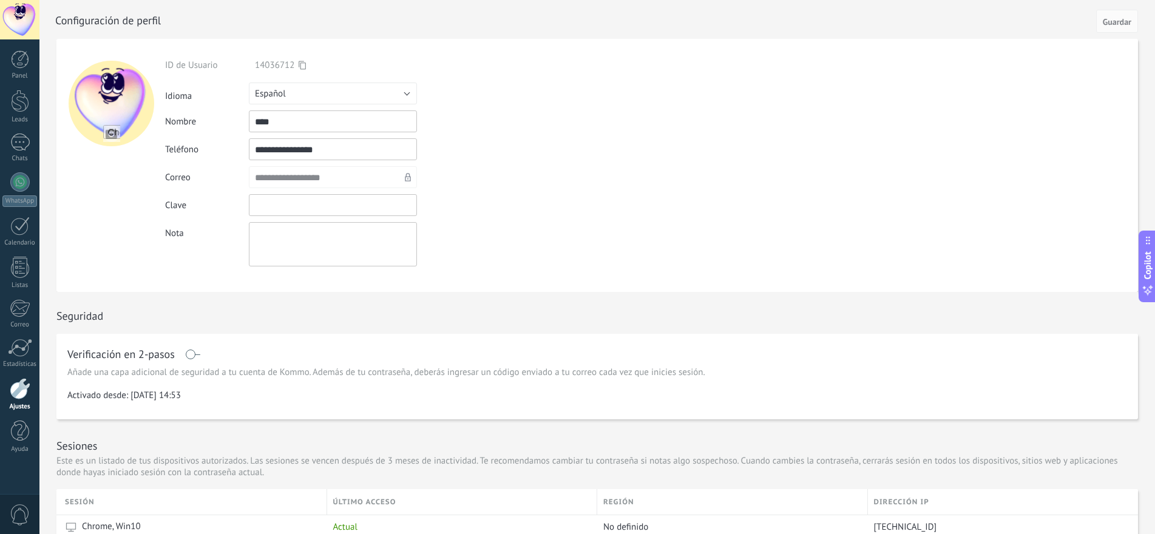
click at [342, 203] on input "textbox" at bounding box center [333, 205] width 168 height 22
type input "*"
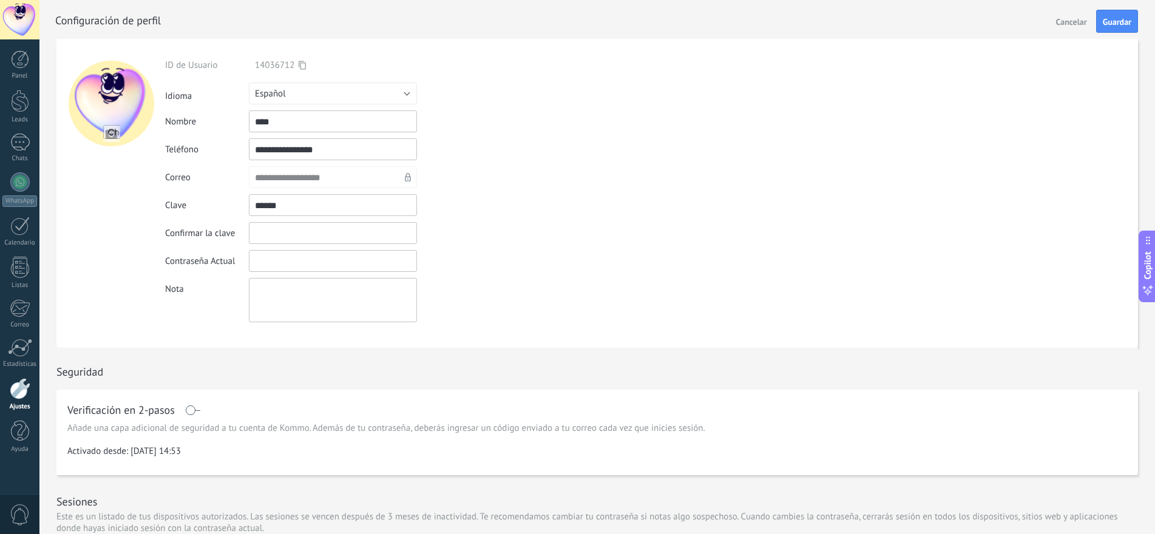
click at [337, 236] on input "textbox" at bounding box center [333, 233] width 168 height 22
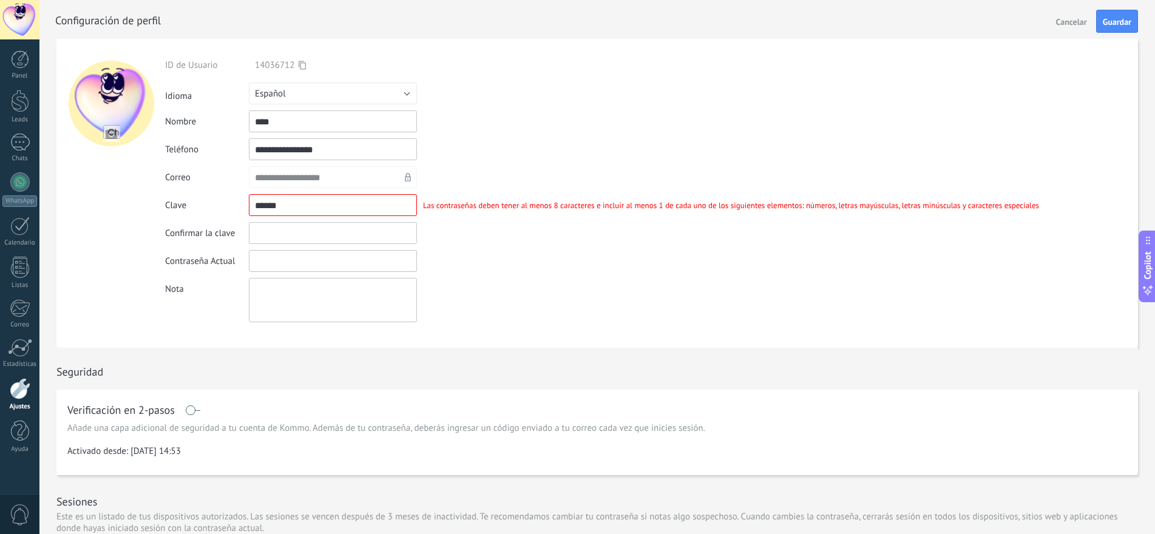
click at [394, 202] on input "textbox" at bounding box center [333, 205] width 168 height 22
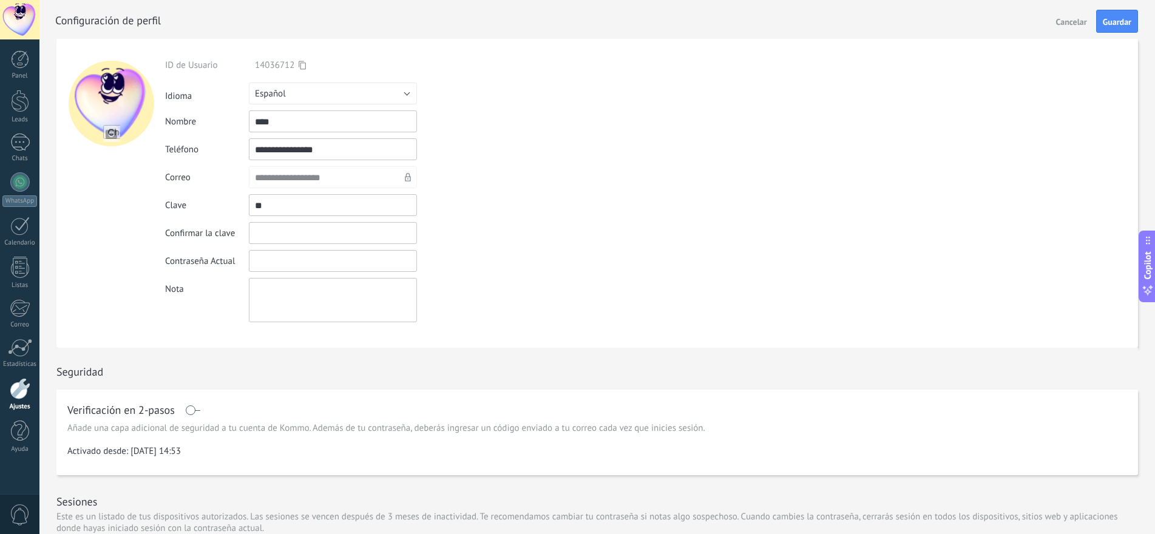
type input "*"
type input "**********"
click at [364, 239] on input "textbox" at bounding box center [333, 233] width 168 height 22
type input "**********"
click at [364, 262] on input "textbox" at bounding box center [333, 261] width 168 height 22
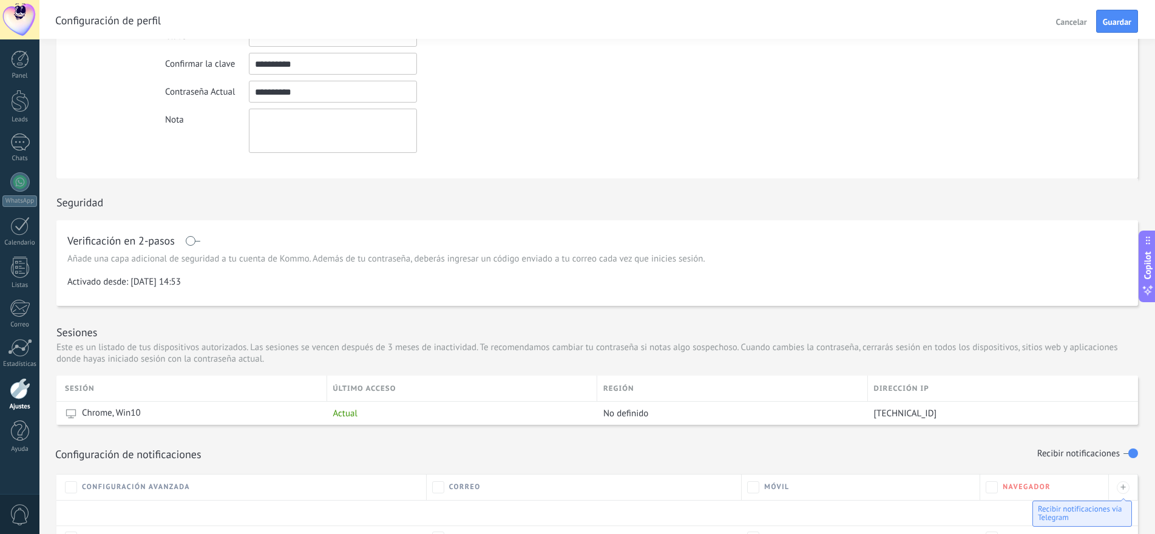
scroll to position [121, 0]
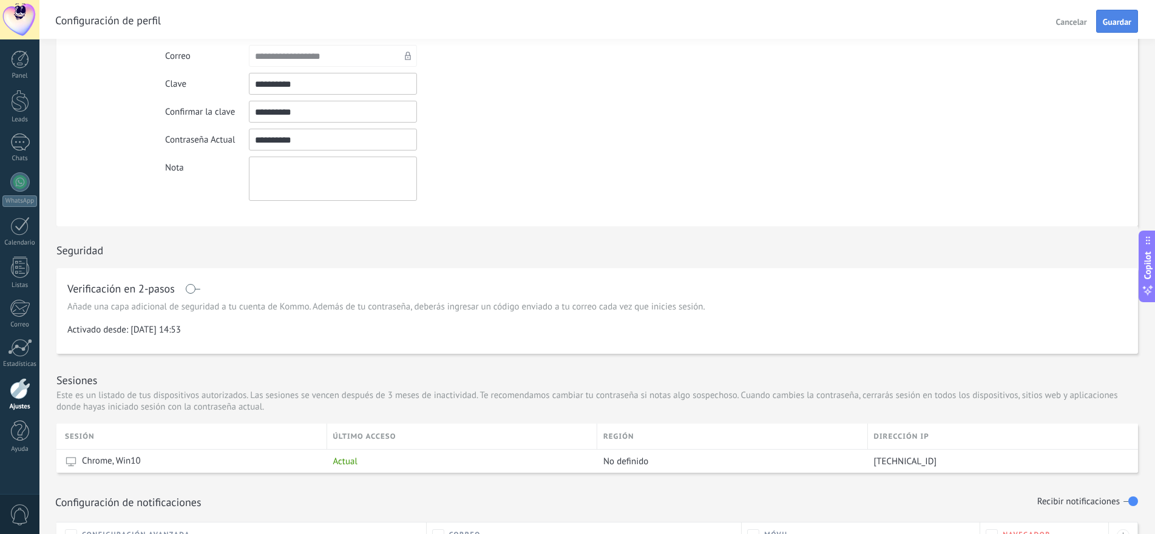
type input "**********"
click at [1107, 13] on button "Guardar" at bounding box center [1117, 21] width 42 height 23
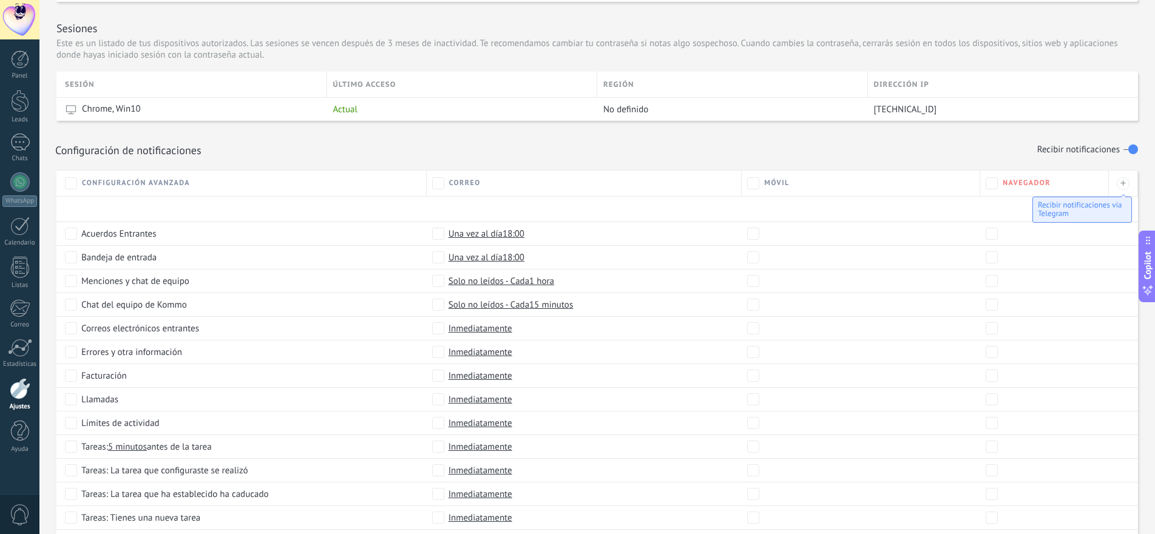
scroll to position [175, 0]
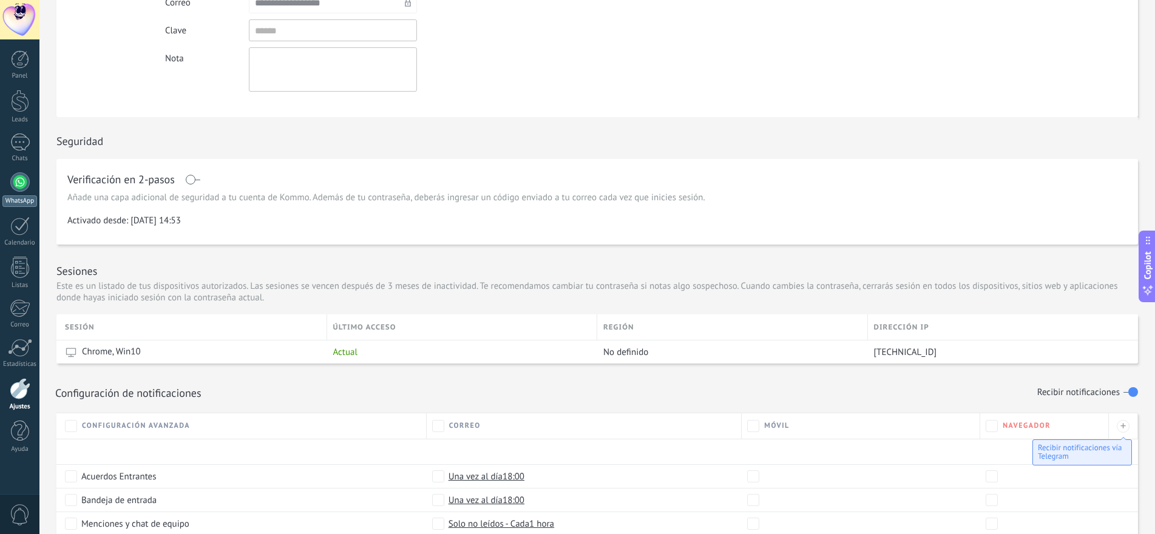
click at [19, 186] on div at bounding box center [19, 181] width 19 height 19
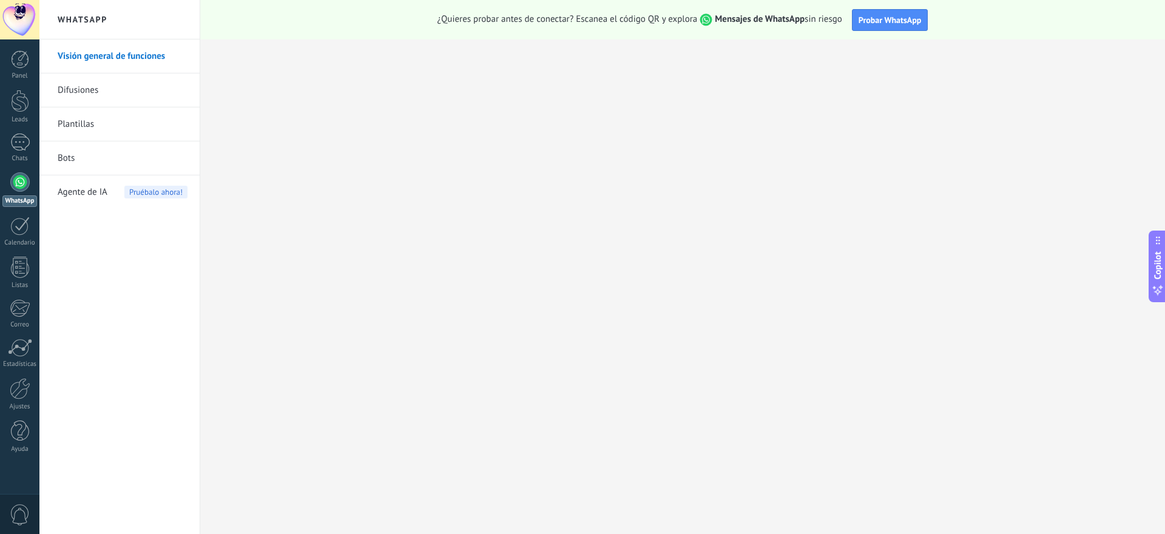
click at [101, 93] on link "Difusiones" at bounding box center [123, 90] width 130 height 34
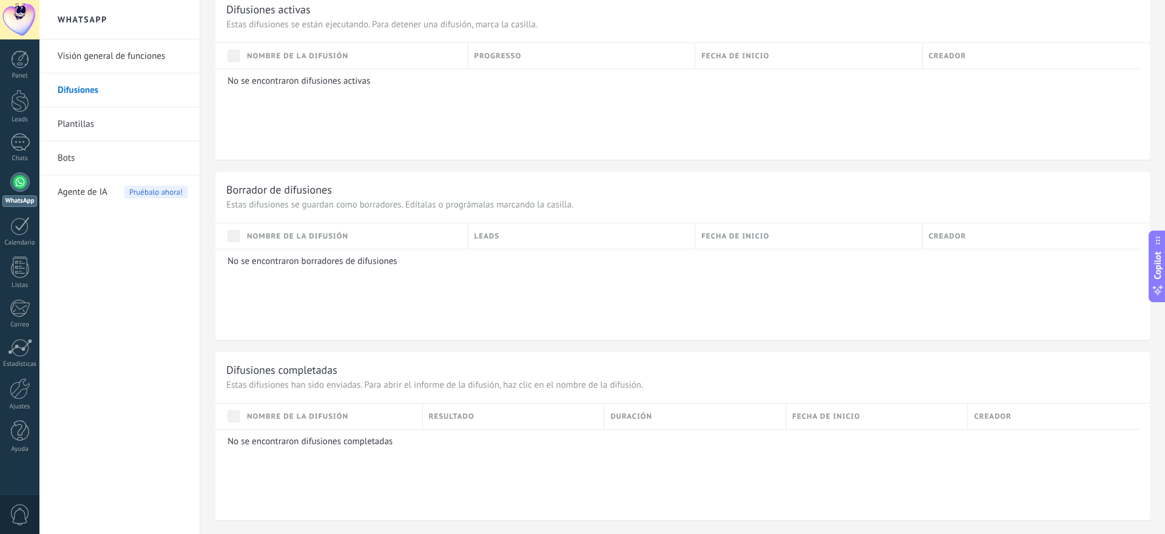
scroll to position [411, 0]
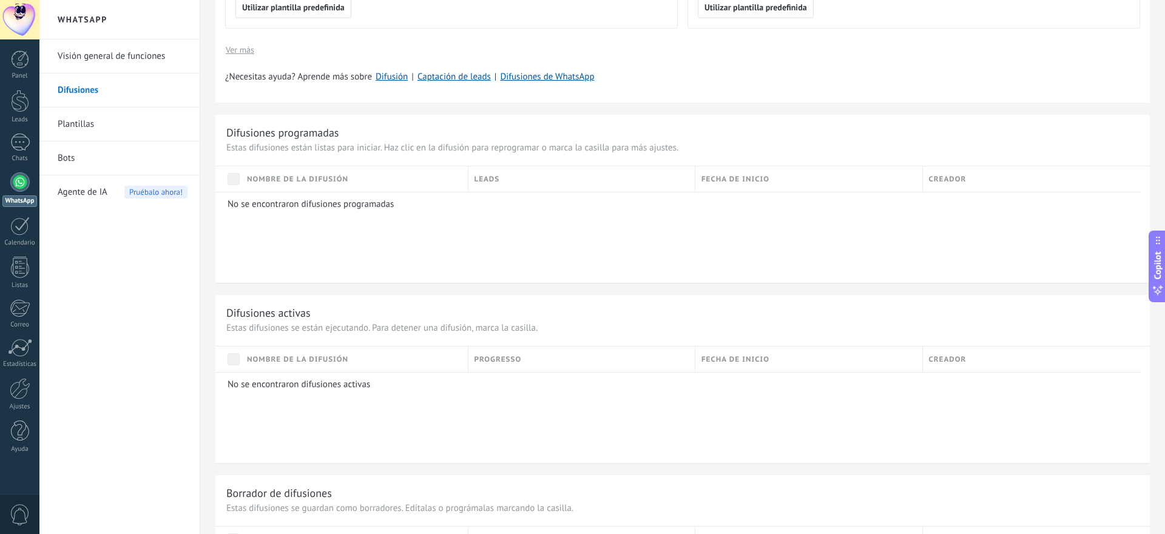
click at [115, 128] on link "Plantillas" at bounding box center [123, 124] width 130 height 34
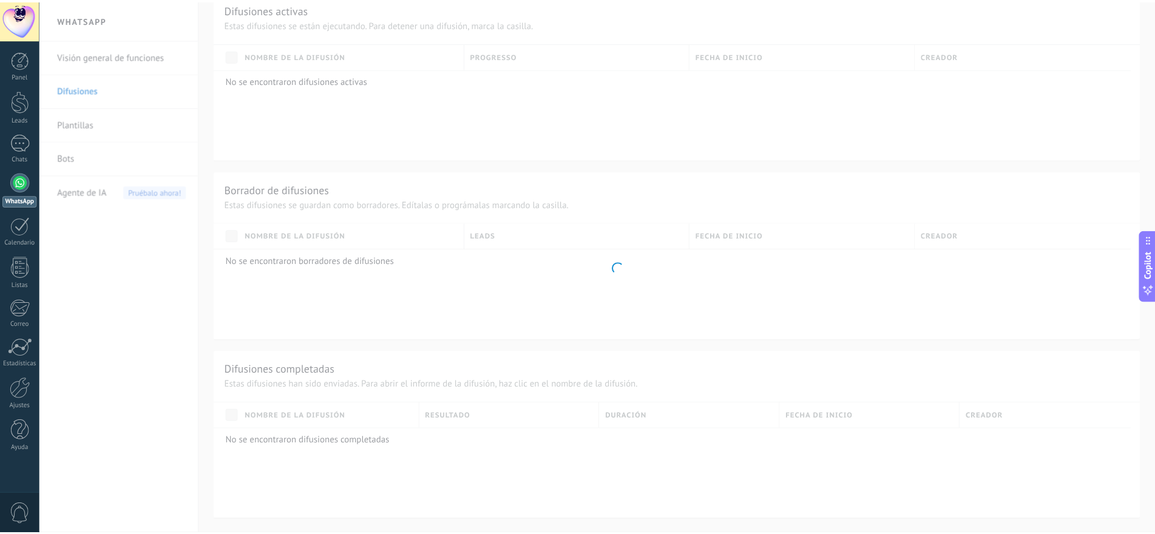
scroll to position [228, 0]
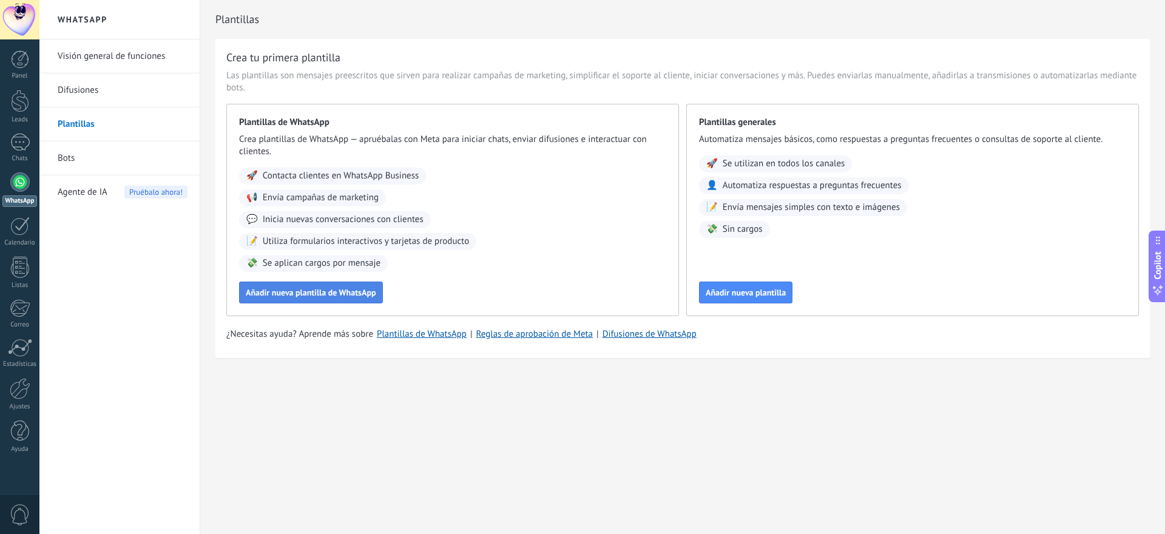
click at [344, 292] on span "Añadir nueva plantilla de WhatsApp" at bounding box center [311, 292] width 131 height 8
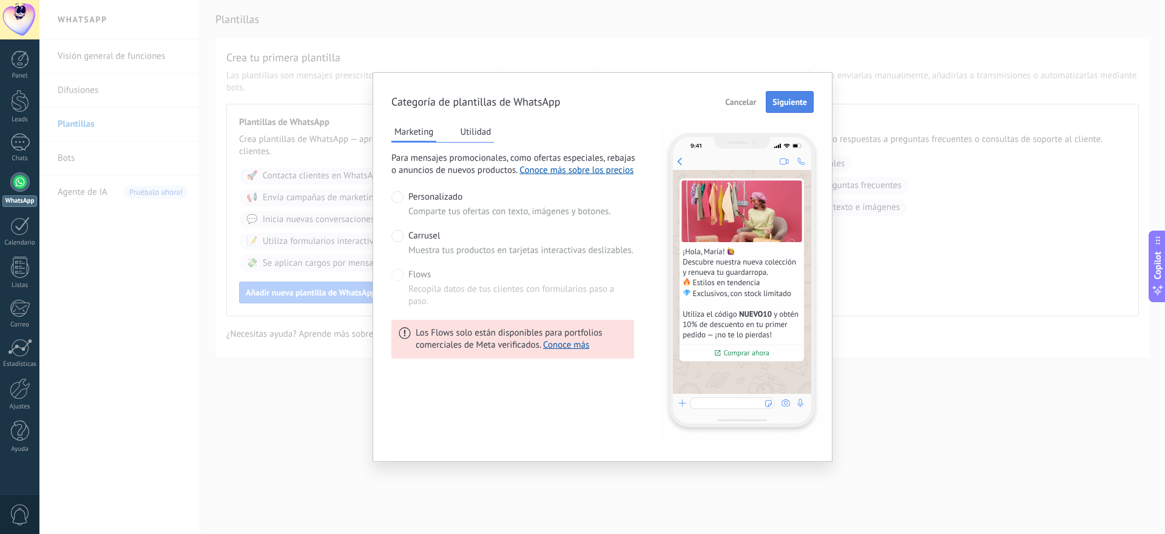
click at [771, 106] on button "Siguiente" at bounding box center [790, 102] width 48 height 22
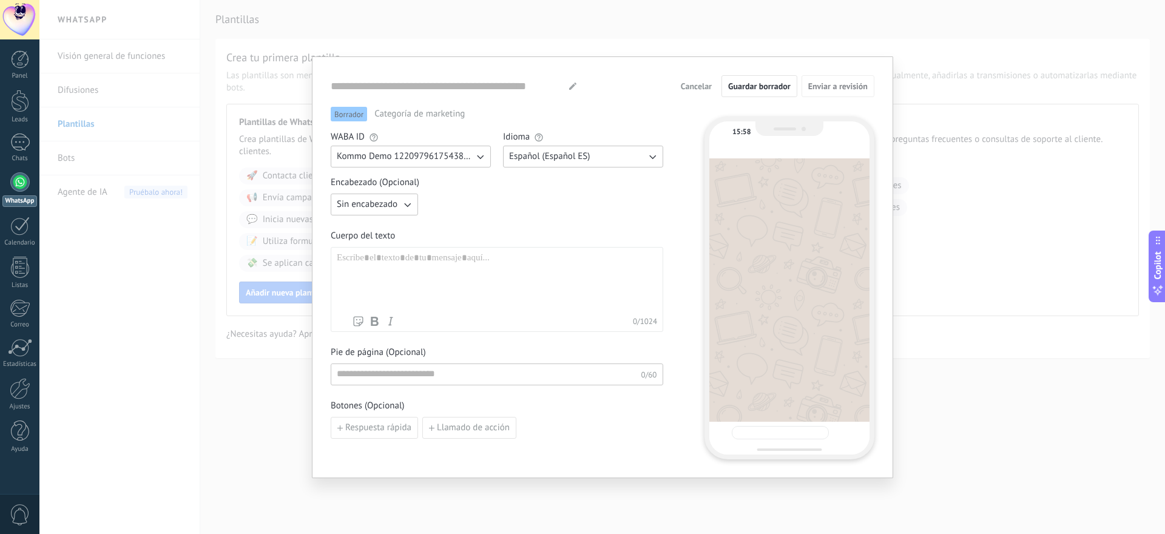
type input "**********"
click at [381, 255] on div at bounding box center [497, 282] width 320 height 58
click at [405, 200] on icon "button" at bounding box center [407, 204] width 12 height 12
click at [405, 200] on li "Sin encabezado" at bounding box center [371, 204] width 94 height 21
click at [785, 86] on span "Guardar borrador" at bounding box center [759, 86] width 63 height 8
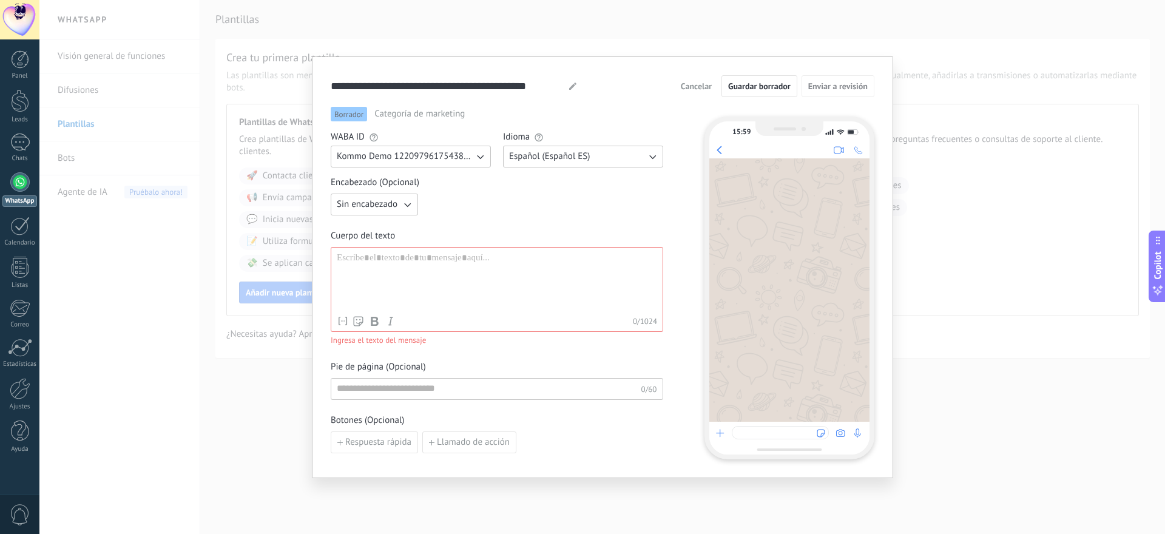
click at [483, 154] on icon "button" at bounding box center [480, 157] width 12 height 12
click at [748, 199] on div at bounding box center [790, 289] width 160 height 263
click at [25, 180] on div at bounding box center [19, 181] width 19 height 19
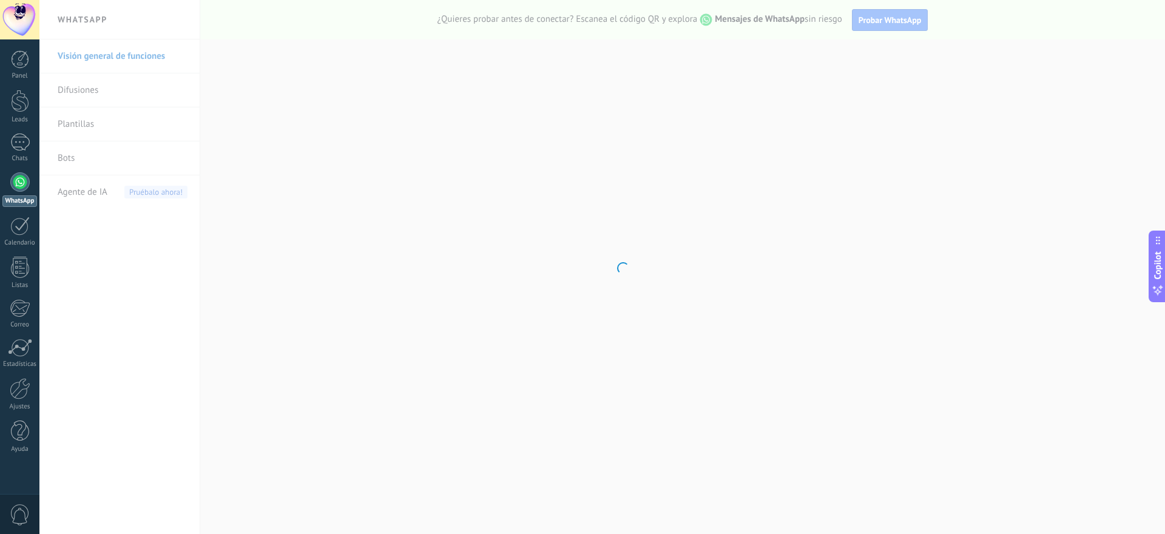
click at [70, 91] on body ".abecls-1,.abecls-2{fill-rule:evenodd}.abecls-2{fill:#fff} .abhcls-1{fill:none}…" at bounding box center [582, 267] width 1165 height 534
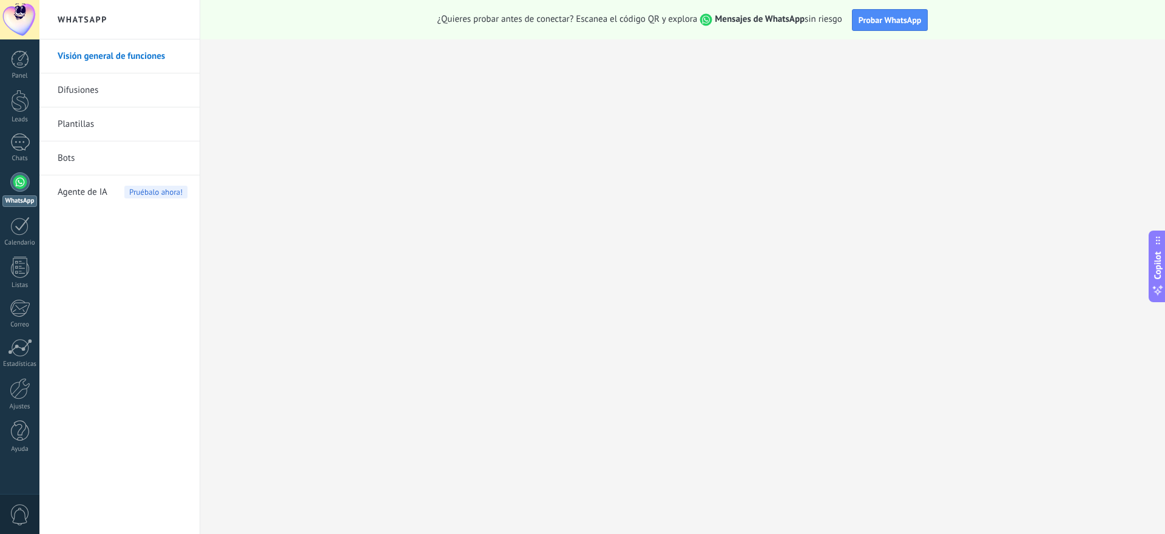
click at [70, 91] on link "Difusiones" at bounding box center [123, 90] width 130 height 34
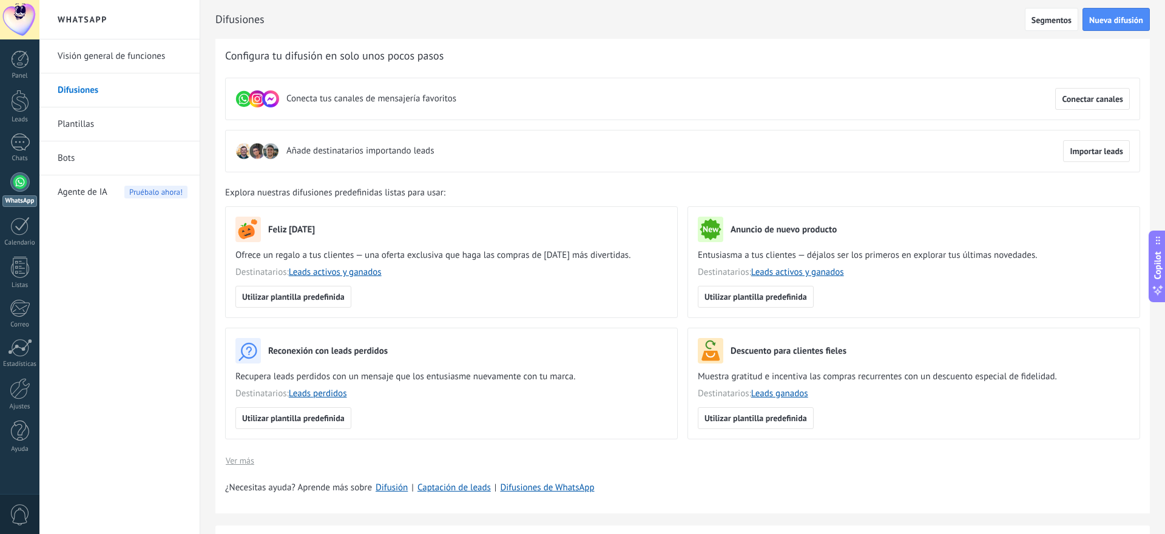
click at [102, 152] on link "Bots" at bounding box center [123, 158] width 130 height 34
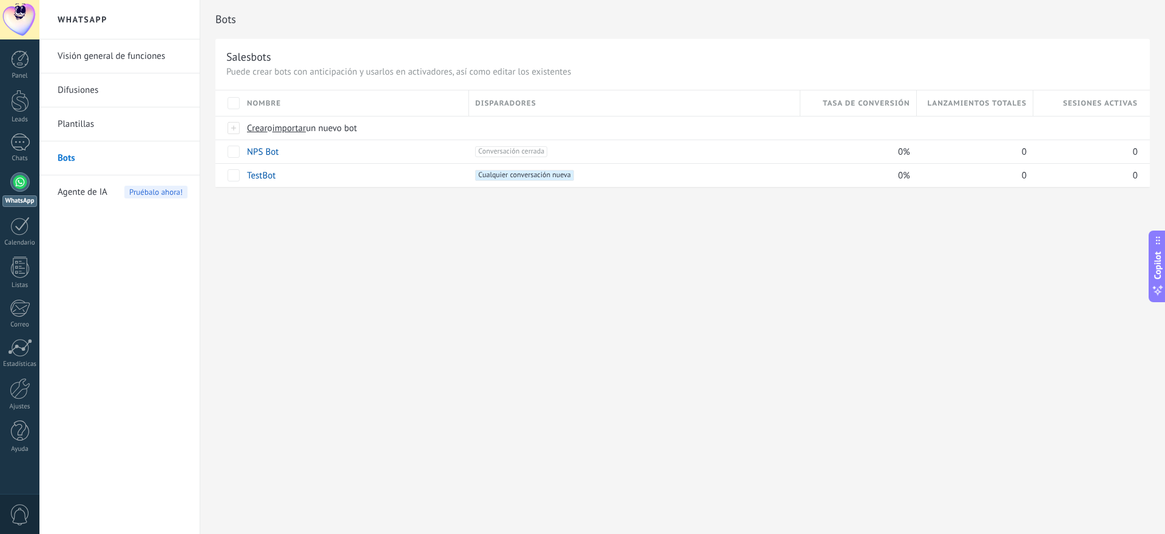
click at [91, 127] on link "Plantillas" at bounding box center [123, 124] width 130 height 34
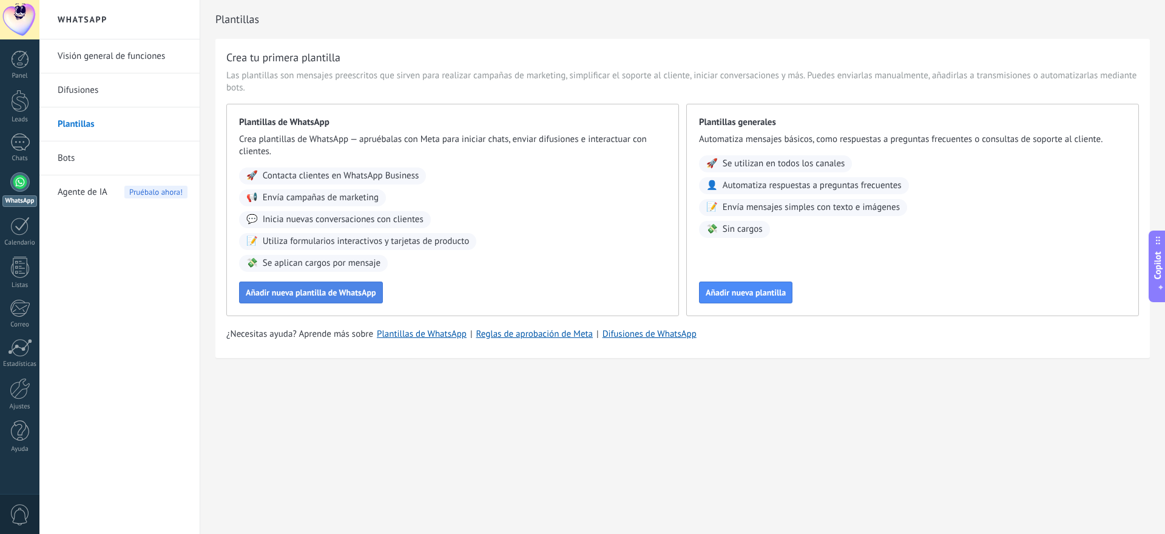
click at [304, 295] on span "Añadir nueva plantilla de WhatsApp" at bounding box center [311, 292] width 131 height 8
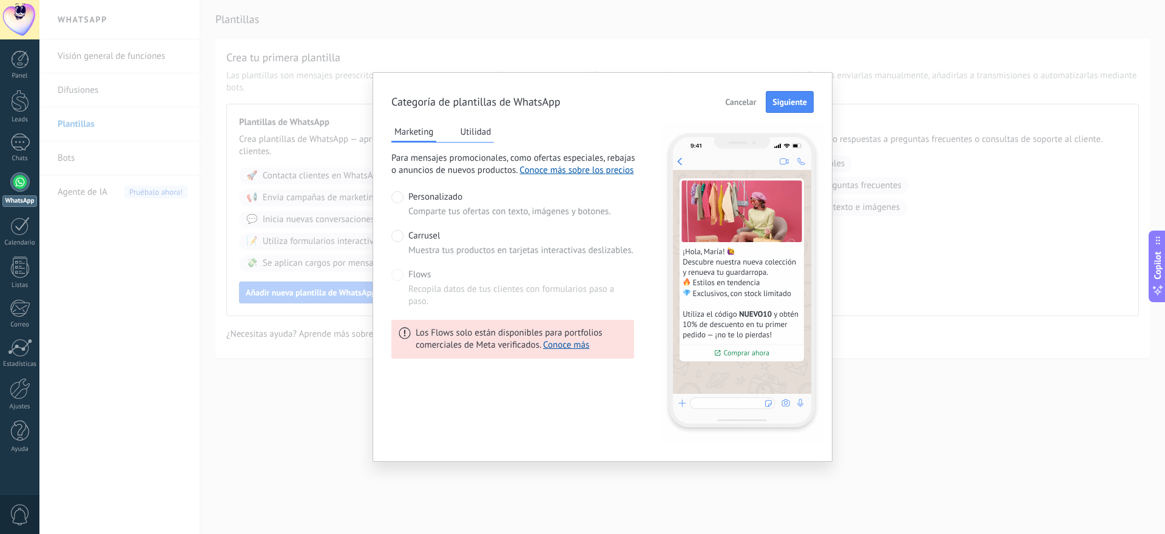
click at [487, 134] on button "Utilidad" at bounding box center [475, 132] width 37 height 18
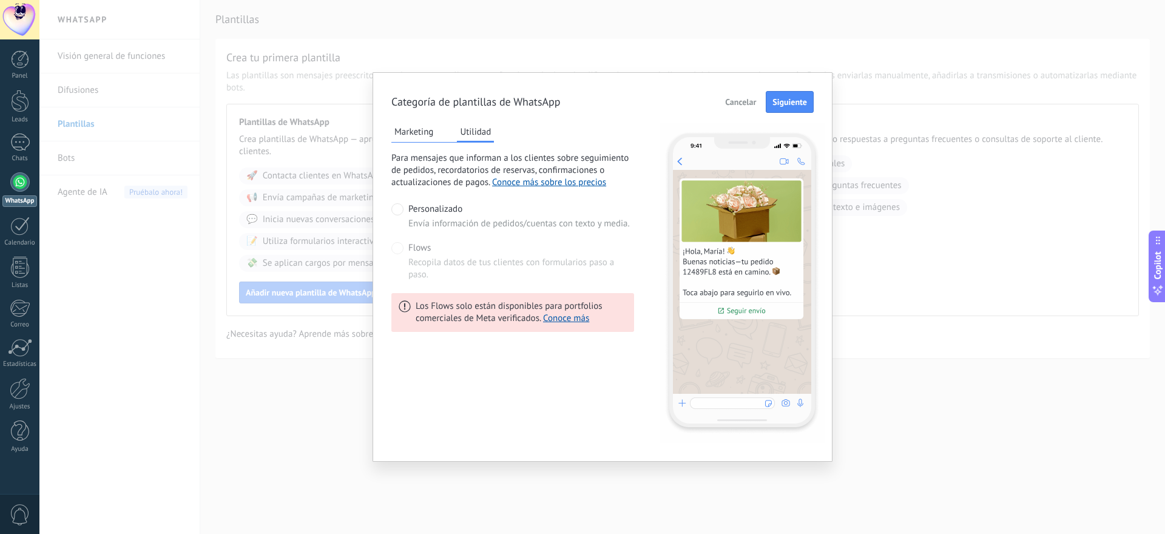
click at [410, 135] on button "Marketing" at bounding box center [414, 132] width 45 height 18
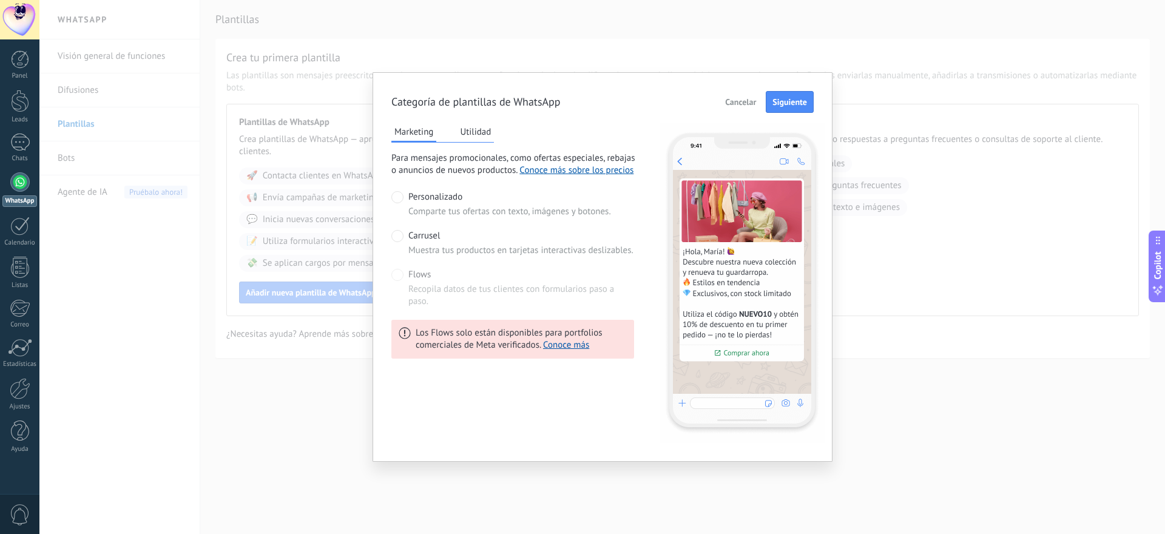
click at [470, 133] on button "Utilidad" at bounding box center [475, 132] width 37 height 18
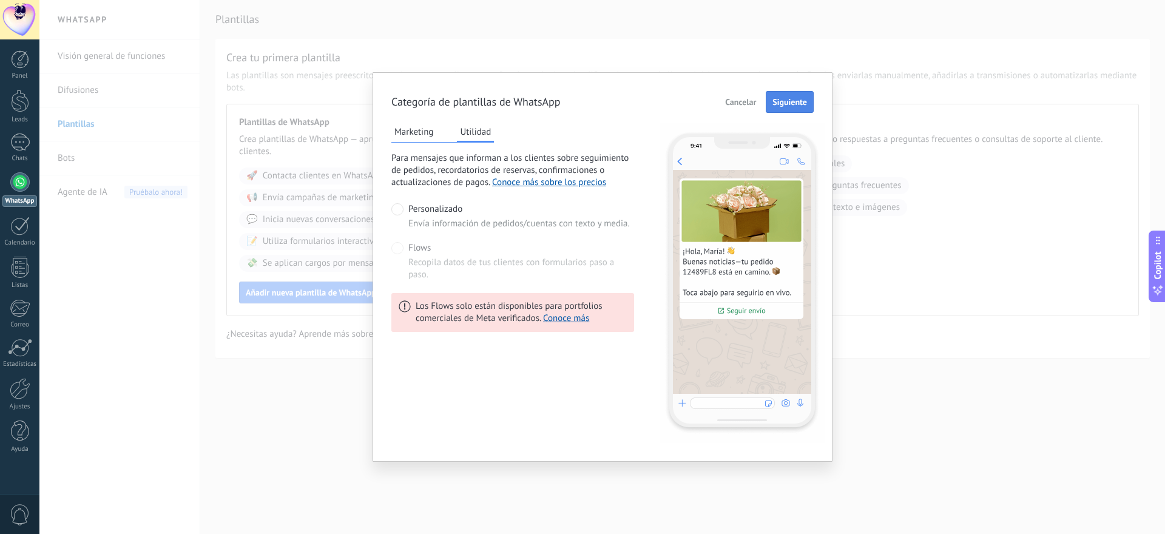
click at [791, 109] on button "Siguiente" at bounding box center [790, 102] width 48 height 22
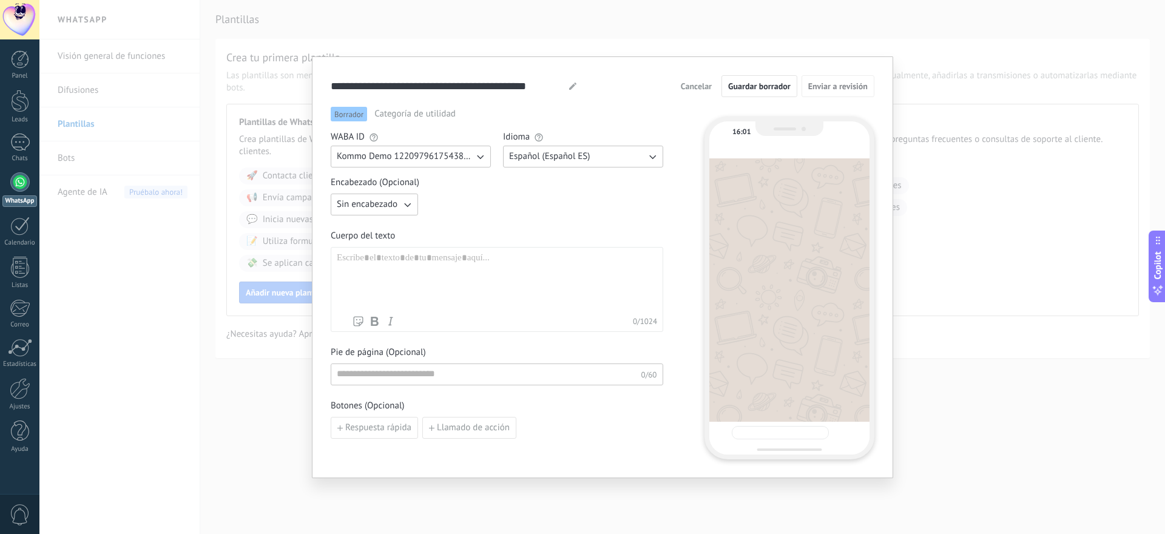
type input "**********"
click at [210, 98] on div "**********" at bounding box center [602, 267] width 1126 height 534
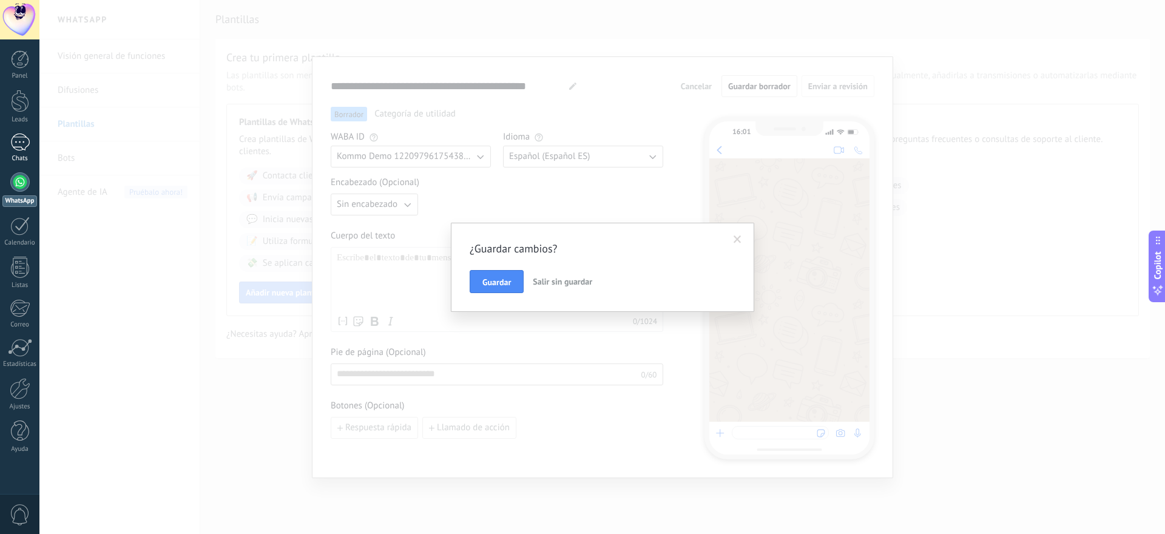
click at [25, 144] on div at bounding box center [19, 143] width 19 height 18
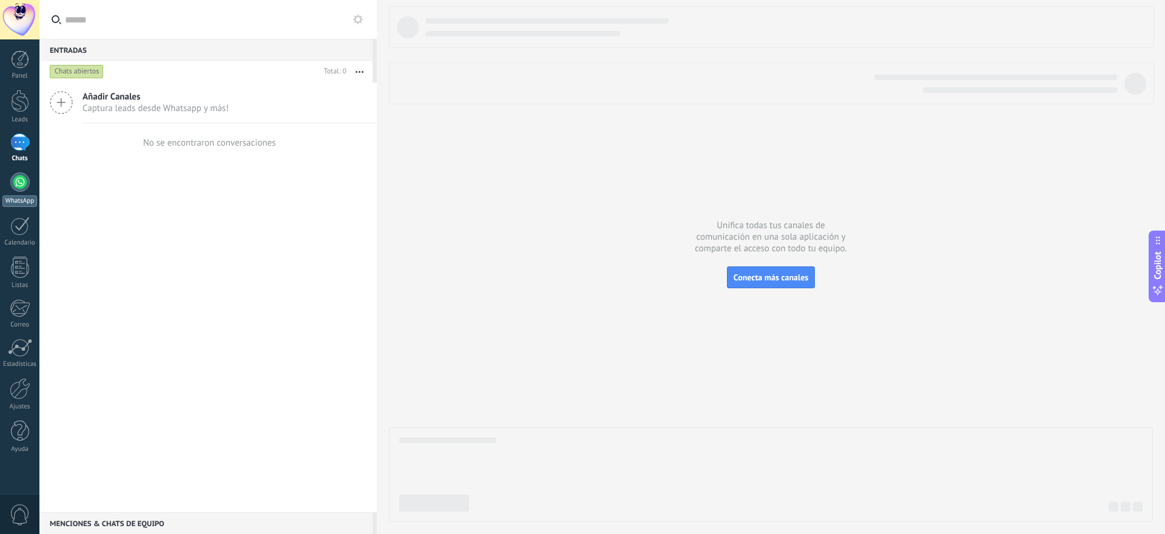
click at [18, 174] on div at bounding box center [19, 181] width 19 height 19
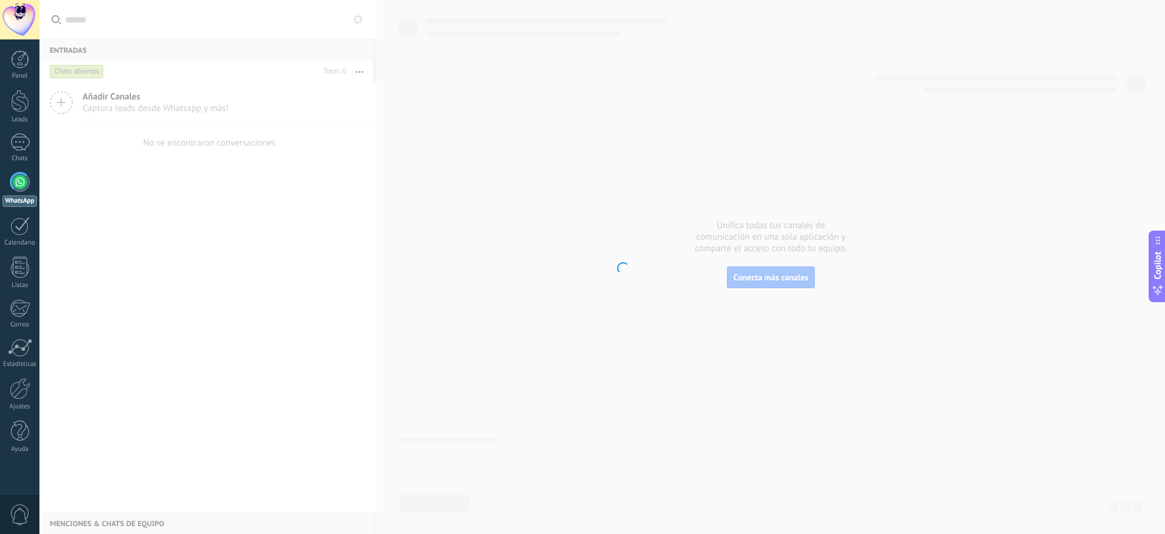
click at [18, 174] on div at bounding box center [19, 181] width 19 height 19
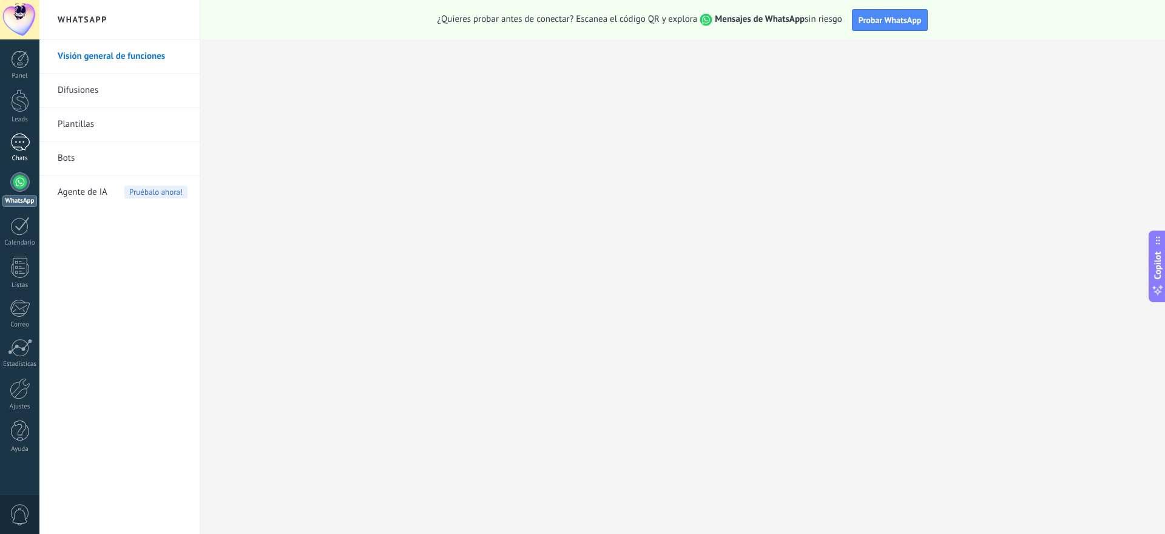
click at [22, 141] on div at bounding box center [19, 143] width 19 height 18
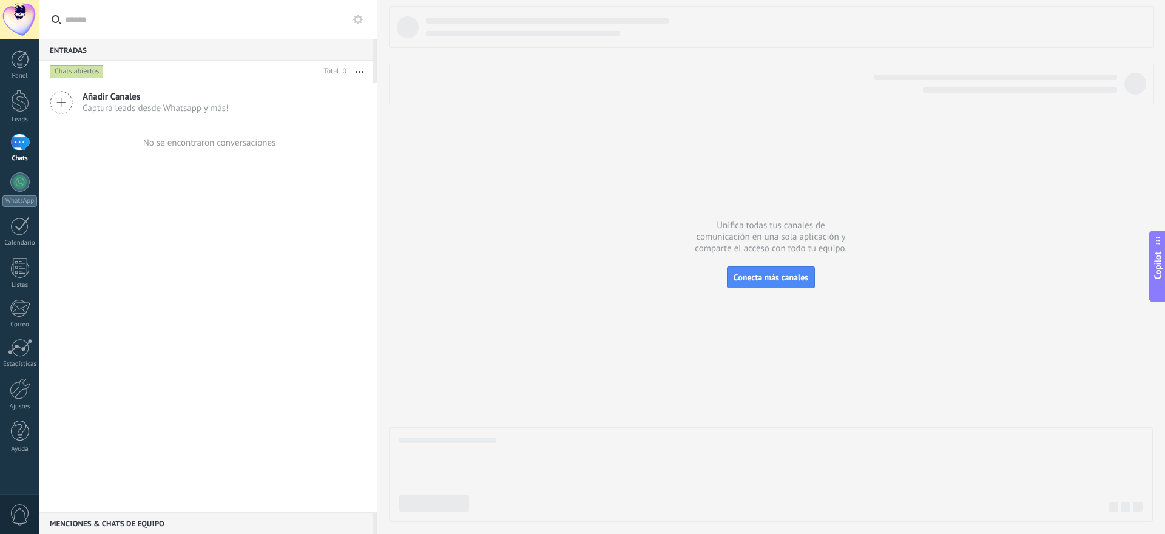
click at [120, 40] on div "Entradas 0" at bounding box center [205, 50] width 333 height 22
click at [82, 50] on div "Entradas 0" at bounding box center [205, 50] width 333 height 22
click at [361, 67] on button "button" at bounding box center [360, 72] width 26 height 22
click at [21, 313] on div at bounding box center [20, 308] width 20 height 18
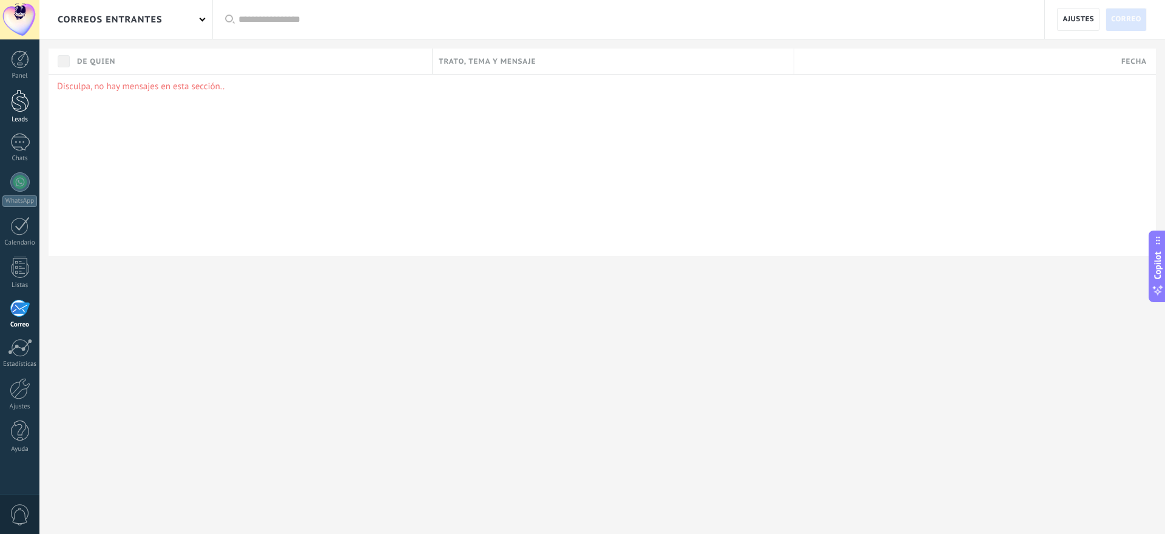
click at [18, 107] on div at bounding box center [20, 101] width 18 height 22
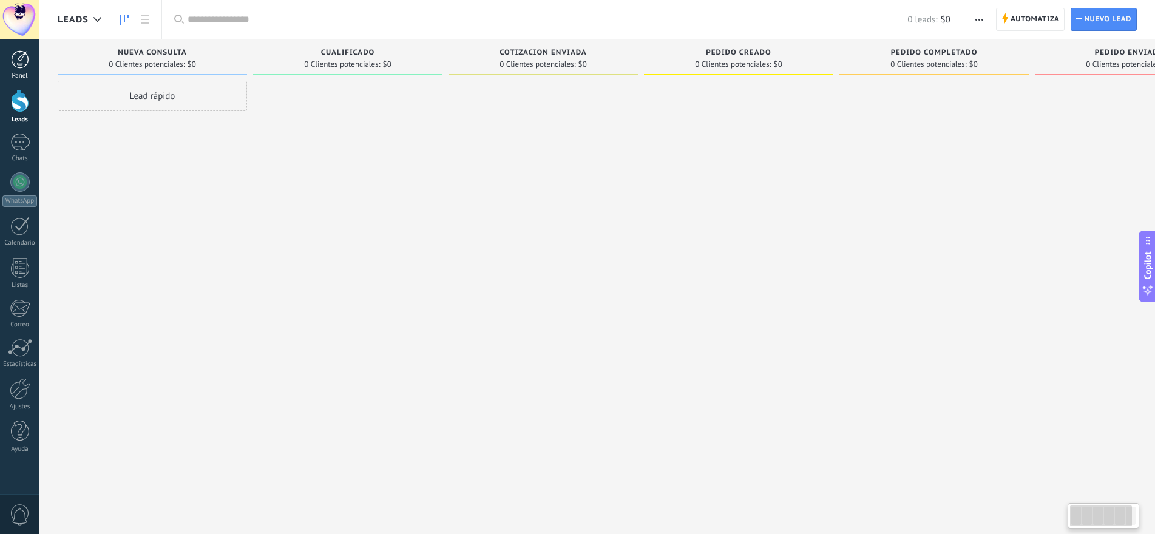
click at [18, 61] on div at bounding box center [20, 59] width 18 height 18
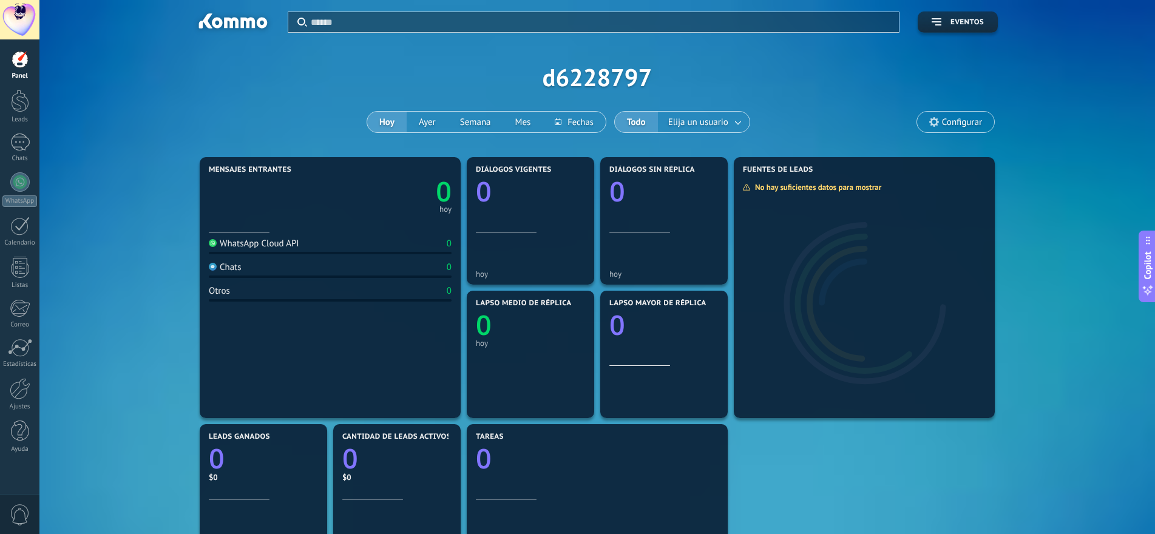
click at [299, 245] on div "WhatsApp Cloud API" at bounding box center [254, 244] width 90 height 12
click at [945, 120] on span "Configurar" at bounding box center [962, 122] width 40 height 10
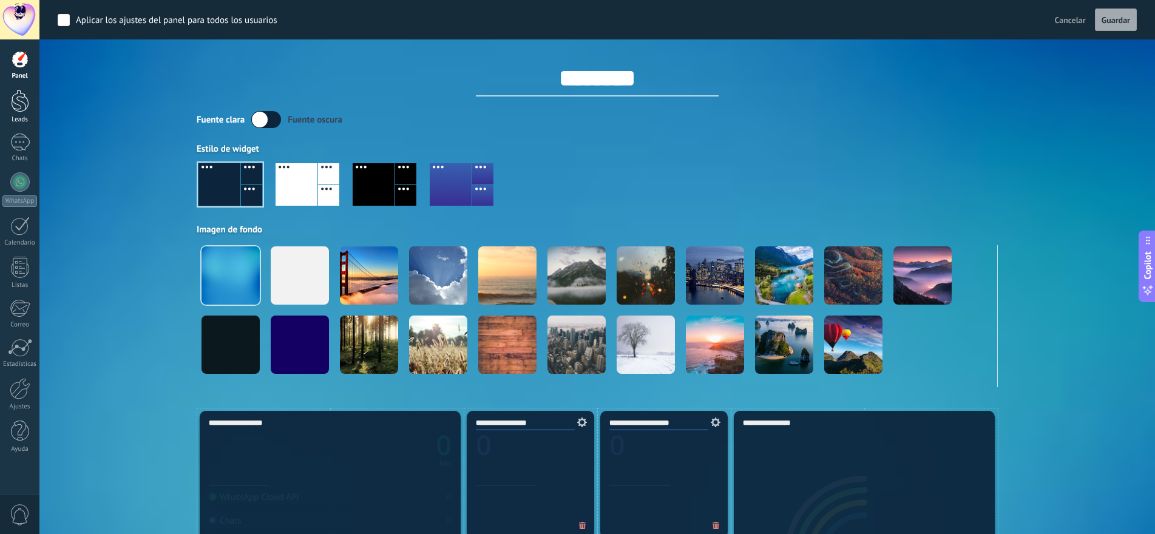
click at [20, 109] on div at bounding box center [20, 101] width 18 height 22
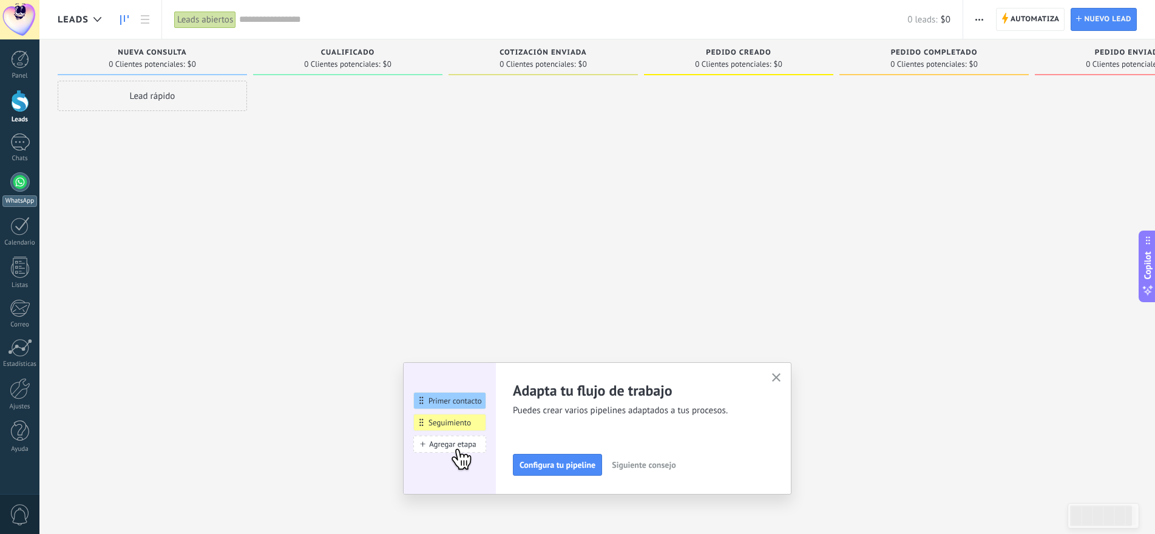
click at [17, 186] on div at bounding box center [19, 181] width 19 height 19
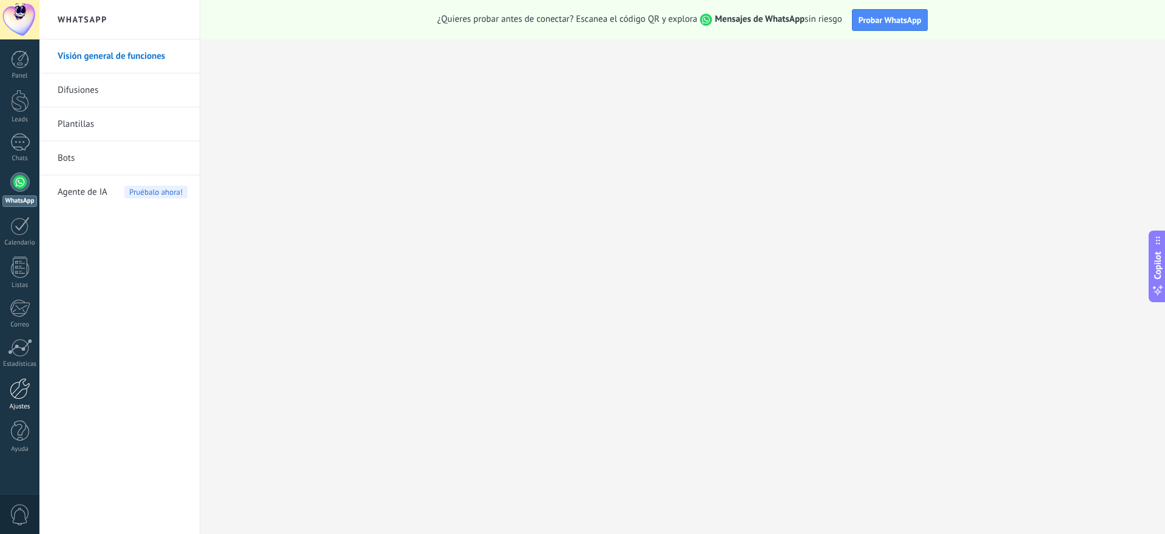
click at [18, 389] on div at bounding box center [20, 388] width 21 height 21
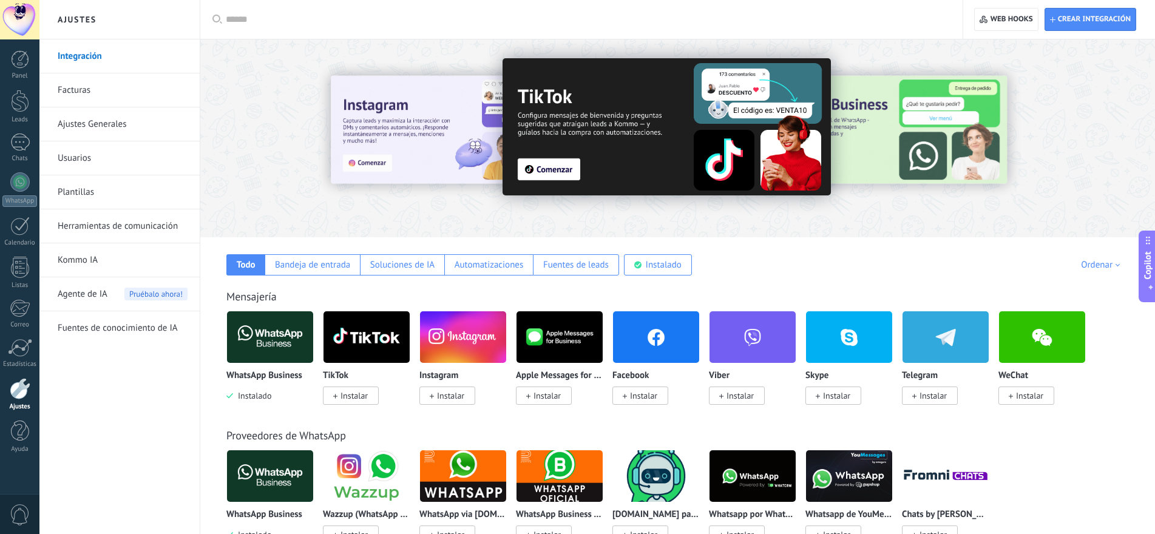
click at [71, 151] on link "Usuarios" at bounding box center [123, 158] width 130 height 34
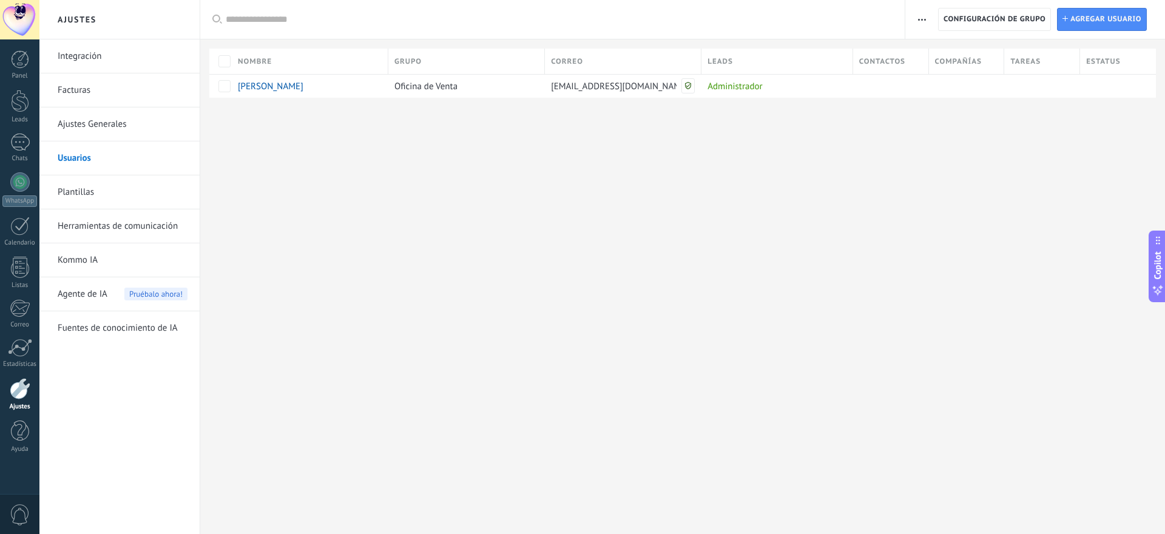
click at [134, 225] on link "Herramientas de comunicación" at bounding box center [123, 226] width 130 height 34
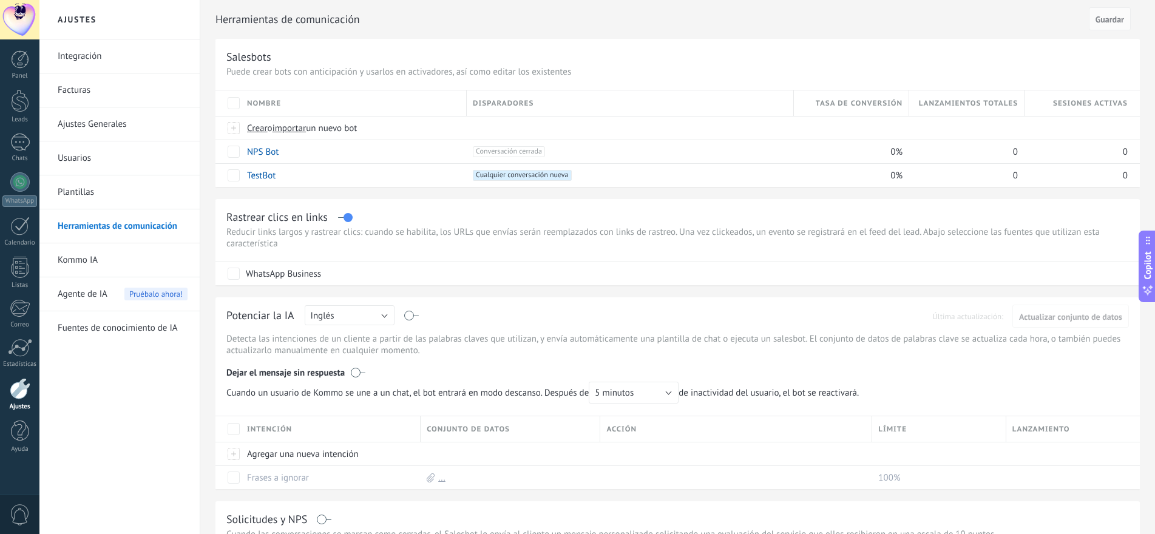
click at [108, 260] on link "Kommo IA" at bounding box center [123, 260] width 130 height 34
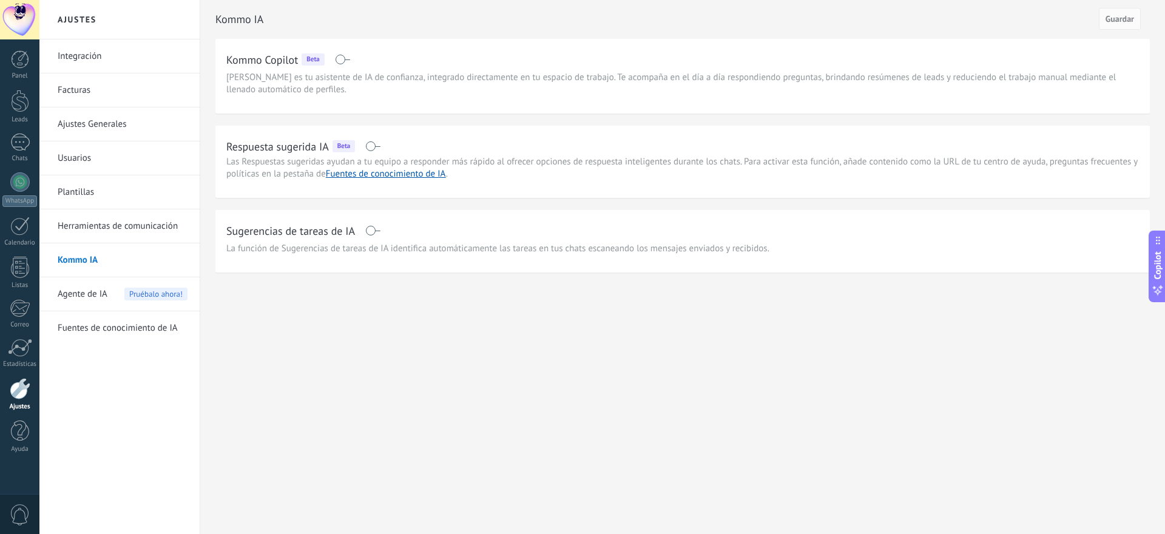
click at [115, 325] on link "Fuentes de conocimiento de IA" at bounding box center [123, 328] width 130 height 34
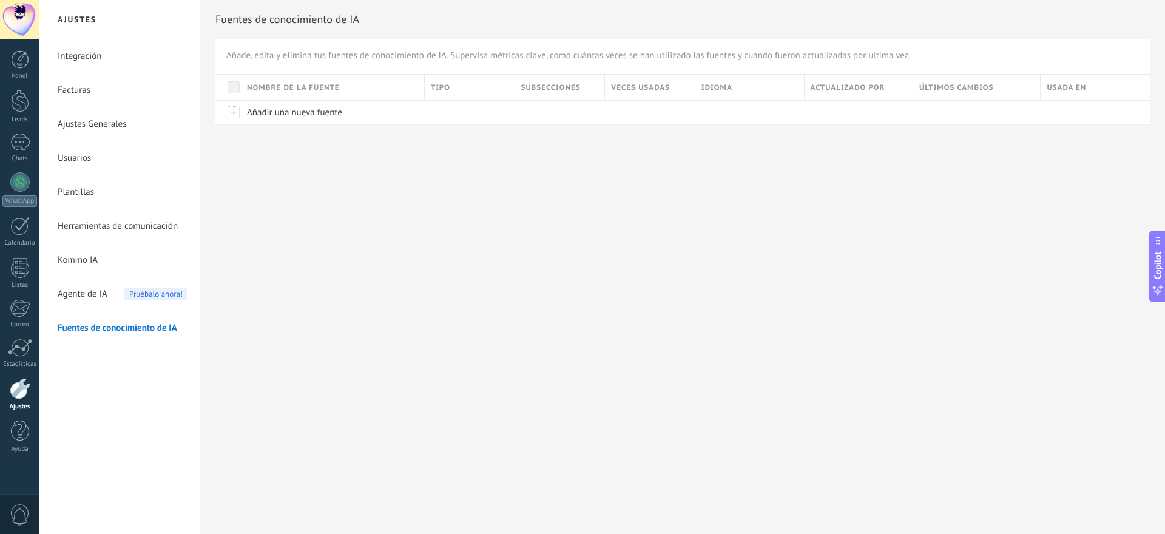
click at [125, 59] on link "Integración" at bounding box center [123, 56] width 130 height 34
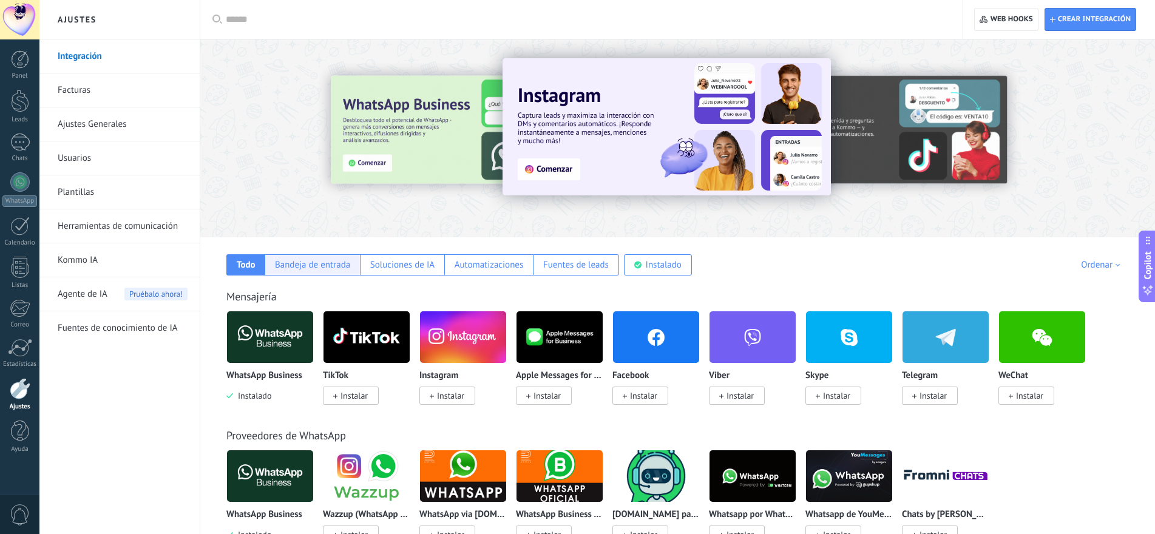
click at [302, 267] on div "Bandeja de entrada" at bounding box center [312, 265] width 75 height 12
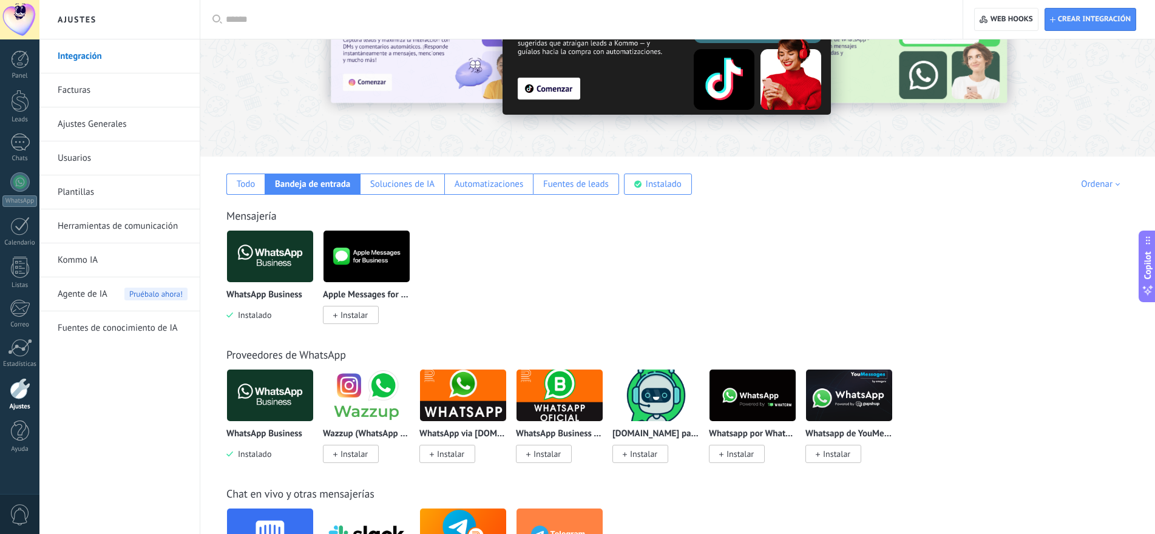
scroll to position [61, 0]
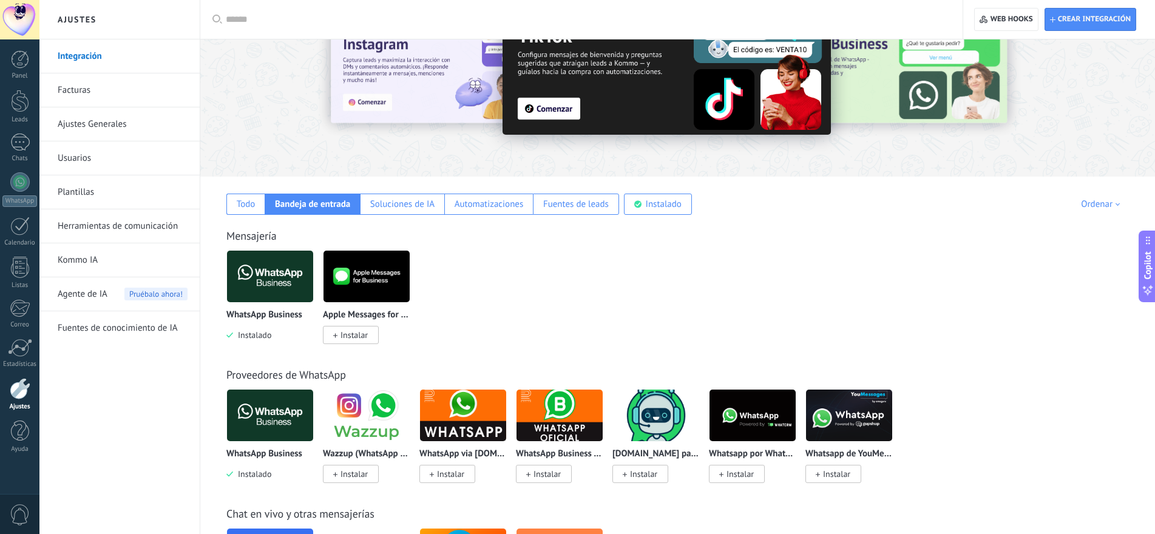
click at [118, 88] on link "Facturas" at bounding box center [123, 90] width 130 height 34
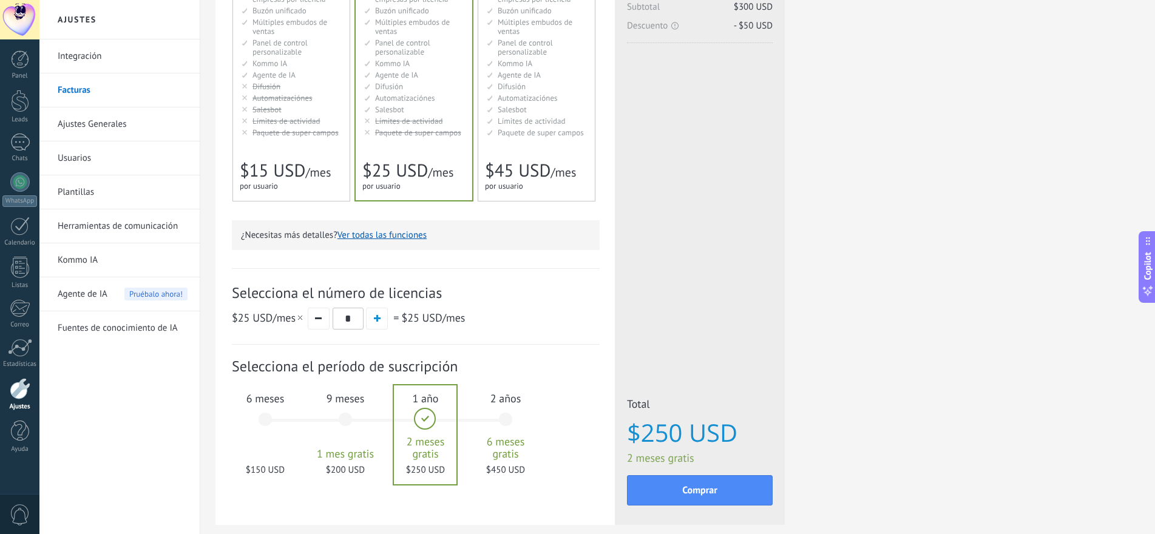
click at [103, 137] on link "Ajustes Generales" at bounding box center [123, 124] width 130 height 34
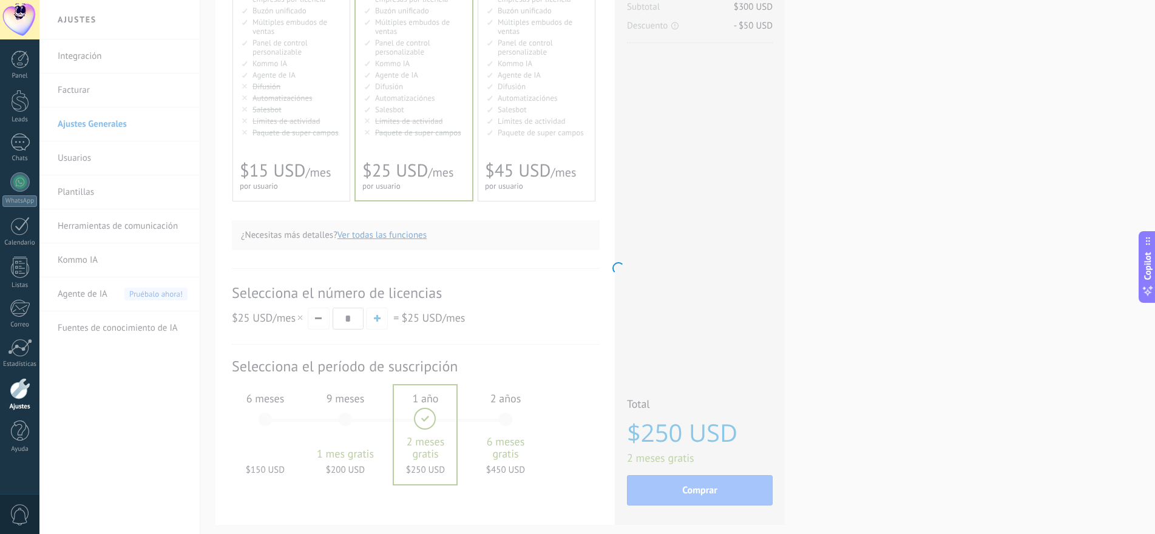
click at [121, 112] on body ".abecls-1,.abecls-2{fill-rule:evenodd}.abecls-2{fill:#fff} .abhcls-1{fill:none}…" at bounding box center [577, 85] width 1155 height 534
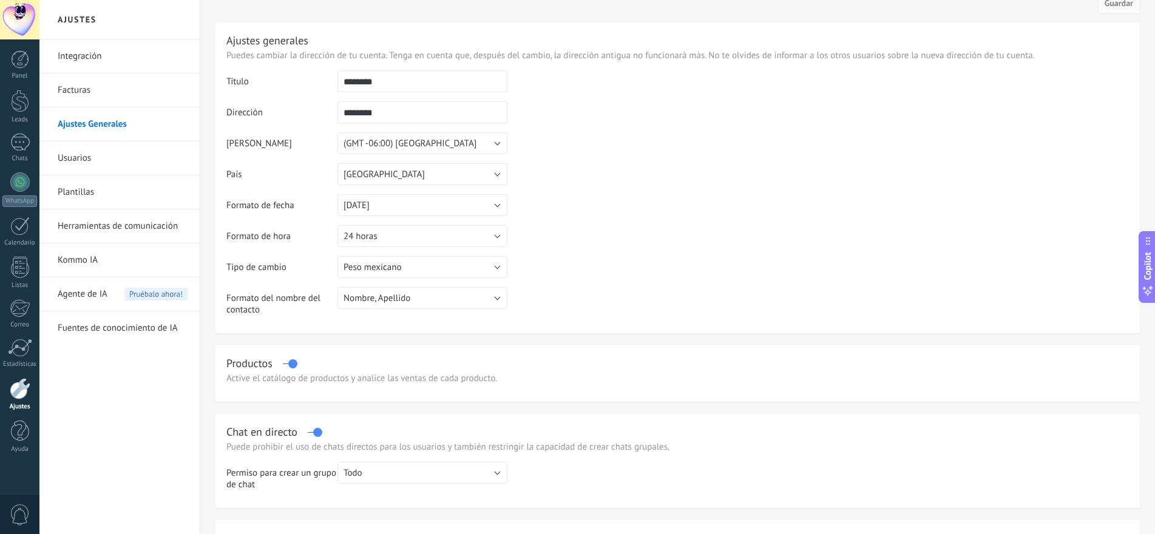
scroll to position [2, 0]
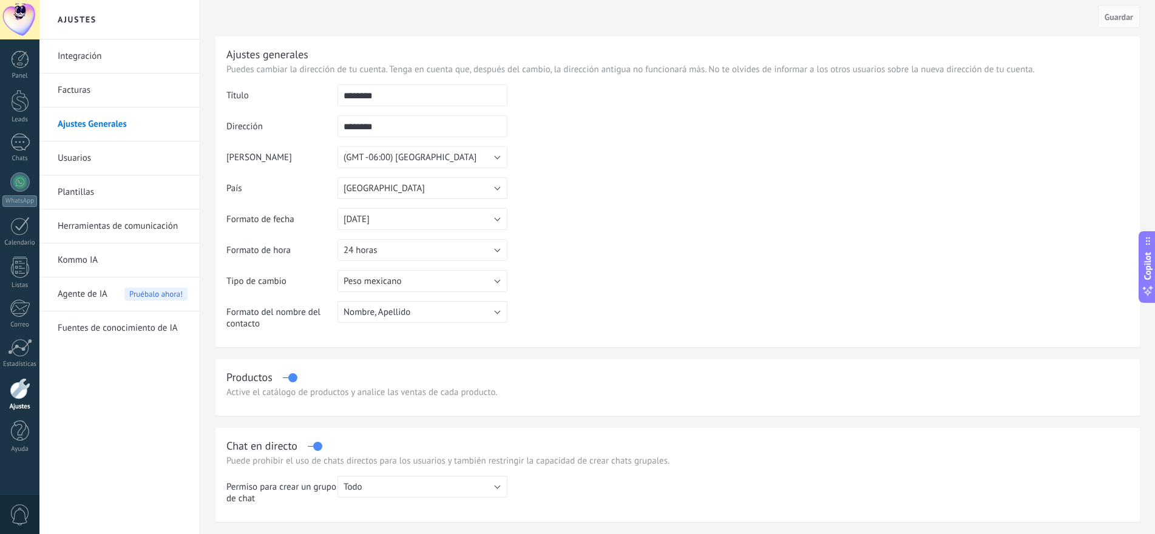
click at [93, 157] on link "Usuarios" at bounding box center [123, 158] width 130 height 34
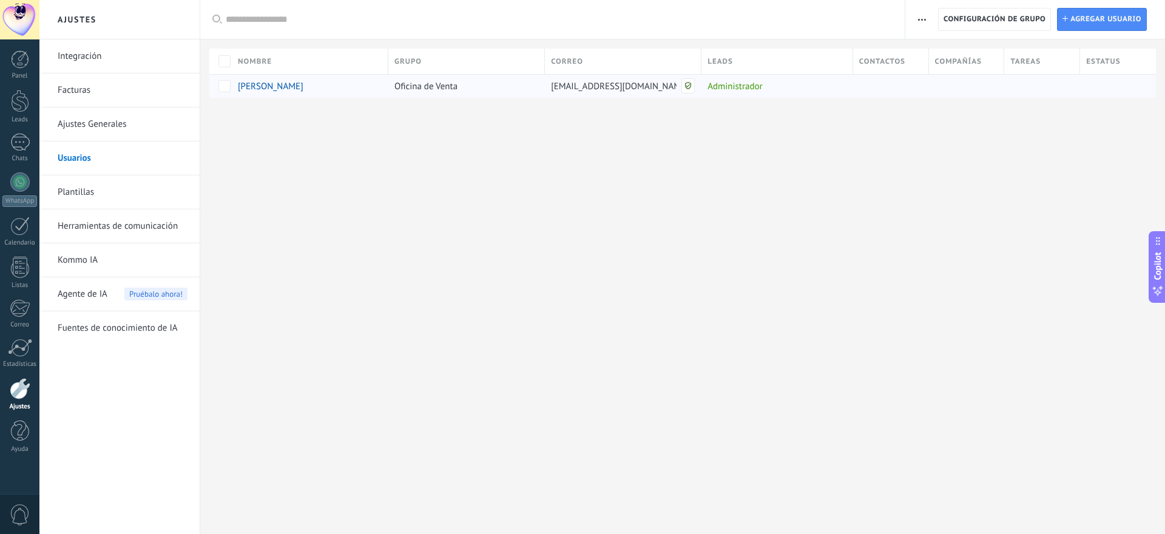
click at [251, 83] on span "[PERSON_NAME]" at bounding box center [271, 87] width 66 height 12
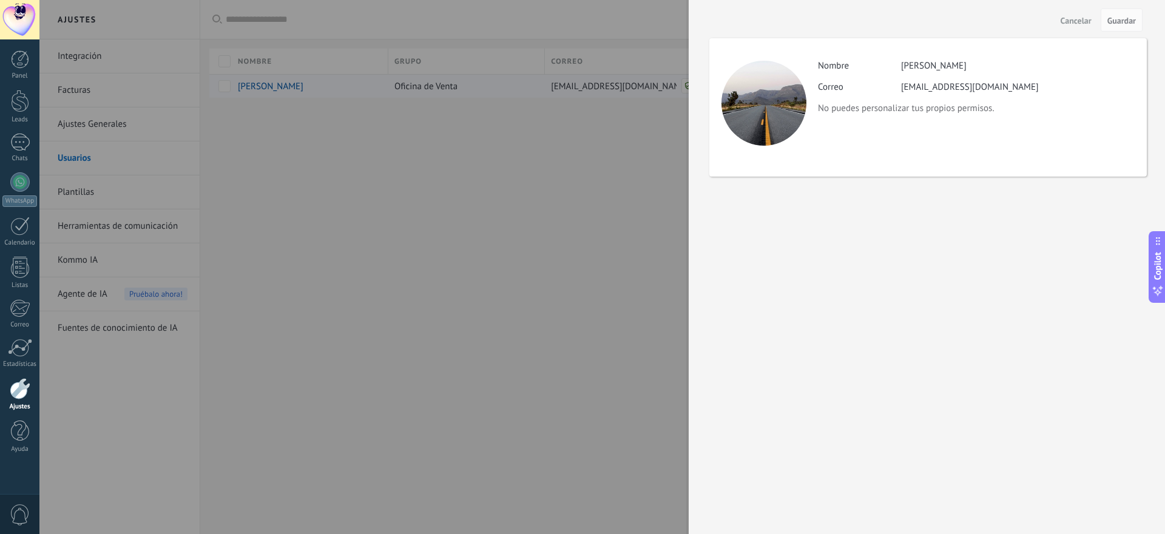
click at [251, 83] on div at bounding box center [582, 267] width 1165 height 534
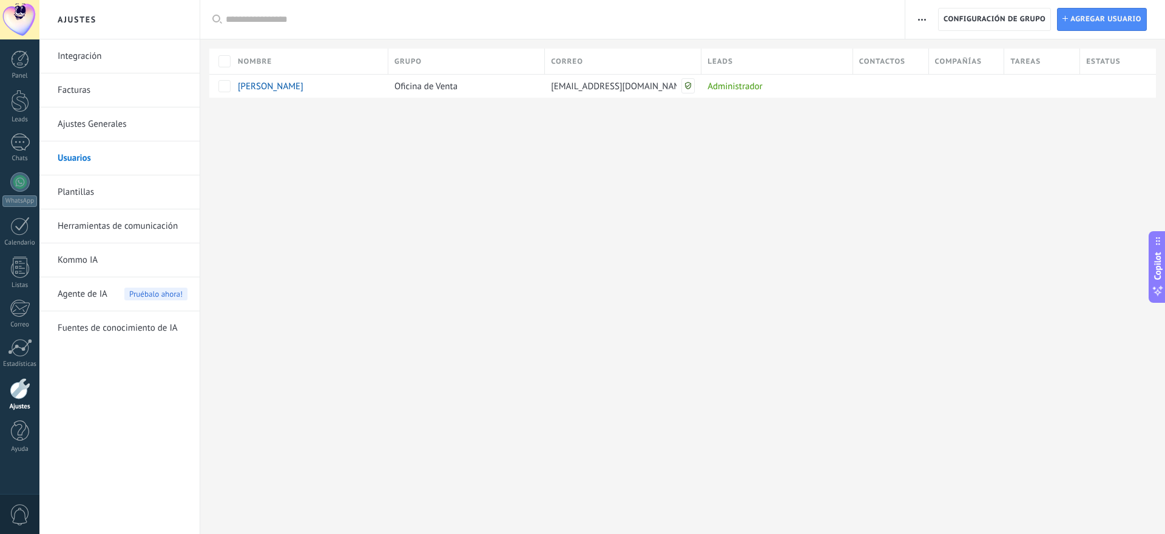
click at [134, 195] on link "Plantillas" at bounding box center [123, 192] width 130 height 34
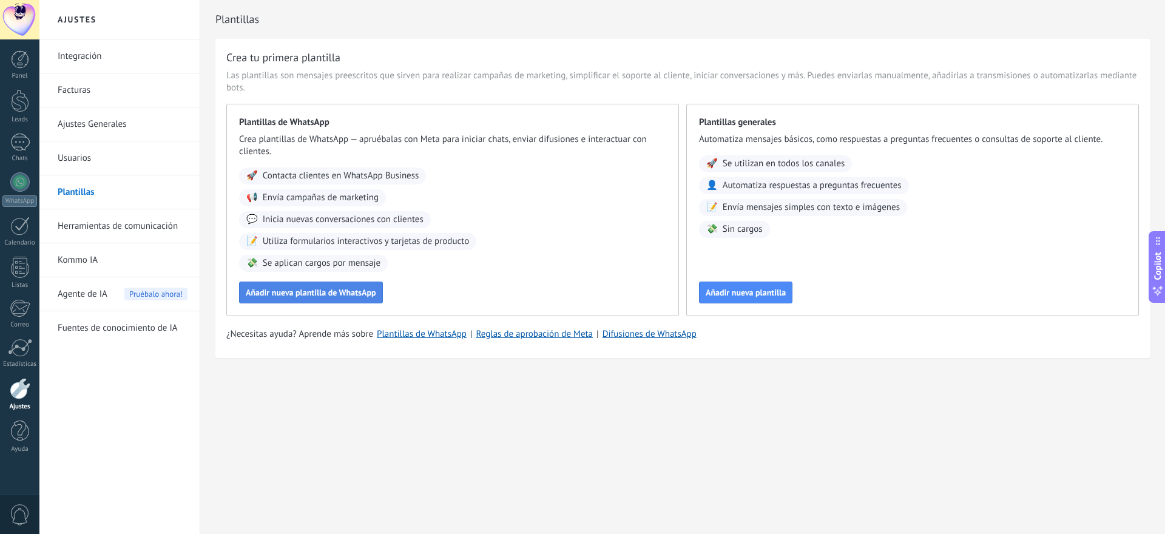
click at [330, 290] on span "Añadir nueva plantilla de WhatsApp" at bounding box center [311, 292] width 131 height 8
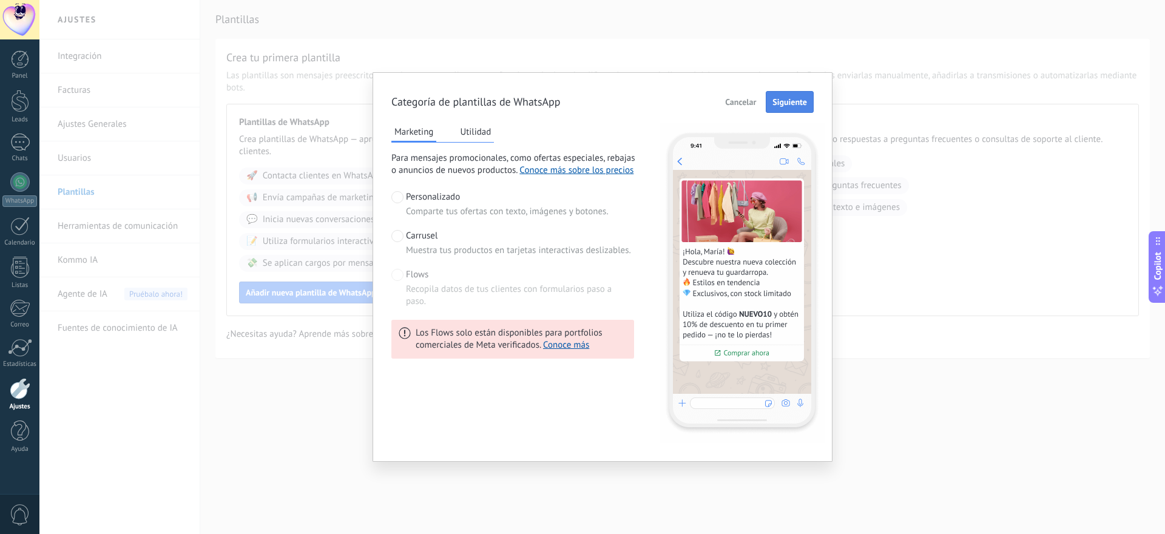
click at [776, 105] on span "Siguiente" at bounding box center [790, 102] width 35 height 8
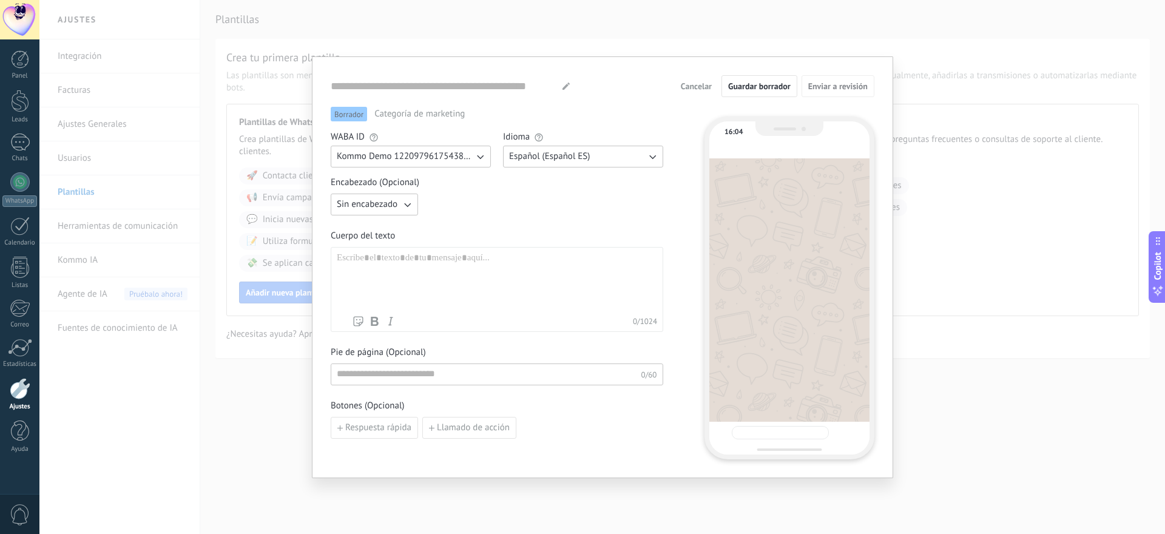
type input "**********"
click at [691, 86] on span "Cancelar" at bounding box center [696, 86] width 31 height 8
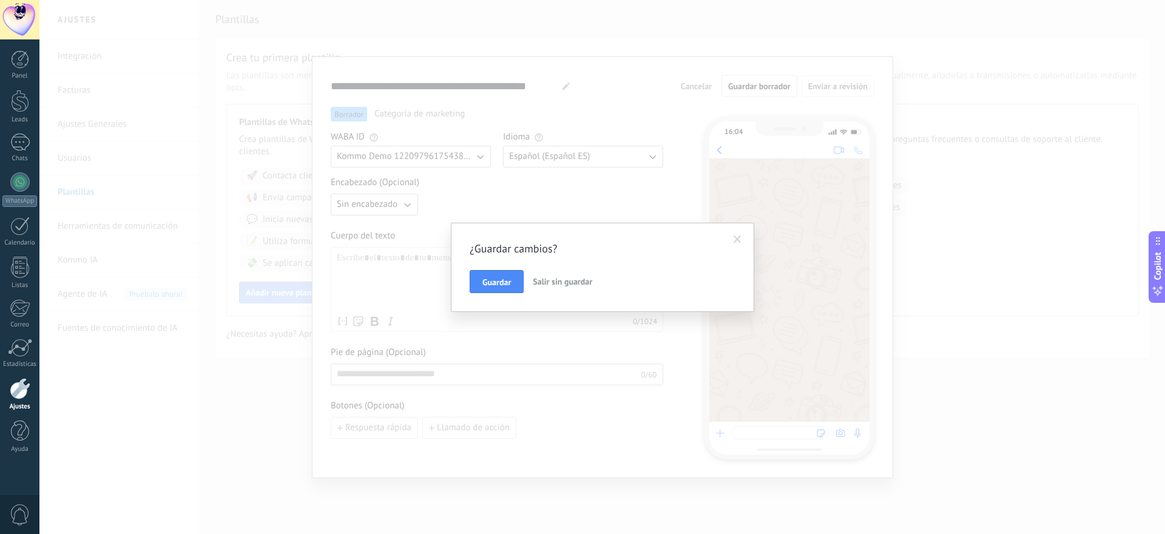
click at [648, 152] on div "¿Guardar cambios? Guardar Salir sin guardar" at bounding box center [602, 267] width 1126 height 534
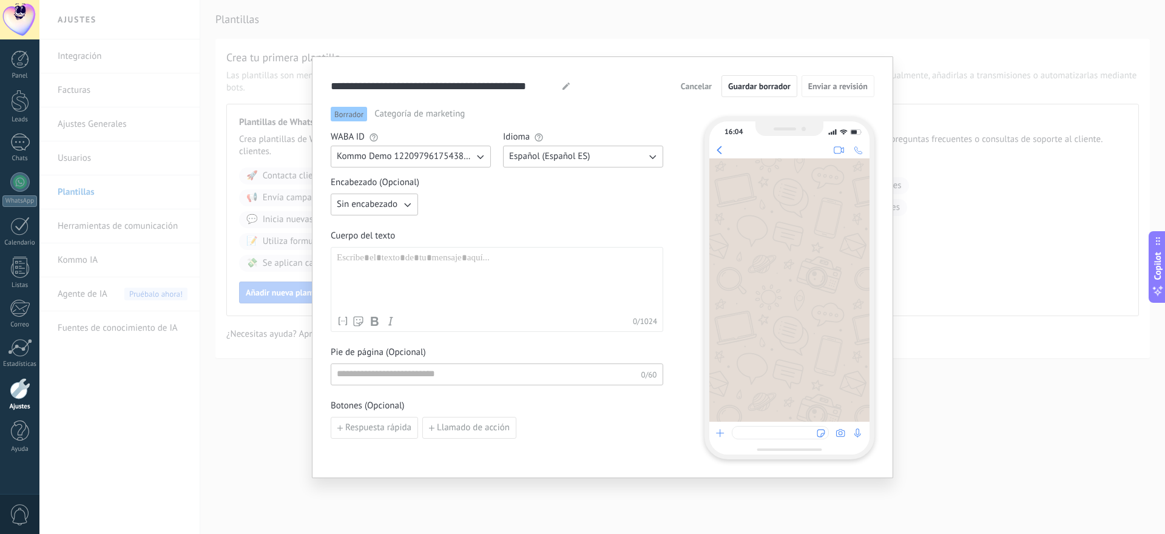
click at [626, 49] on div "**********" at bounding box center [602, 267] width 1126 height 534
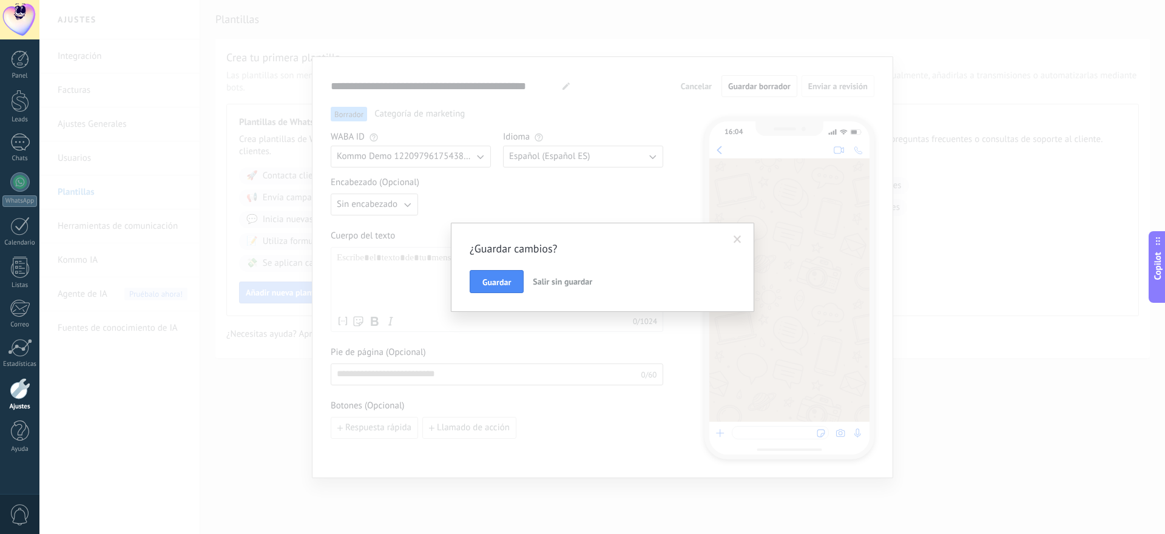
click at [646, 52] on div "¿Guardar cambios? Guardar Salir sin guardar" at bounding box center [602, 267] width 1126 height 534
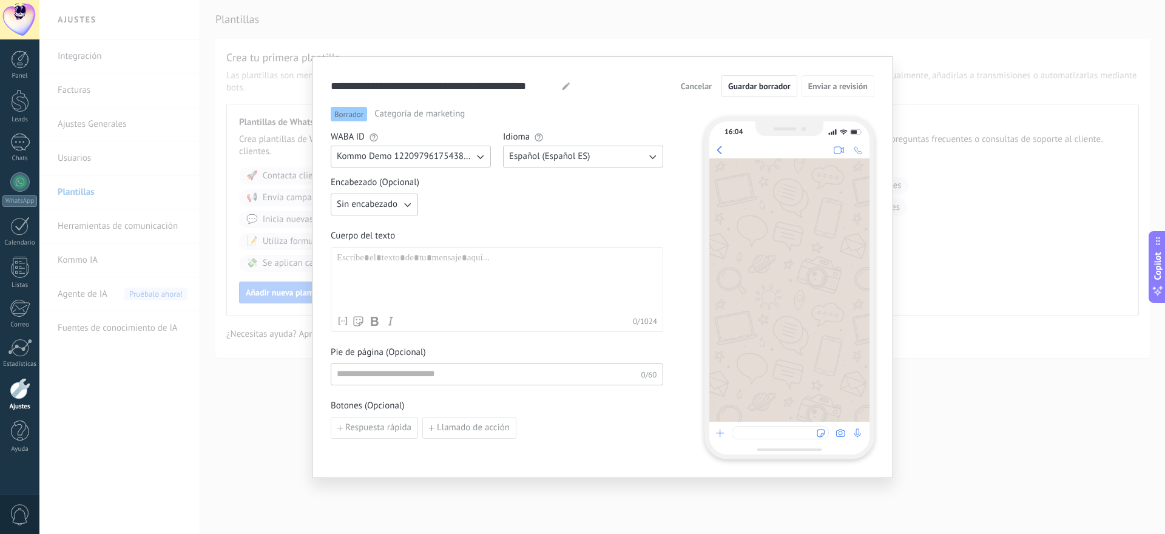
click at [213, 180] on div "**********" at bounding box center [602, 267] width 1126 height 534
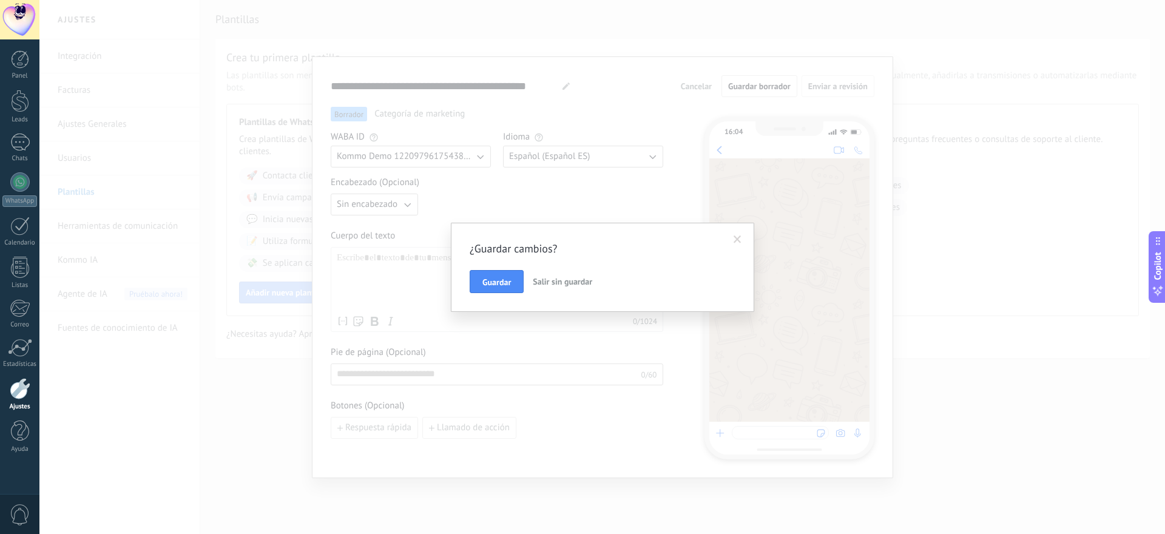
click at [557, 285] on span "Salir sin guardar" at bounding box center [562, 281] width 59 height 11
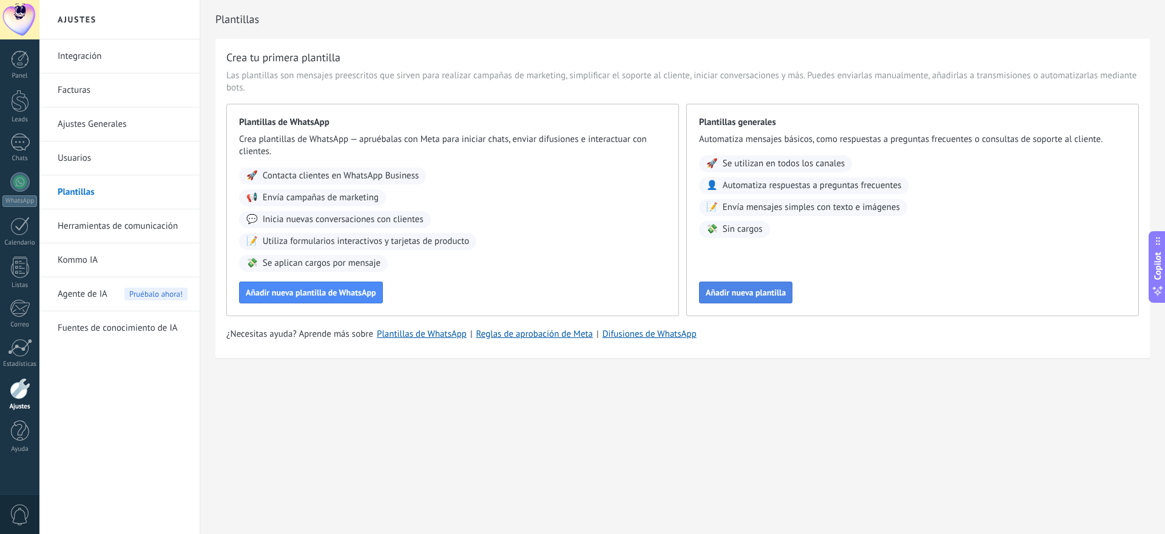
click at [733, 289] on span "Añadir nueva plantilla" at bounding box center [746, 292] width 80 height 8
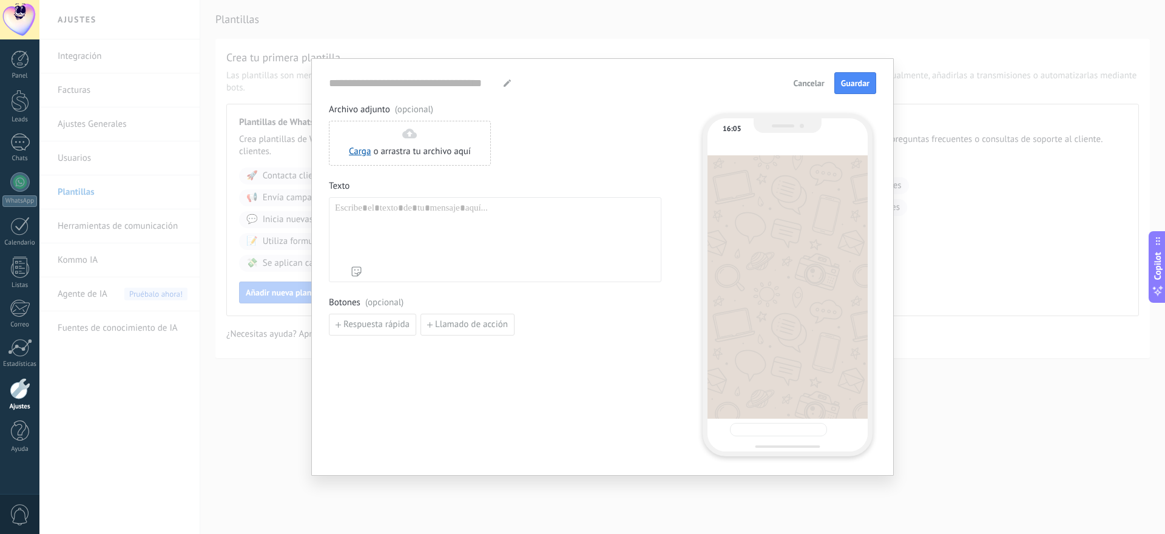
type input "**********"
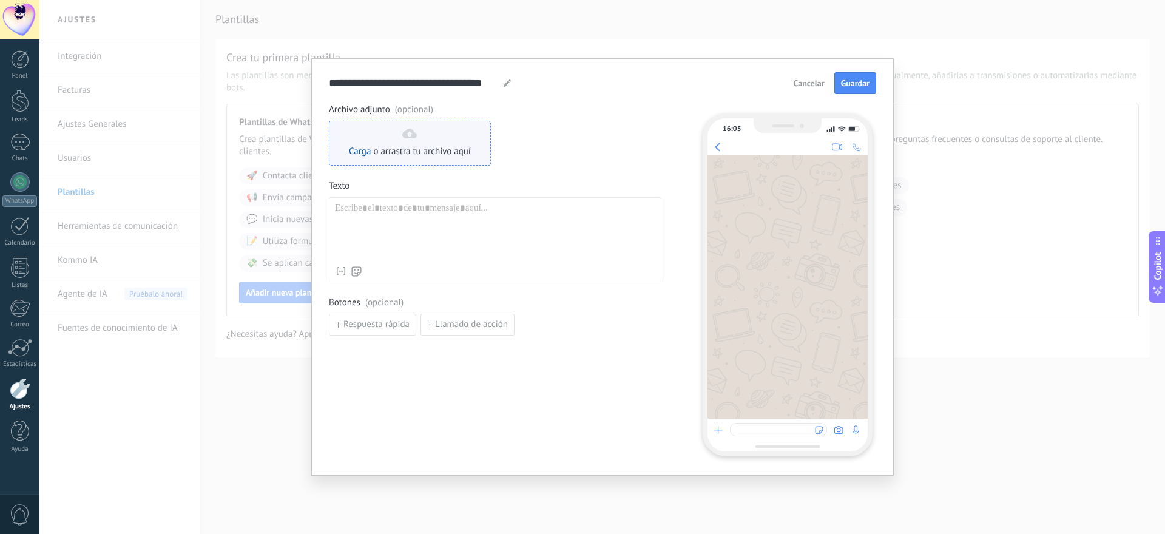
click at [413, 139] on div "Carga o arrastra tu archivo aquí Arrastra aquí" at bounding box center [410, 143] width 122 height 29
click at [443, 248] on div at bounding box center [495, 232] width 320 height 58
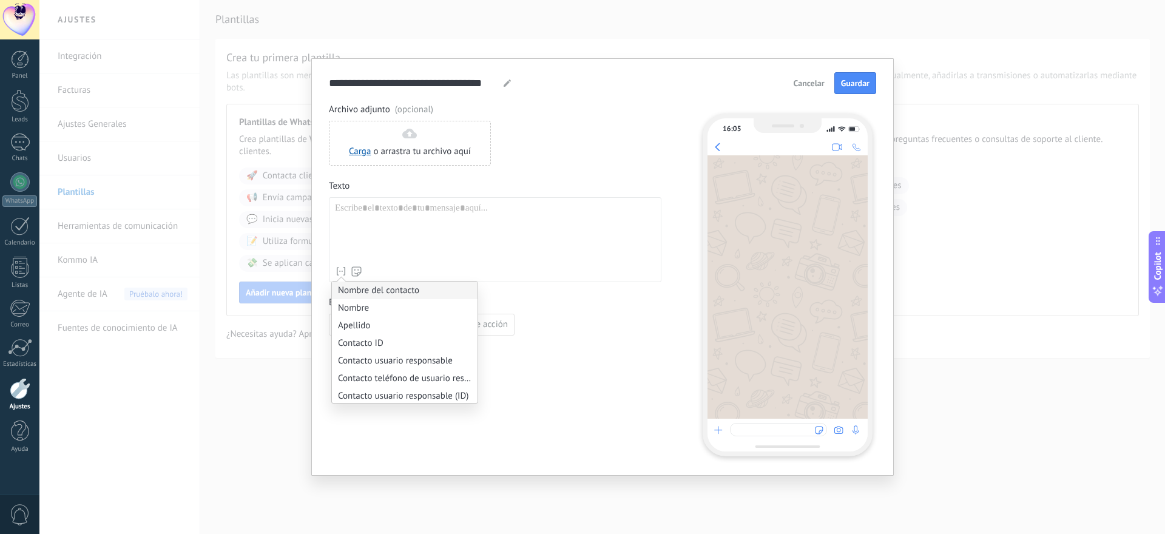
click at [344, 289] on li "Nombre del contacto" at bounding box center [405, 291] width 146 height 18
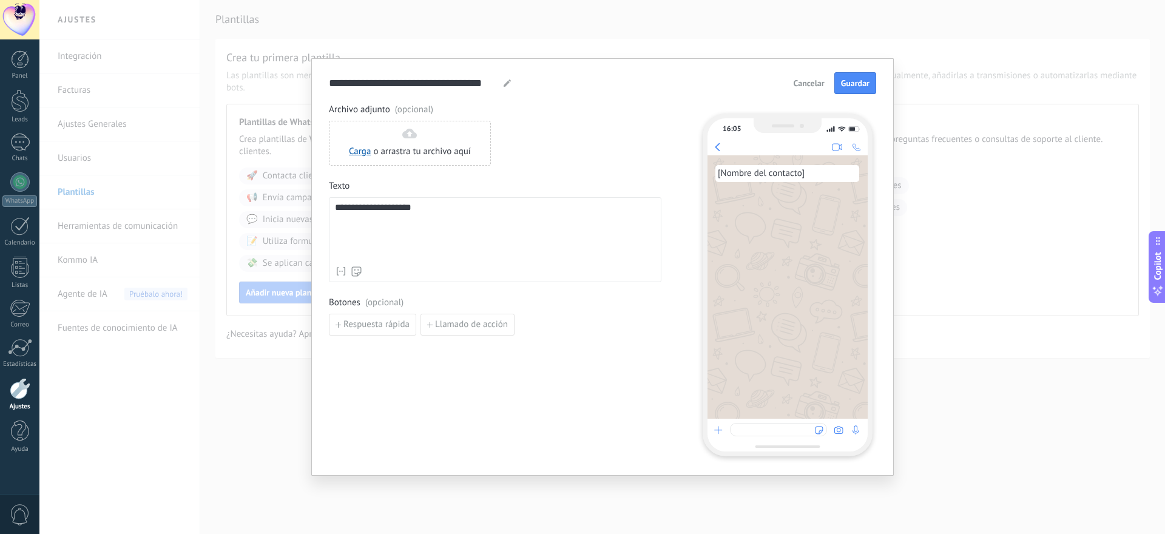
click at [817, 87] on span "Cancelar" at bounding box center [809, 83] width 31 height 8
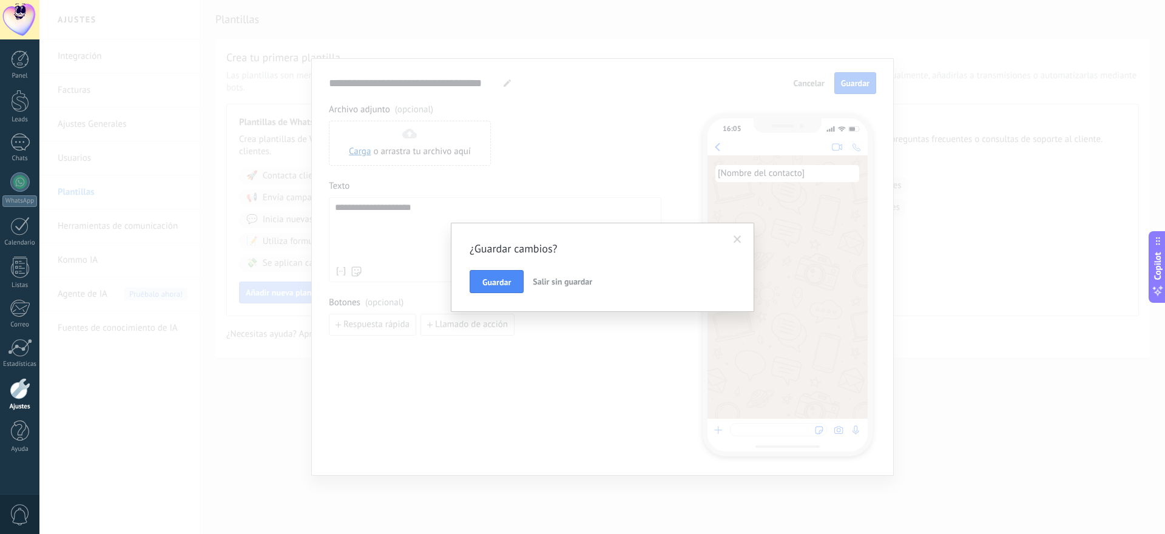
click at [567, 287] on span "Salir sin guardar" at bounding box center [562, 281] width 59 height 11
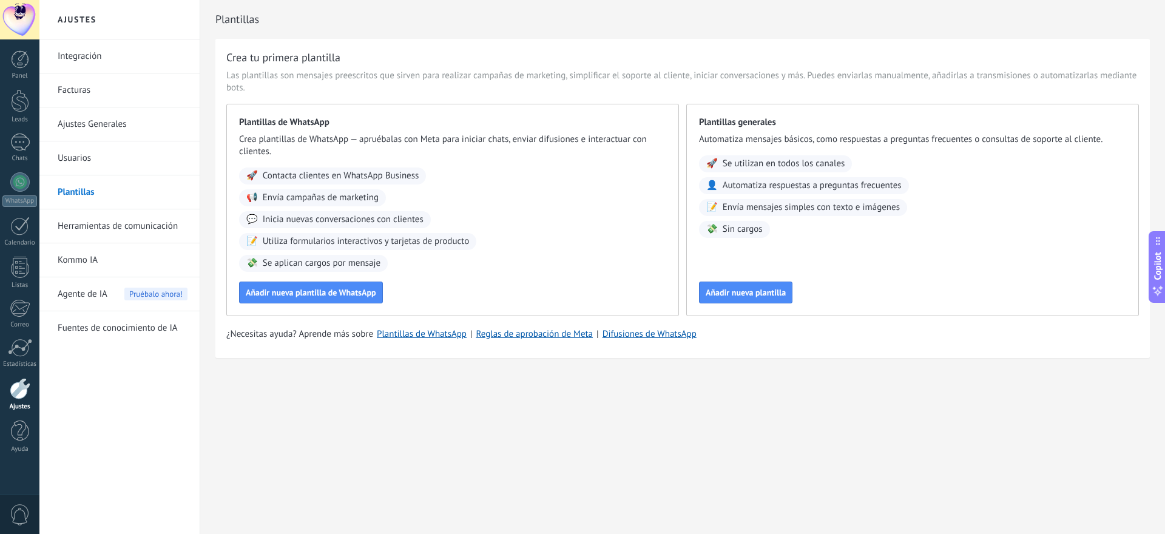
click at [171, 222] on link "Herramientas de comunicación" at bounding box center [123, 226] width 130 height 34
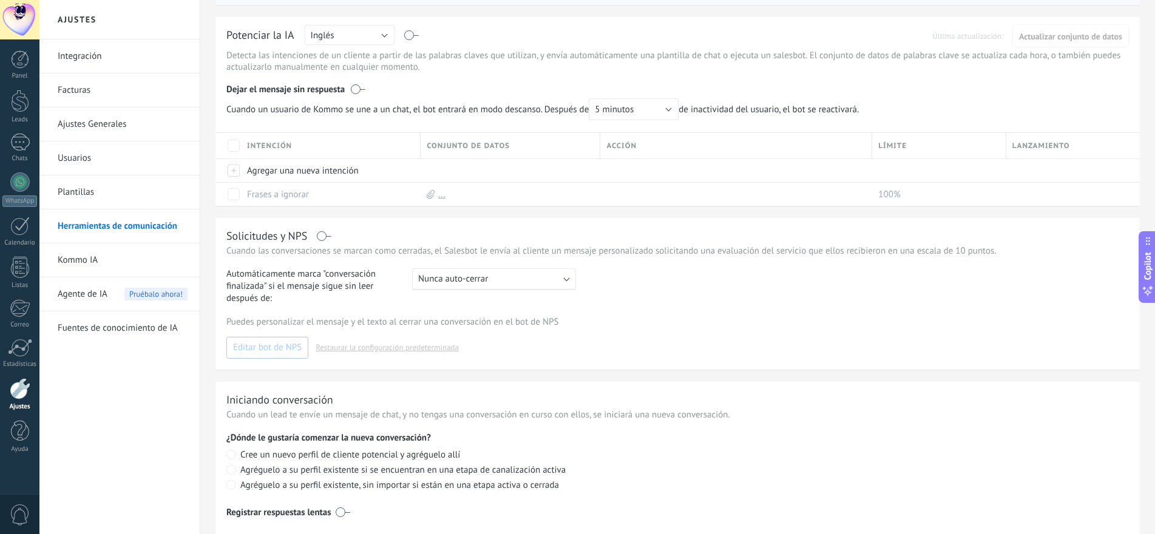
scroll to position [326, 0]
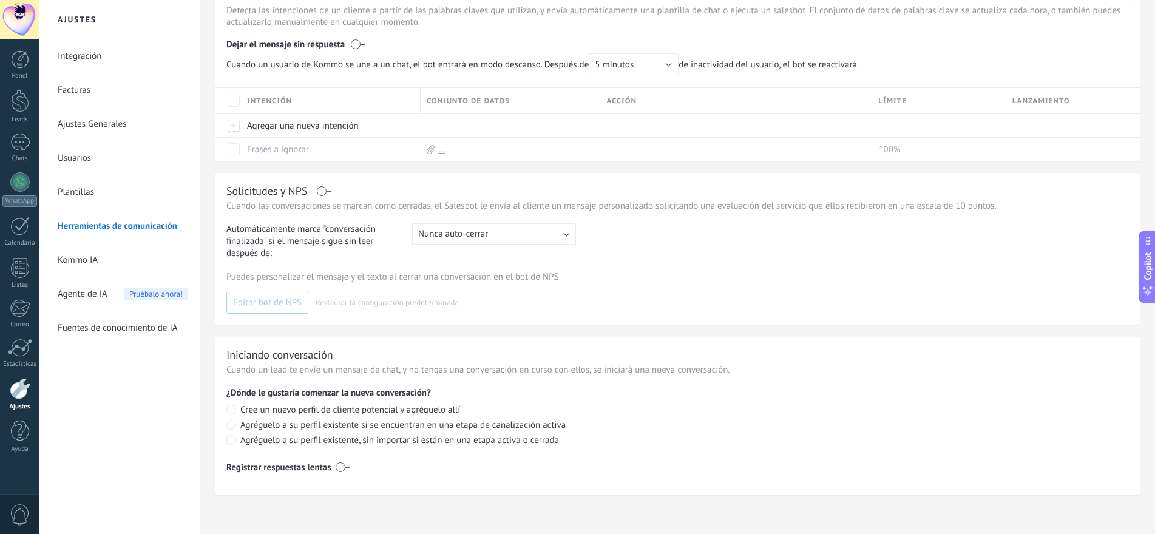
click at [149, 261] on link "Kommo IA" at bounding box center [123, 260] width 130 height 34
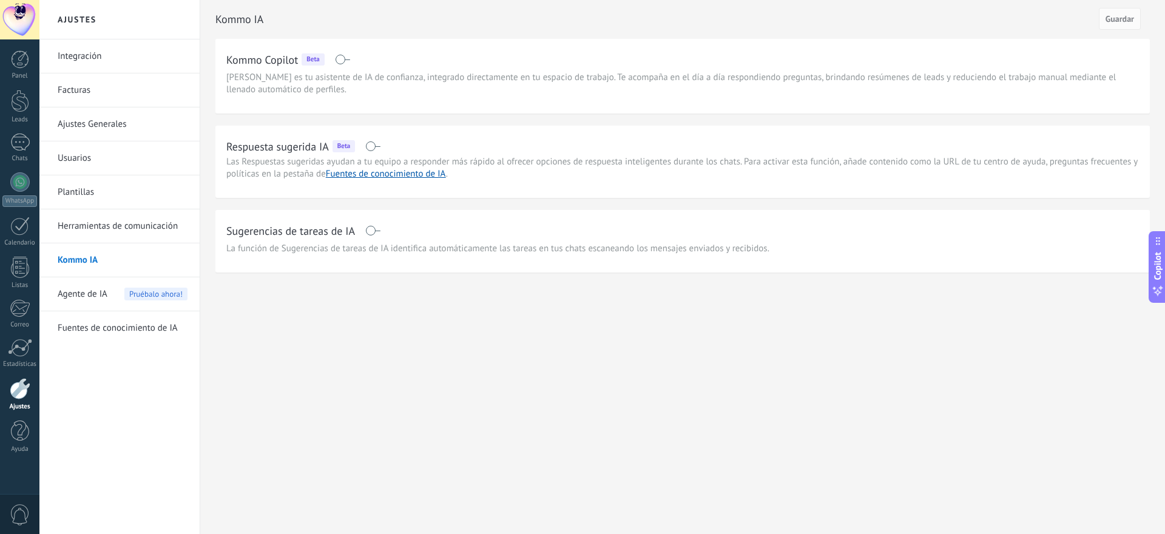
click at [370, 140] on div "Respuesta sugerida IA Beta" at bounding box center [682, 146] width 913 height 19
click at [367, 148] on span at bounding box center [372, 146] width 15 height 10
click at [376, 231] on span at bounding box center [372, 231] width 15 height 10
click at [108, 294] on div "Agente de IA Pruébalo ahora!" at bounding box center [123, 294] width 130 height 34
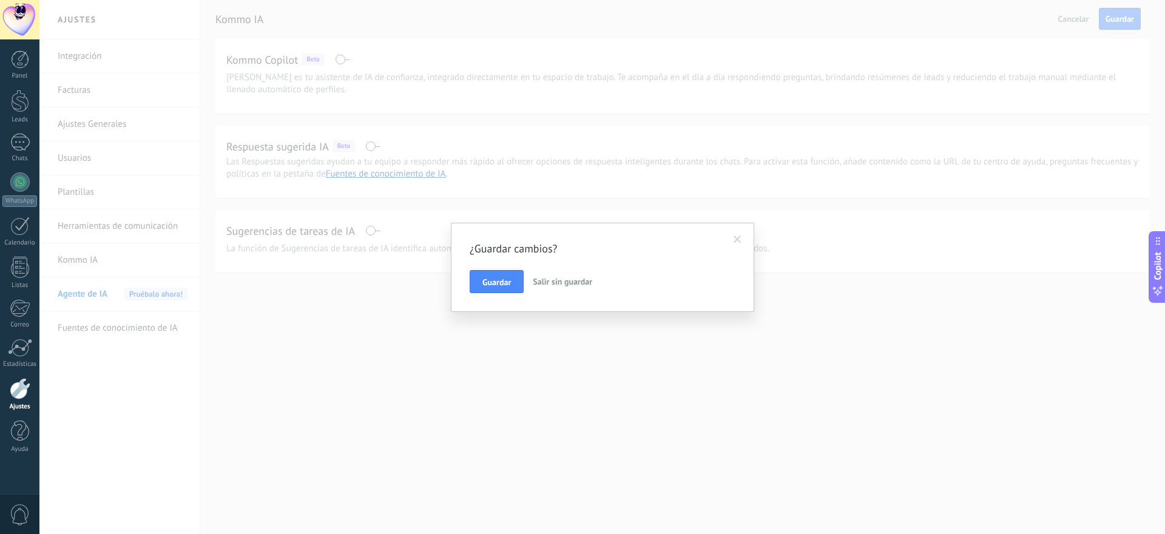
click at [122, 322] on div "¿Guardar cambios? Guardar Salir sin guardar" at bounding box center [602, 267] width 1126 height 534
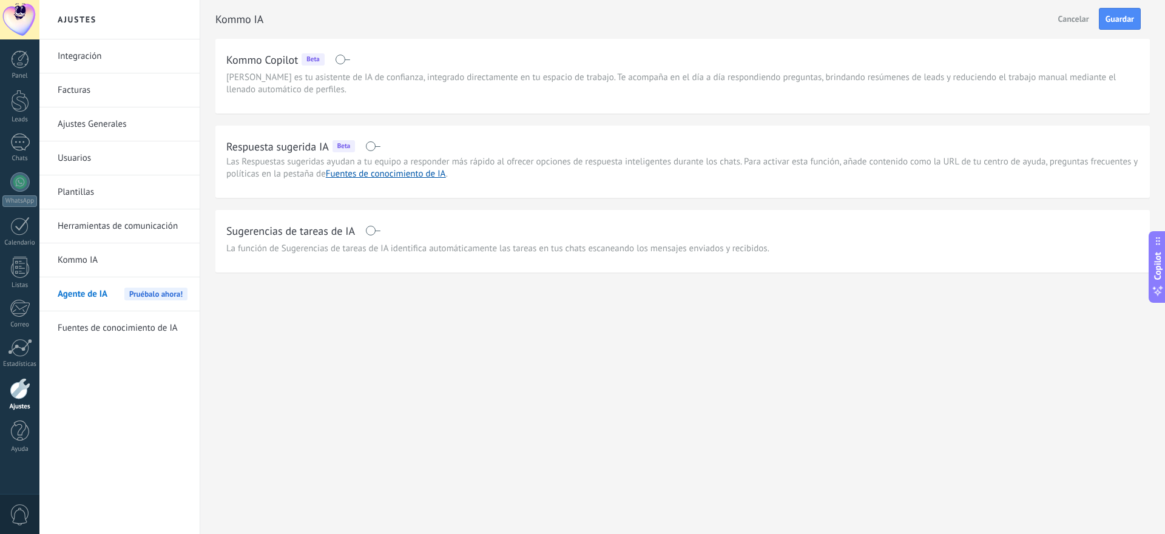
click at [122, 322] on link "Fuentes de conocimiento de IA" at bounding box center [123, 328] width 130 height 34
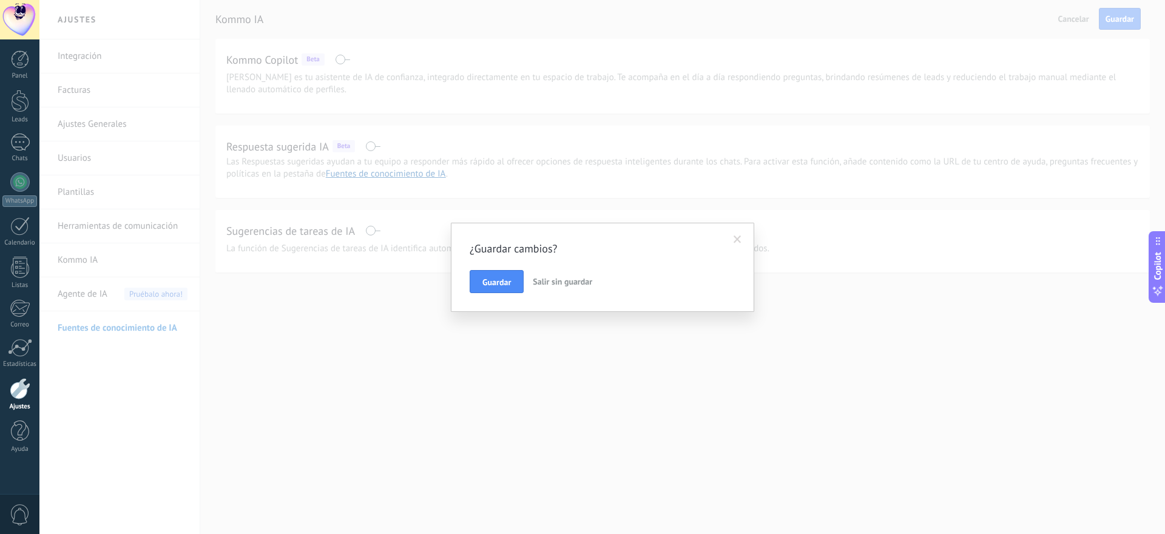
click at [122, 322] on div "¿Guardar cambios? Guardar Salir sin guardar" at bounding box center [602, 267] width 1126 height 534
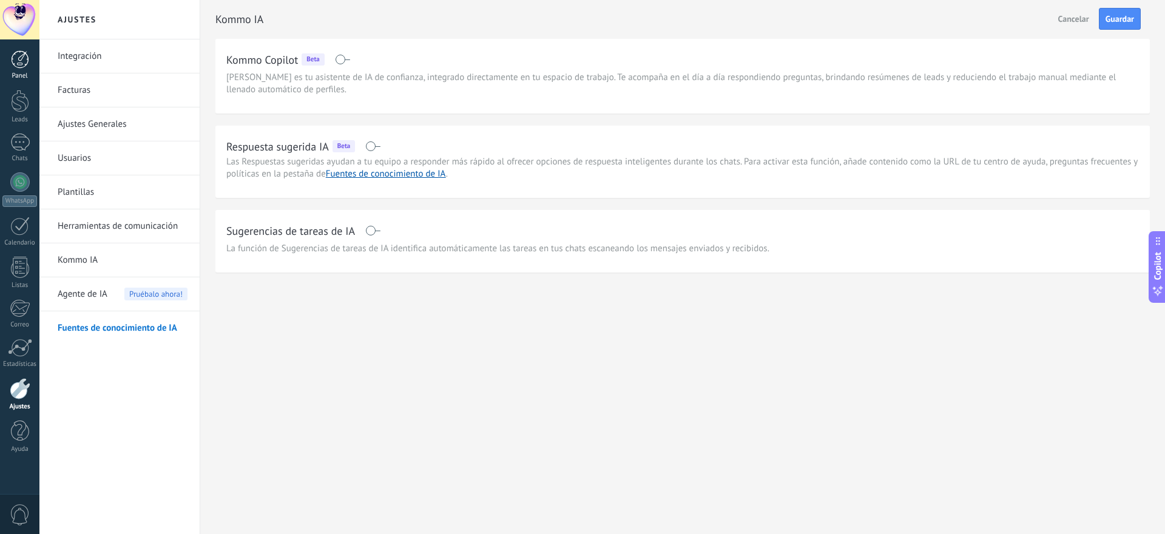
click at [21, 66] on div at bounding box center [20, 59] width 18 height 18
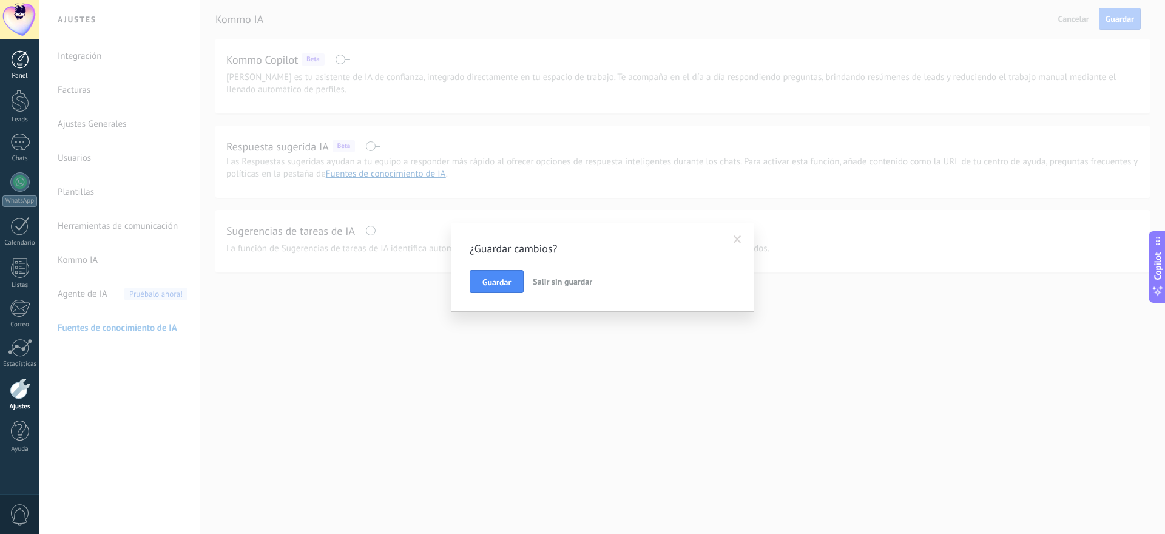
click at [21, 66] on div at bounding box center [20, 59] width 18 height 18
click at [493, 273] on button "Guardar" at bounding box center [497, 281] width 54 height 23
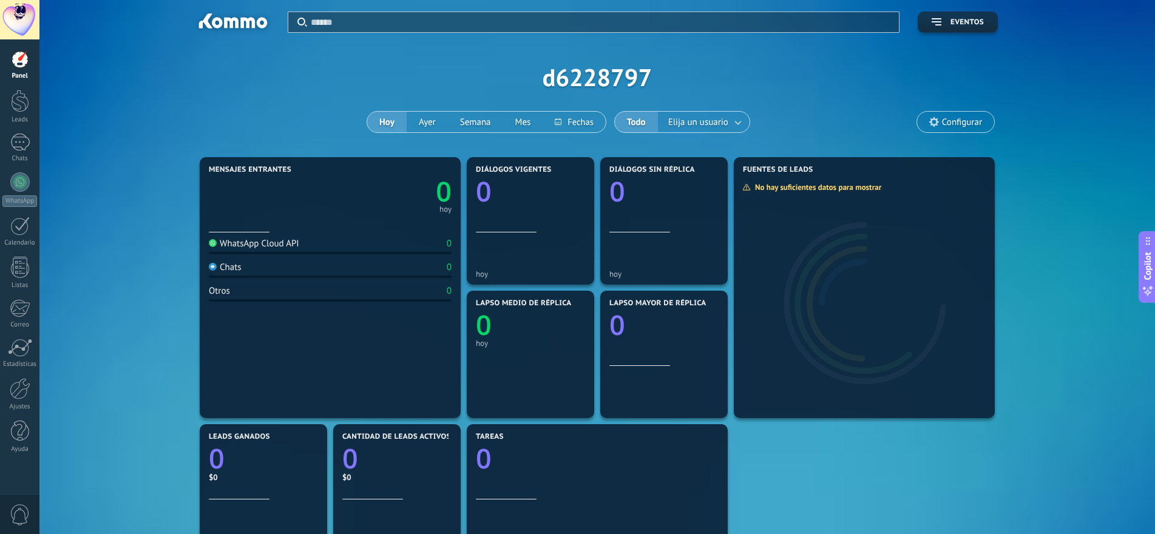
click at [937, 124] on use at bounding box center [934, 122] width 10 height 10
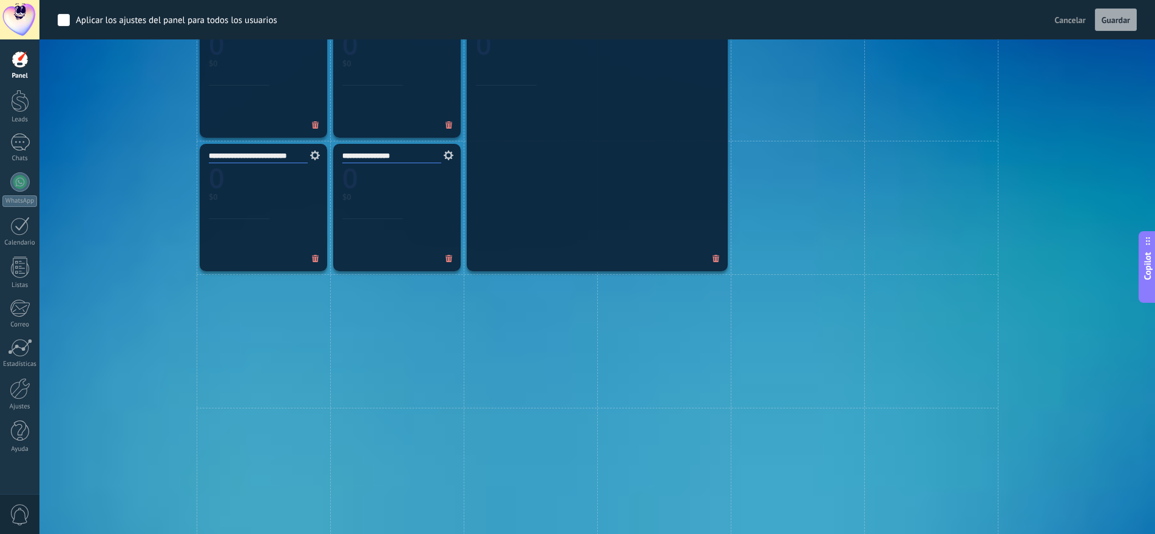
scroll to position [364, 0]
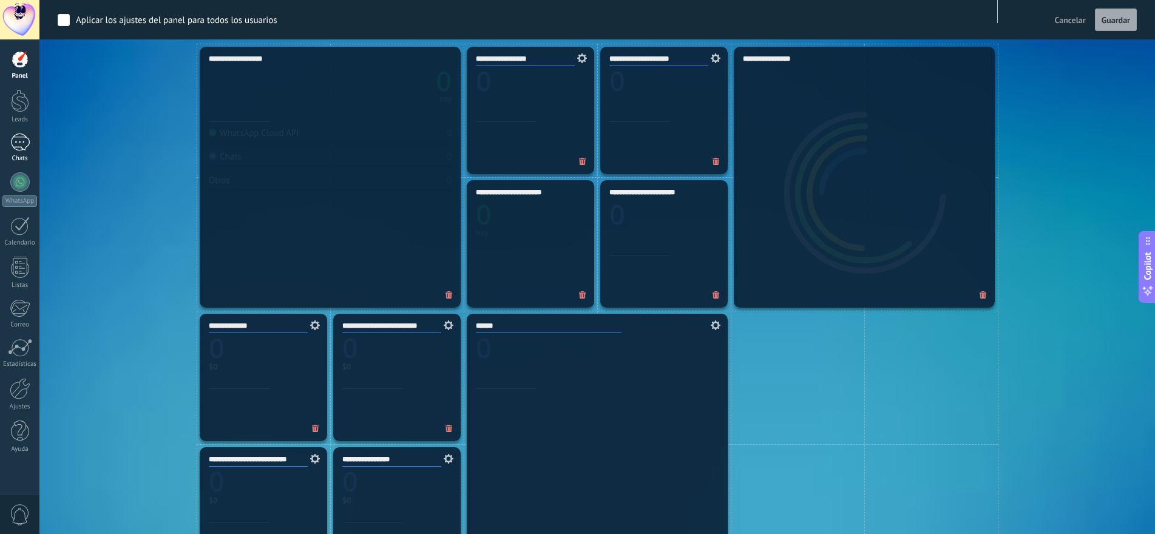
click at [17, 136] on div at bounding box center [19, 143] width 19 height 18
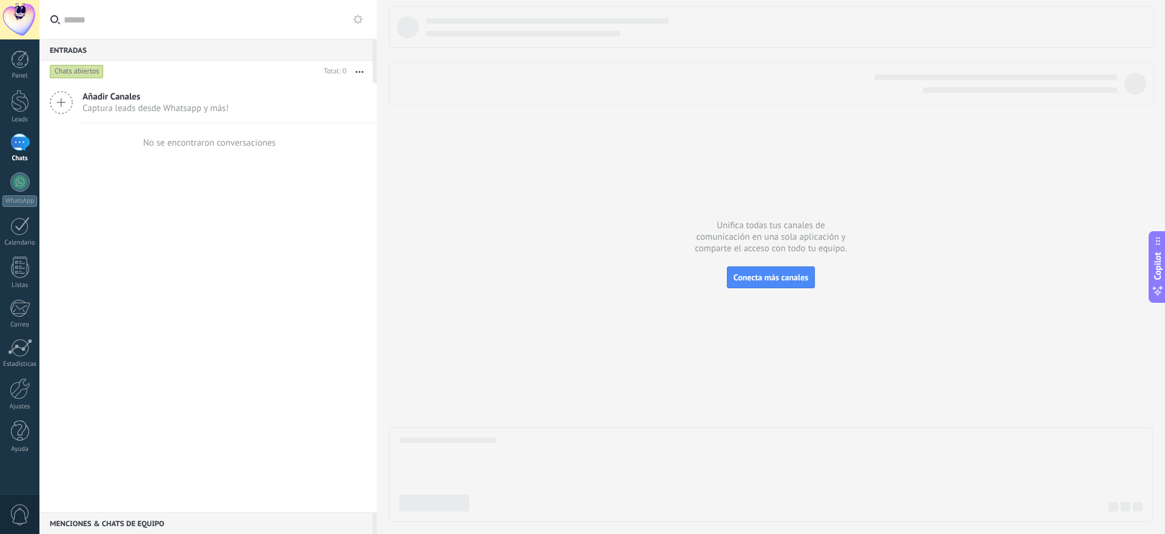
click at [67, 104] on icon at bounding box center [61, 102] width 23 height 23
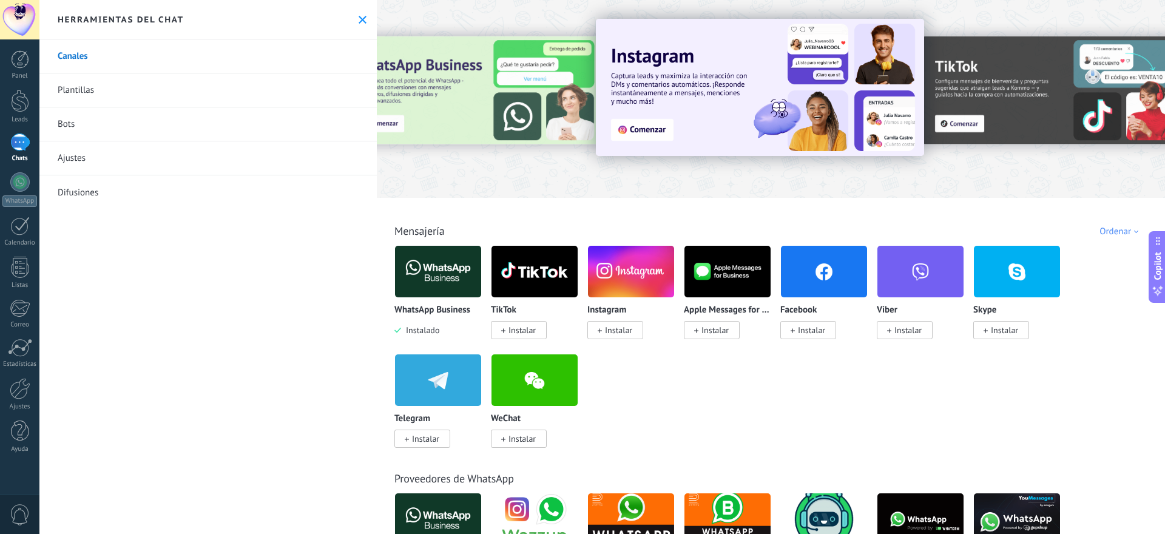
click at [27, 139] on div at bounding box center [19, 143] width 19 height 18
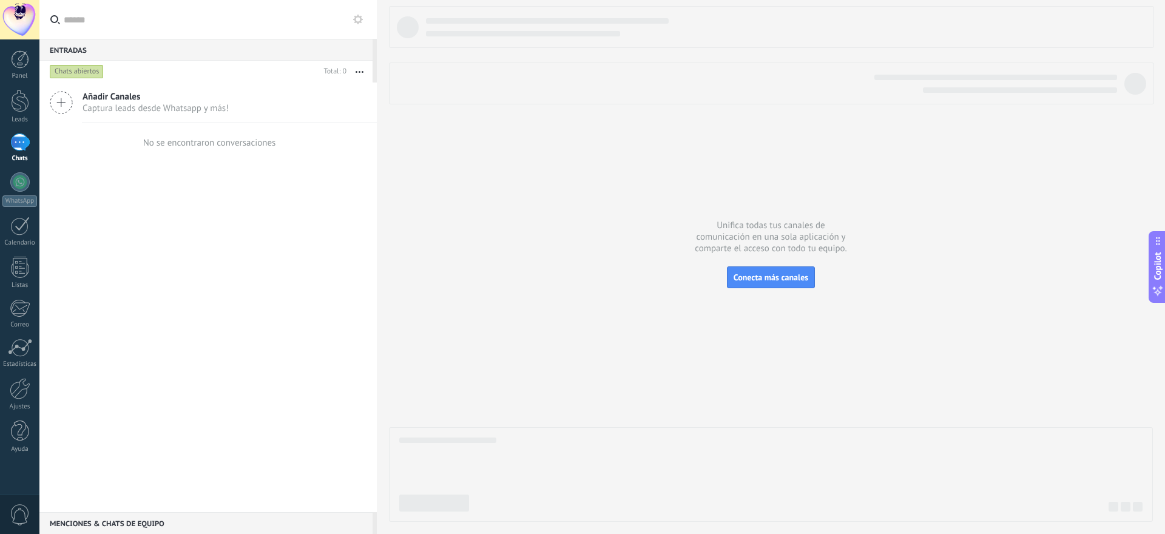
click at [89, 66] on div "Chats abiertos" at bounding box center [77, 71] width 54 height 15
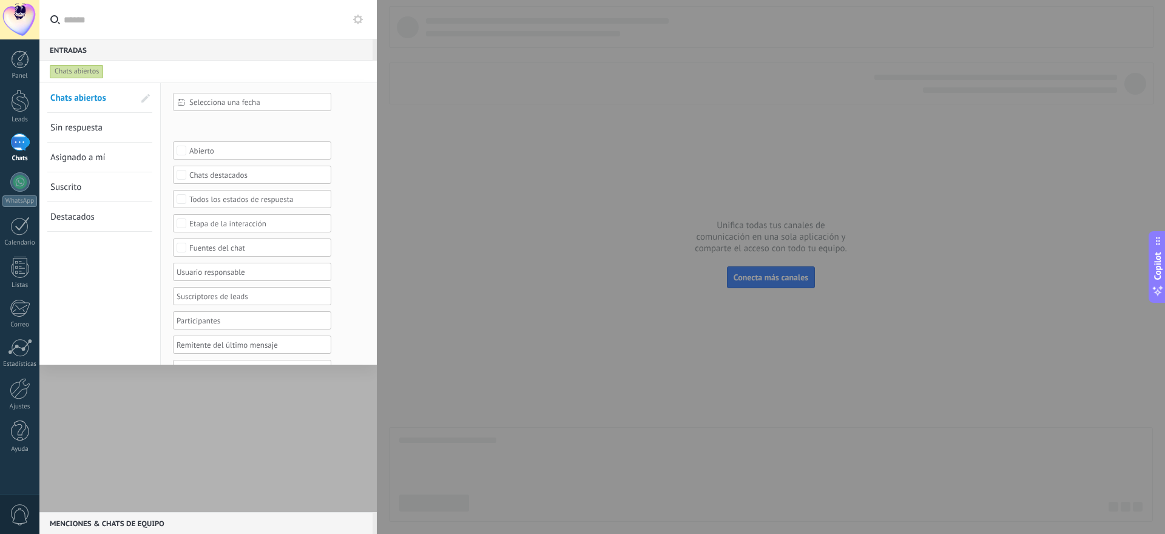
click at [100, 128] on span "Sin respuesta" at bounding box center [76, 128] width 52 height 12
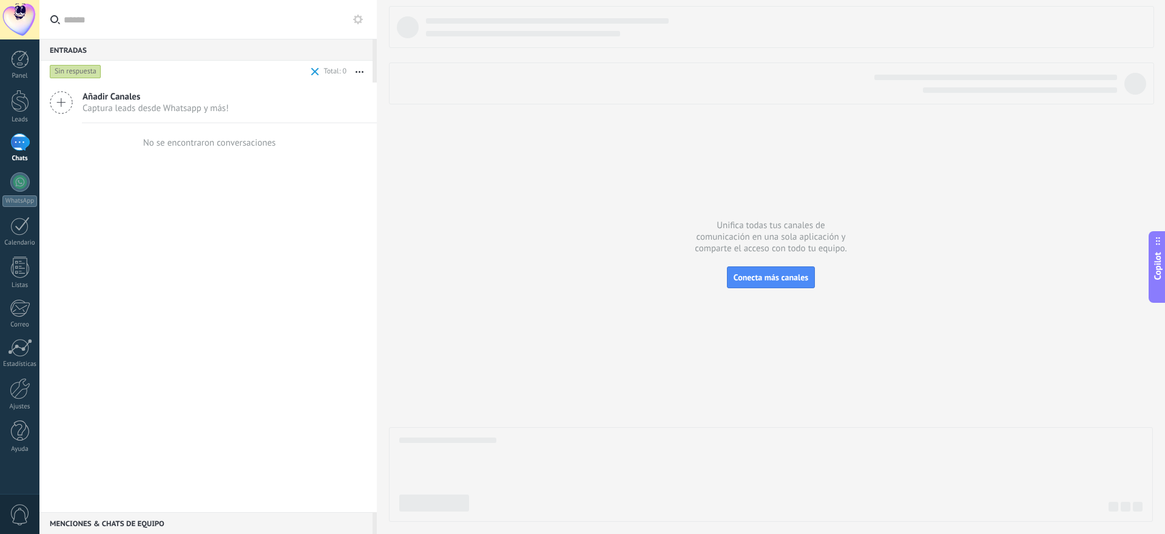
click at [78, 44] on div "Entradas 0" at bounding box center [205, 50] width 333 height 22
click at [80, 73] on div "Sin respuesta" at bounding box center [76, 71] width 52 height 15
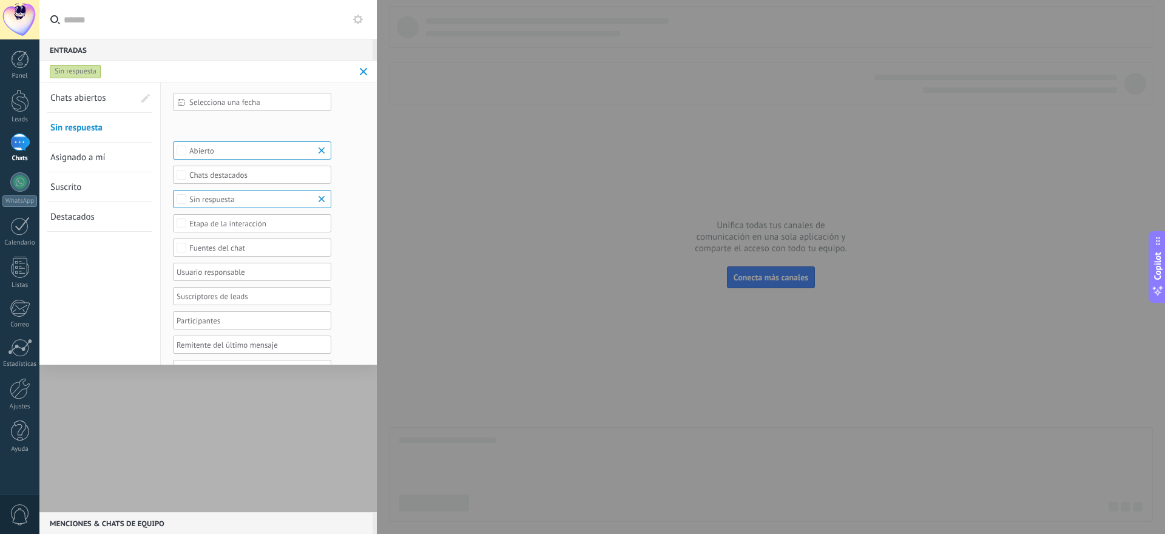
click at [78, 155] on span "Asignado a mí" at bounding box center [77, 158] width 55 height 12
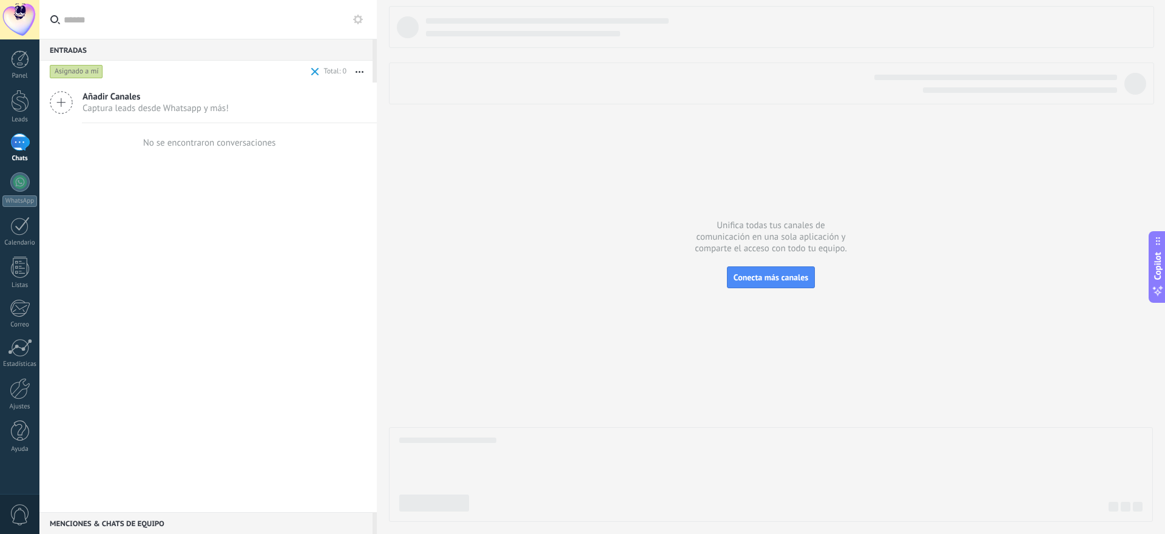
click at [79, 72] on div "Asignado a mí" at bounding box center [76, 71] width 53 height 15
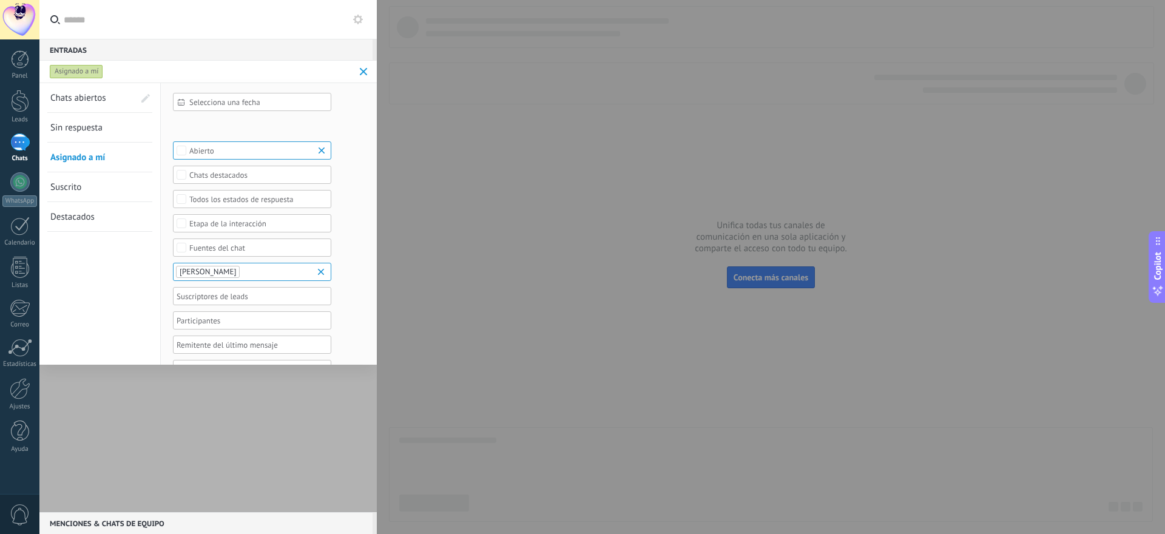
click at [82, 185] on link "Suscrito" at bounding box center [92, 186] width 84 height 29
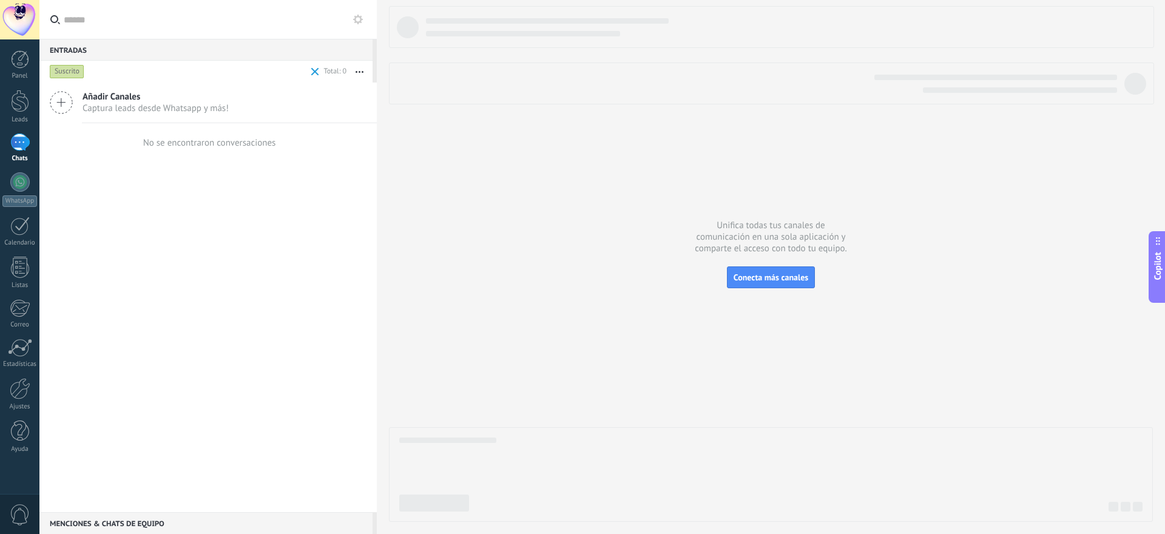
click at [71, 76] on div "Suscrito" at bounding box center [67, 71] width 35 height 15
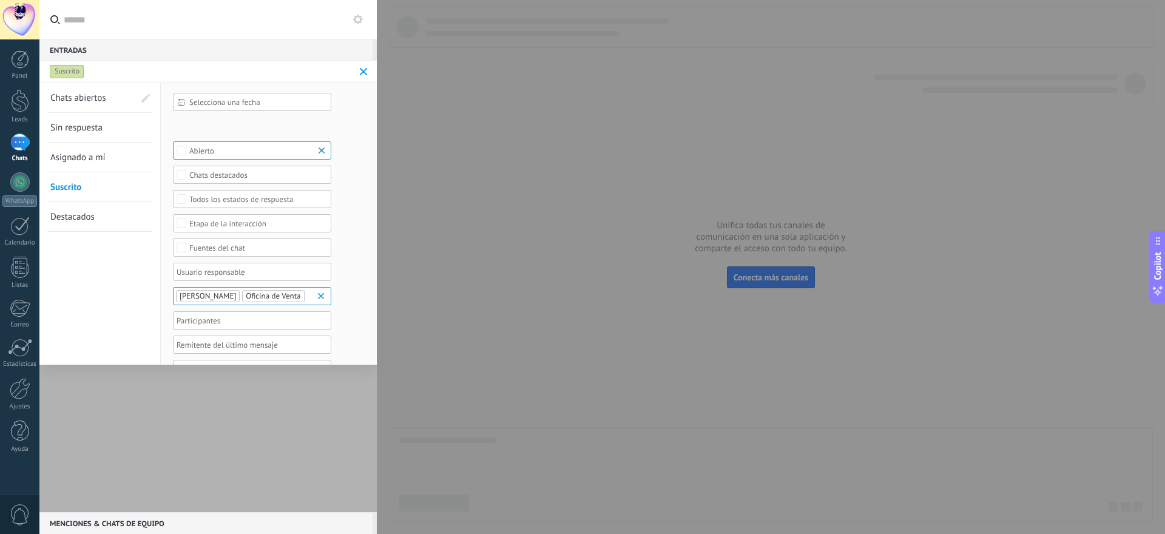
click at [87, 211] on span "Destacados" at bounding box center [72, 217] width 44 height 12
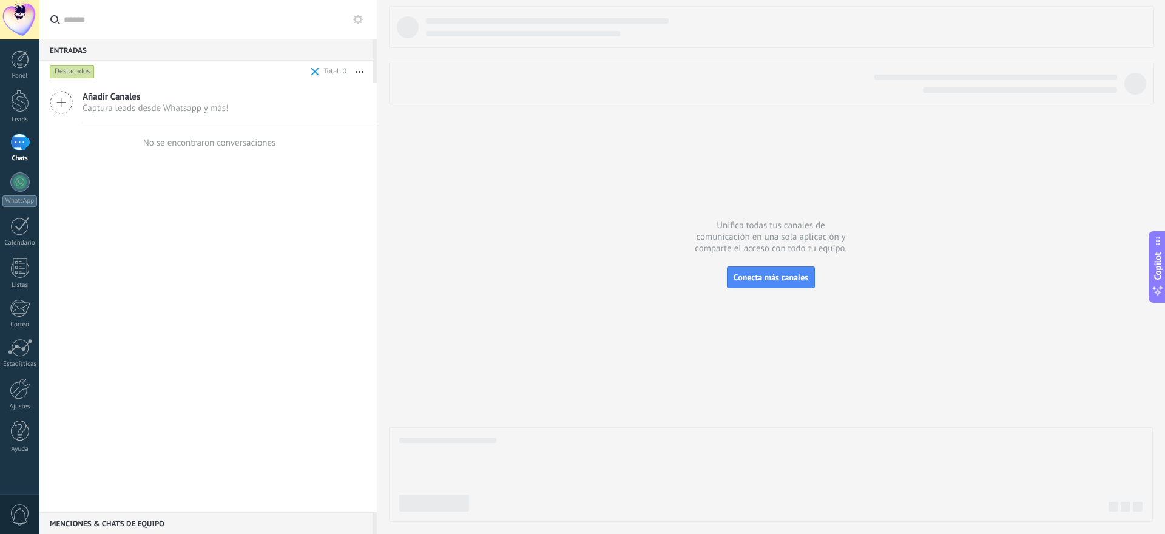
click at [69, 73] on div "Destacados" at bounding box center [72, 71] width 45 height 15
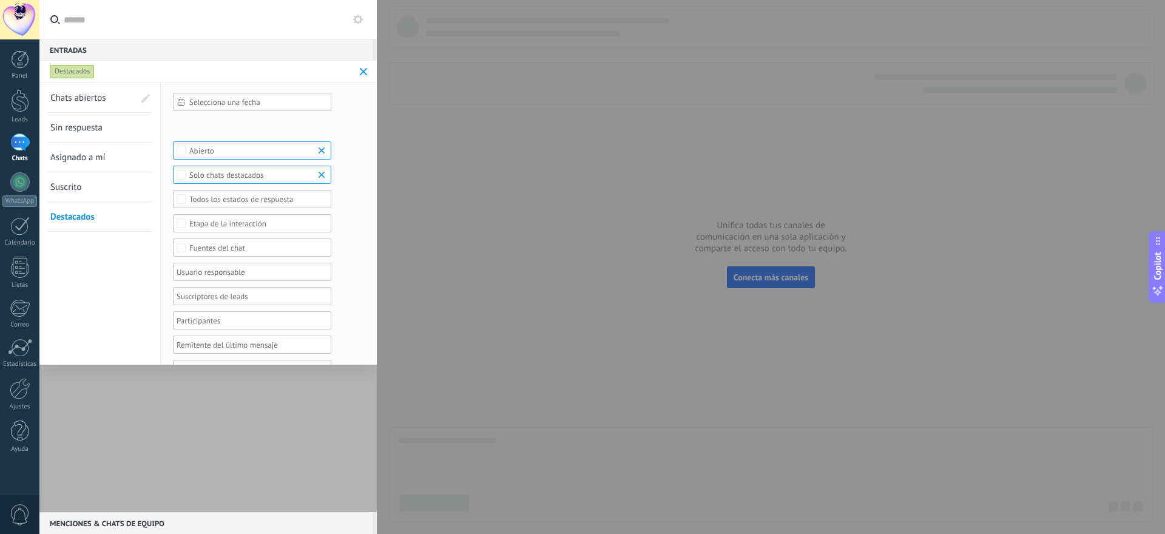
click at [64, 181] on span "Suscrito" at bounding box center [65, 187] width 31 height 12
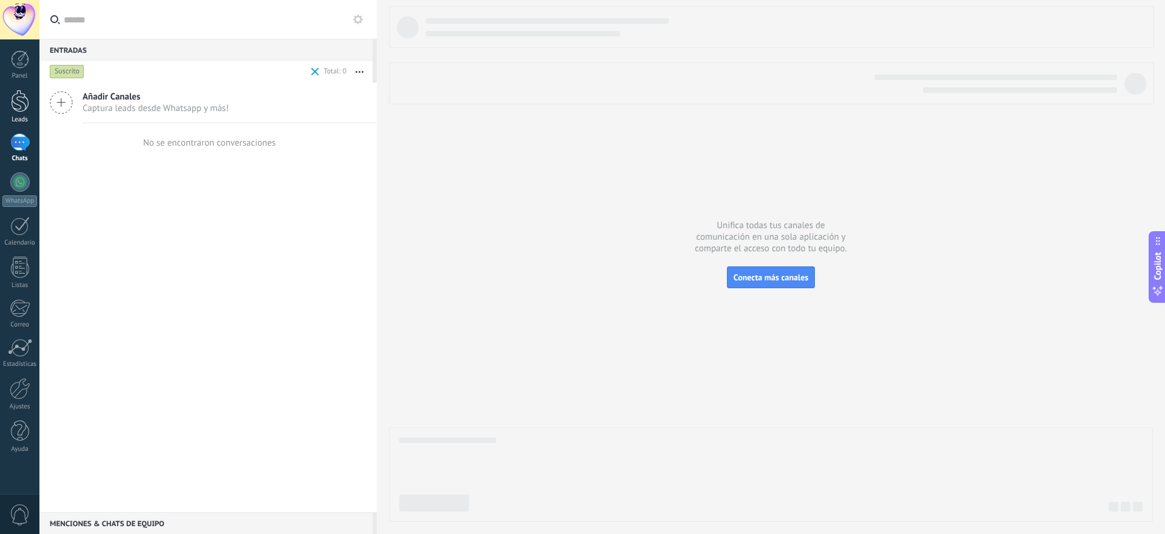
click at [25, 112] on div at bounding box center [20, 101] width 18 height 22
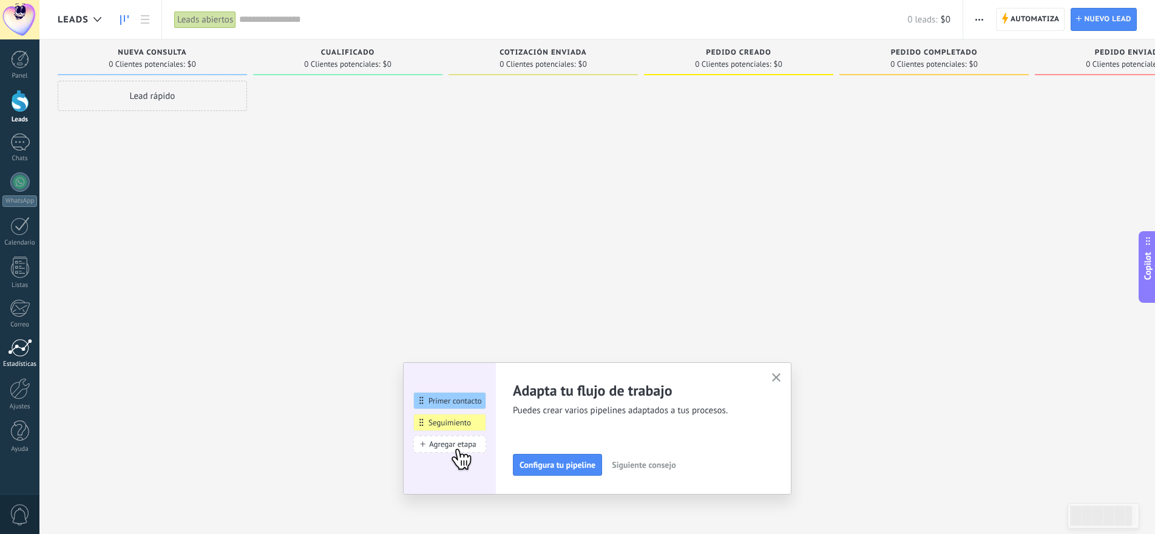
click at [17, 344] on div at bounding box center [20, 348] width 24 height 18
